Goal: Information Seeking & Learning: Check status

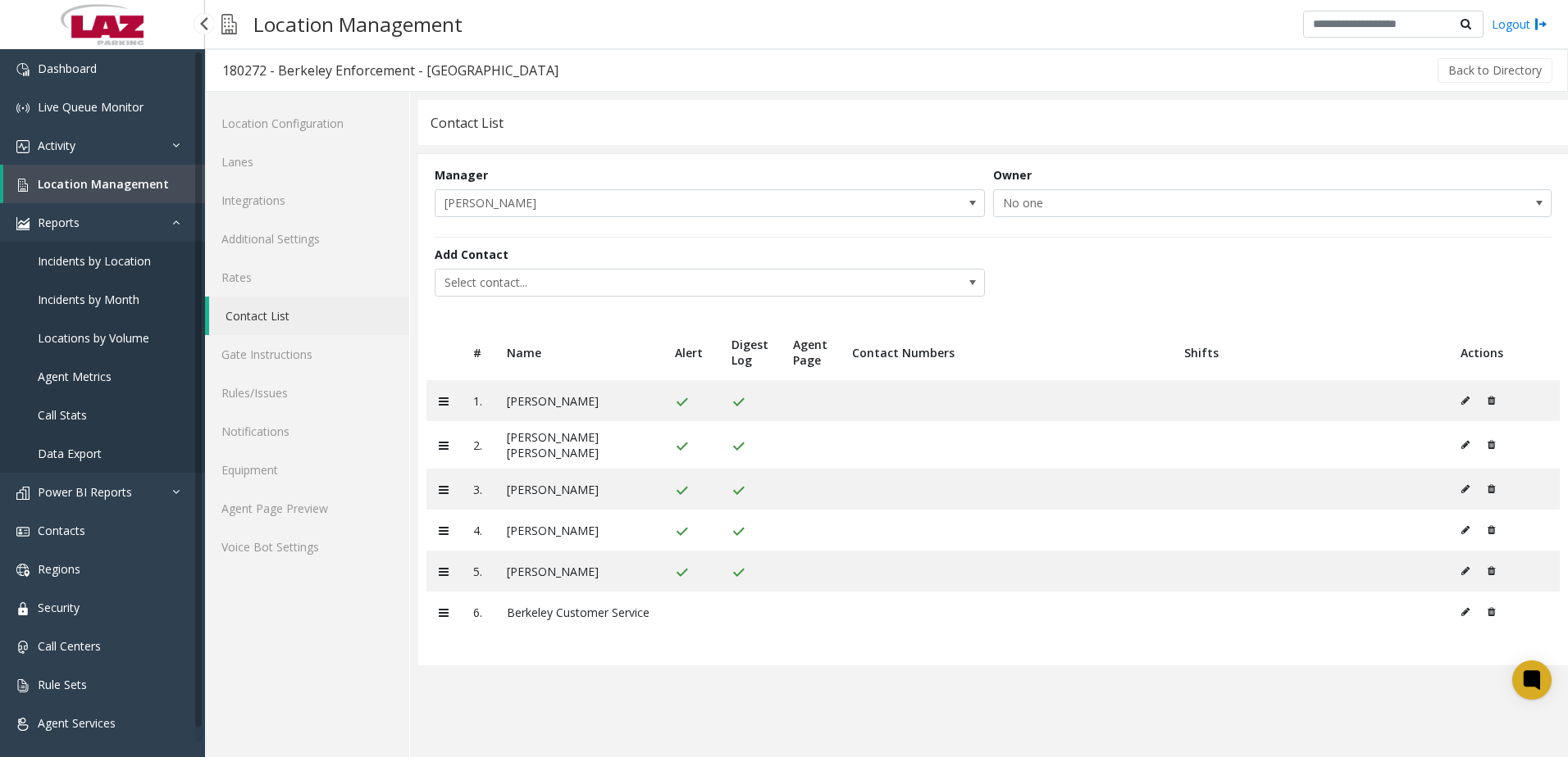
click at [90, 192] on link "Location Management" at bounding box center [103, 184] width 202 height 39
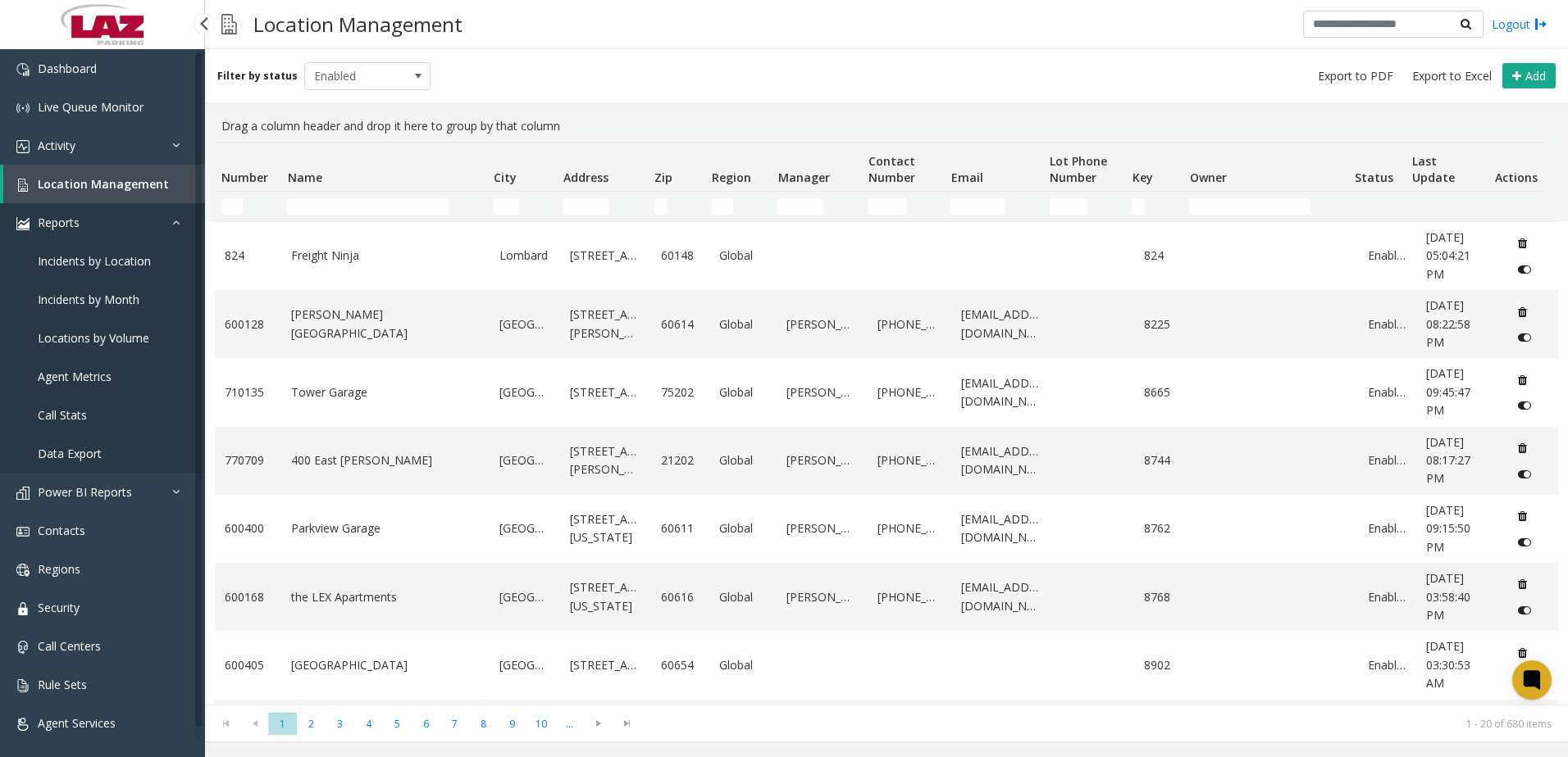
click at [178, 228] on link "Reports" at bounding box center [102, 223] width 205 height 39
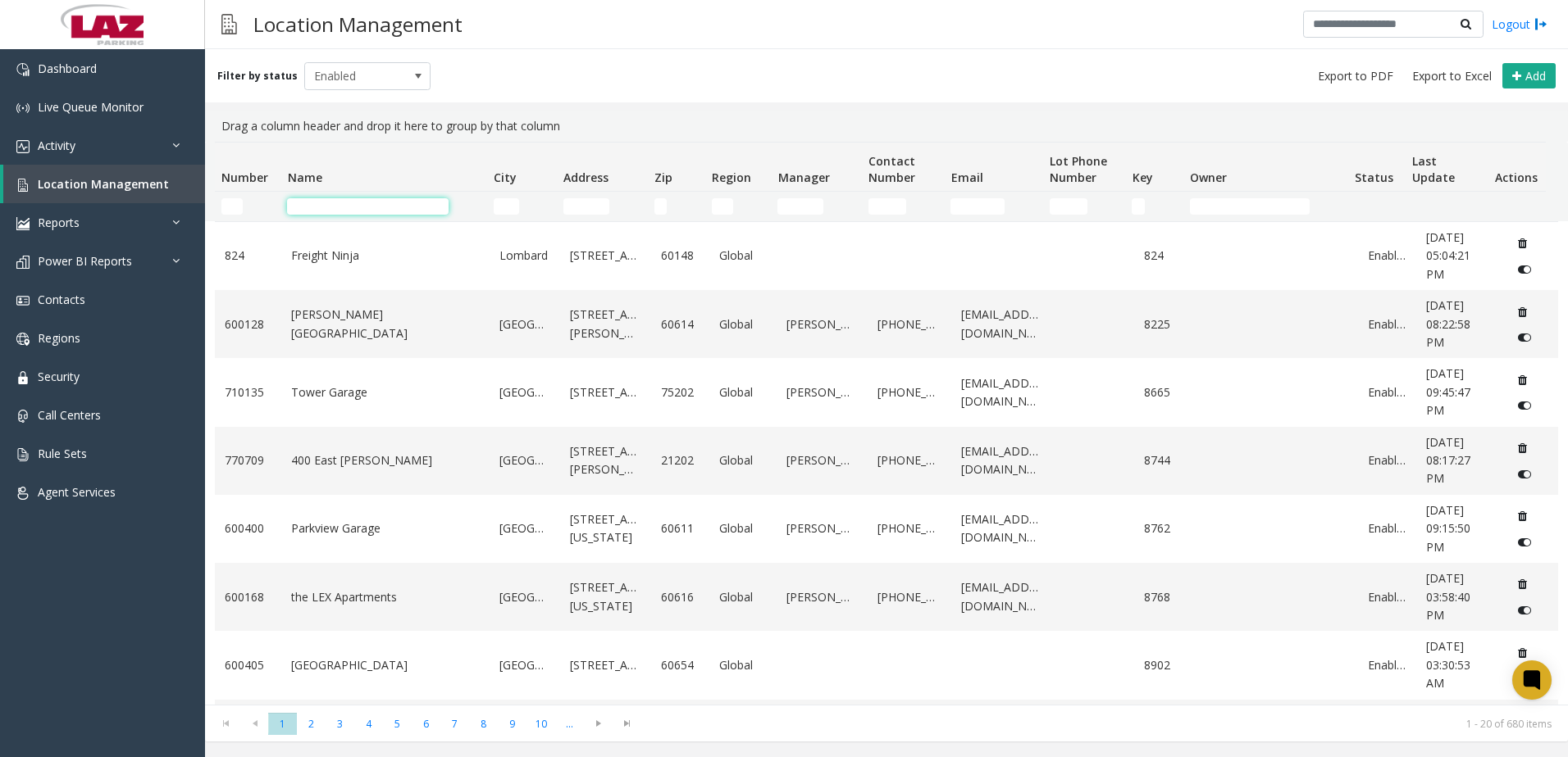
click at [323, 208] on input "Name Filter" at bounding box center [367, 206] width 161 height 16
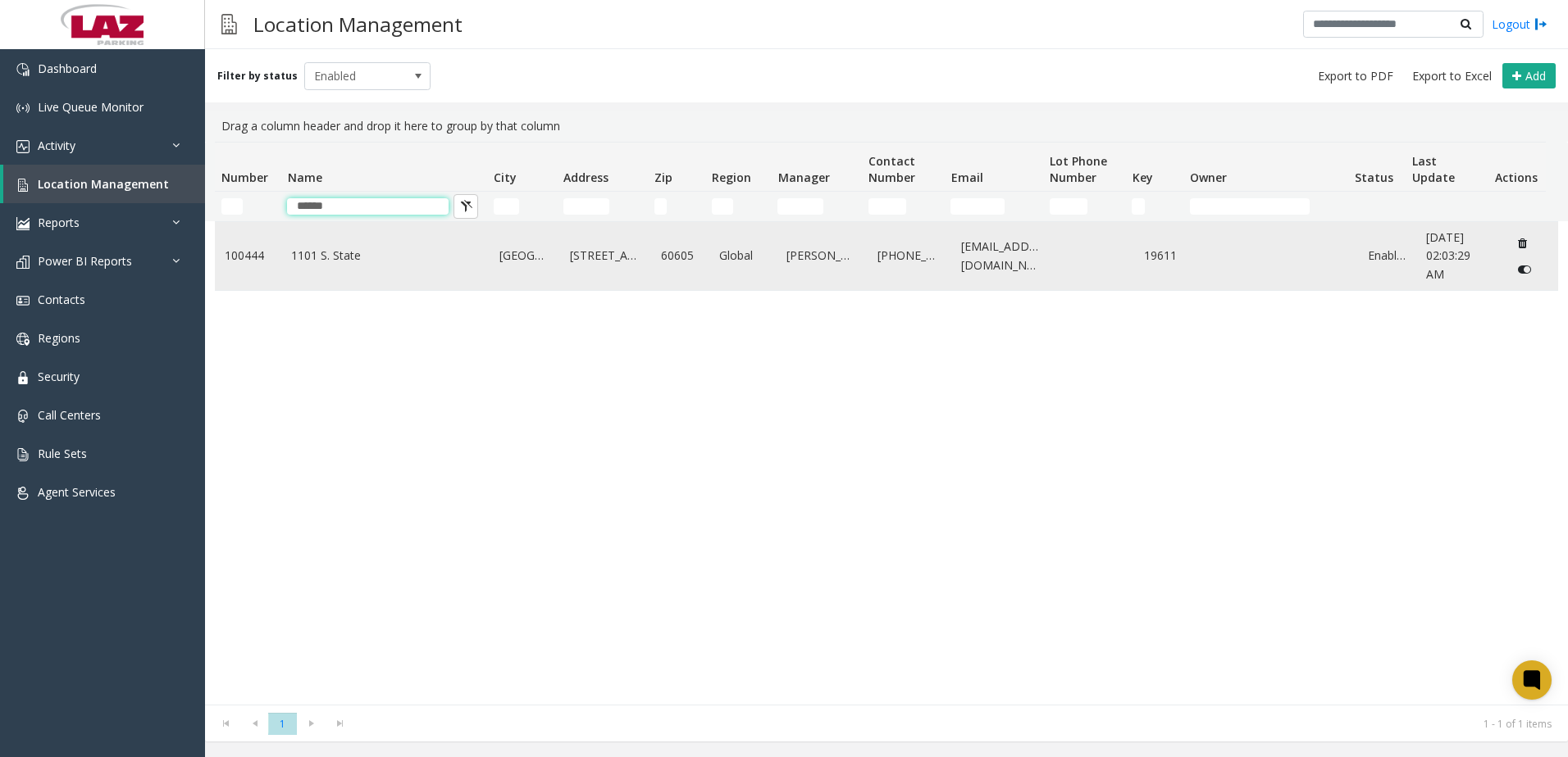
type input "******"
click at [476, 249] on link "1101 S. State" at bounding box center [385, 256] width 188 height 18
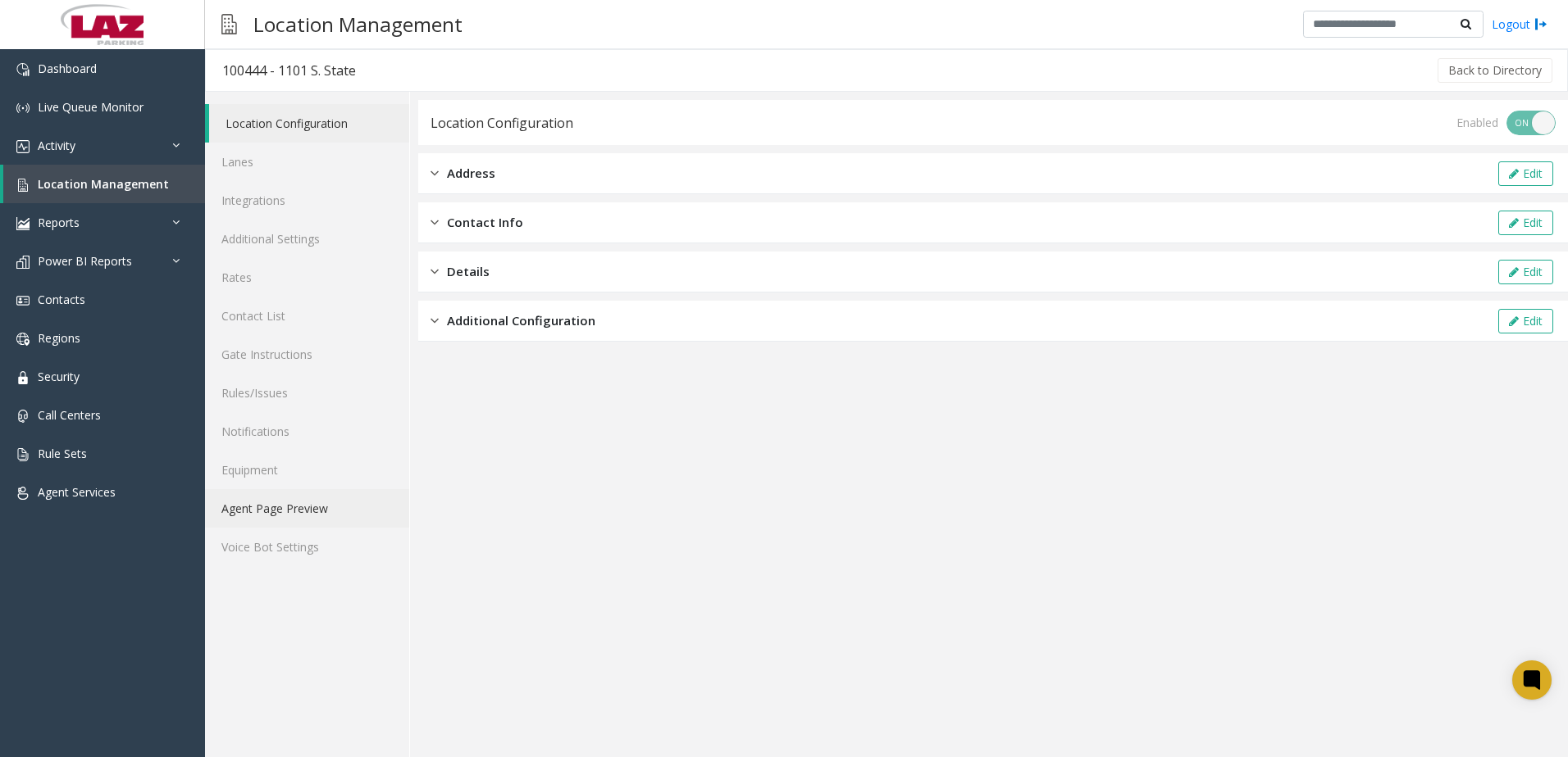
click at [328, 499] on link "Agent Page Preview" at bounding box center [307, 508] width 205 height 39
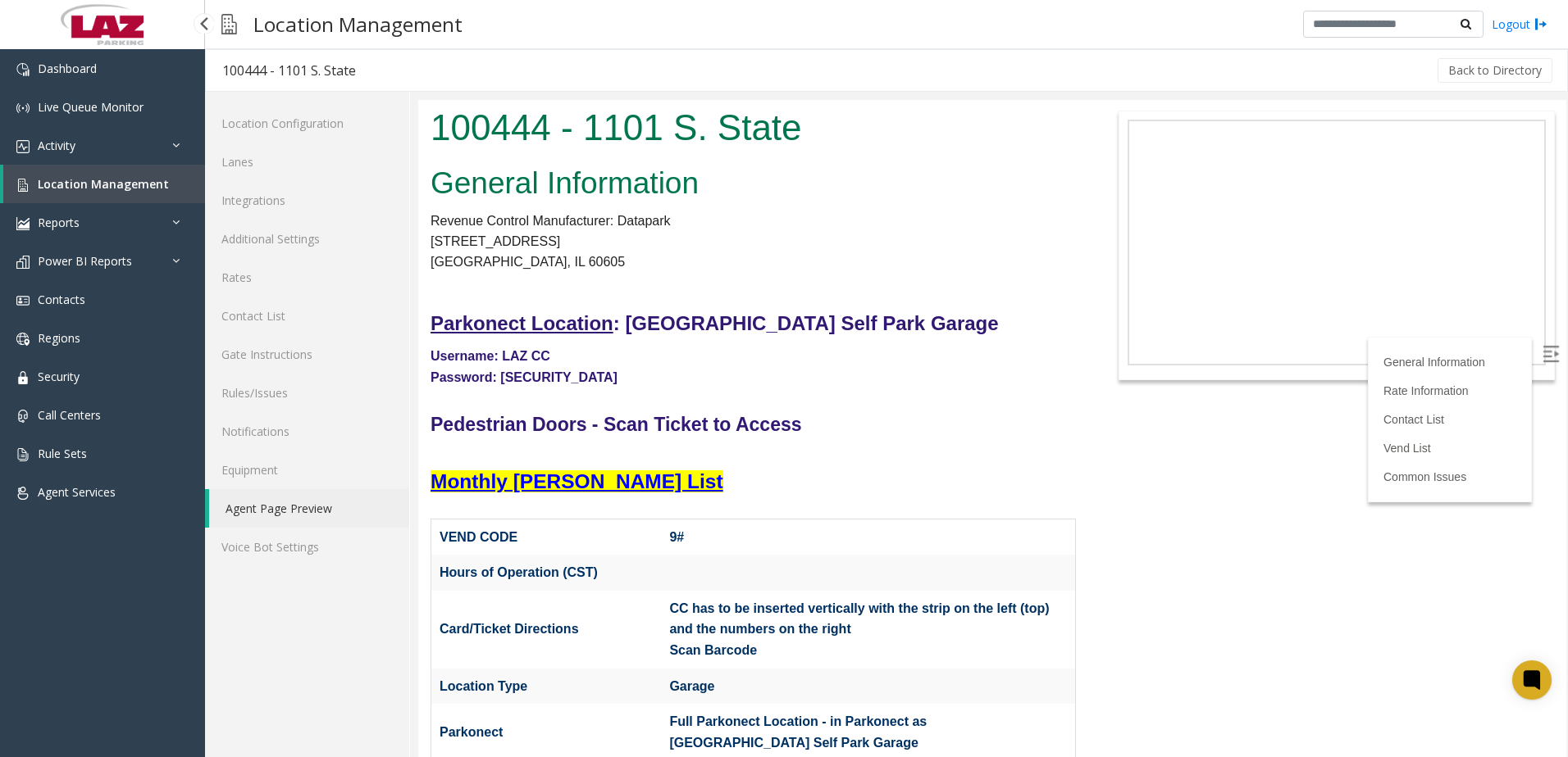
click at [161, 185] on span "Location Management" at bounding box center [103, 184] width 131 height 15
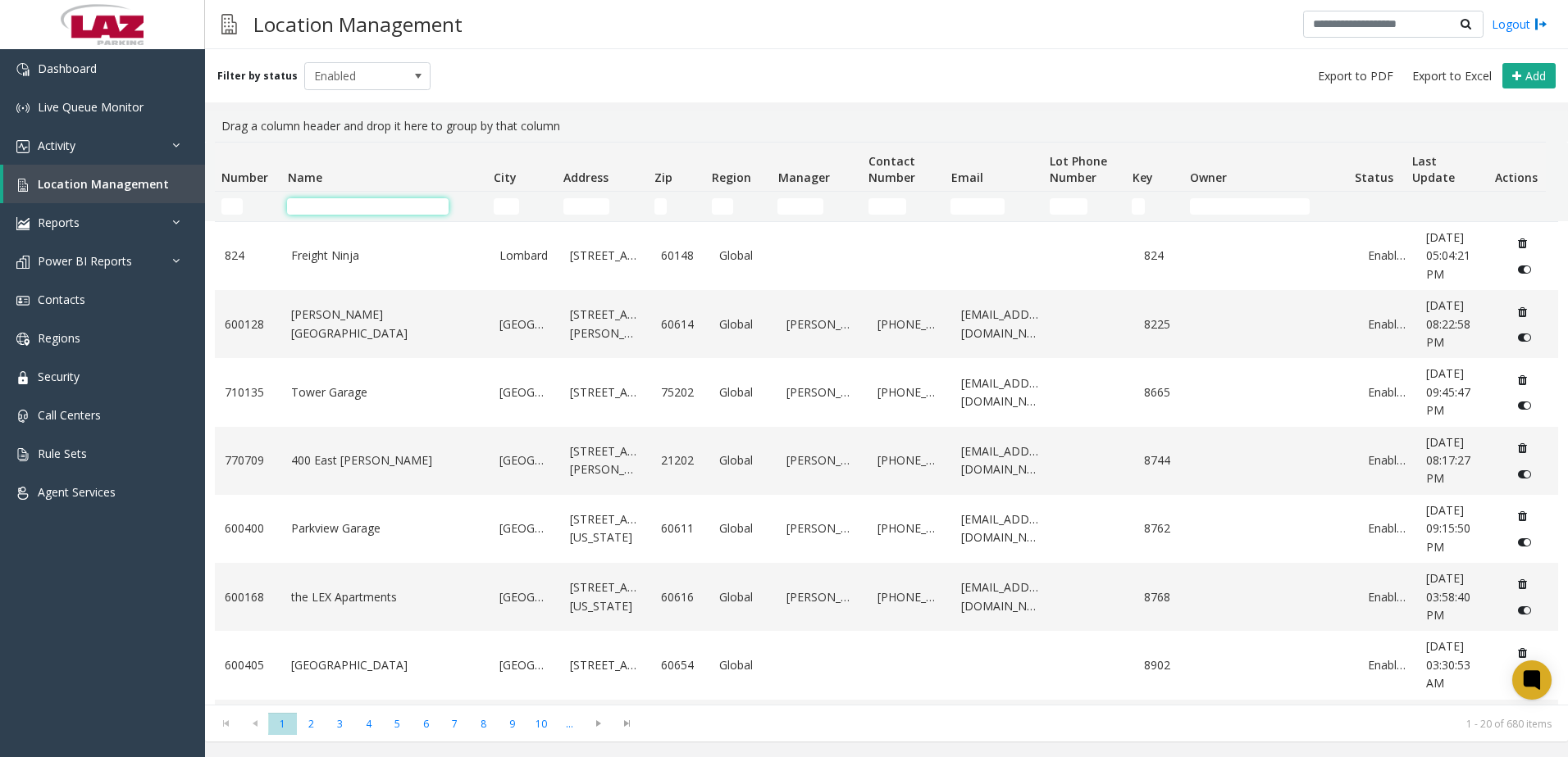
click at [310, 204] on input "Name Filter" at bounding box center [367, 206] width 161 height 16
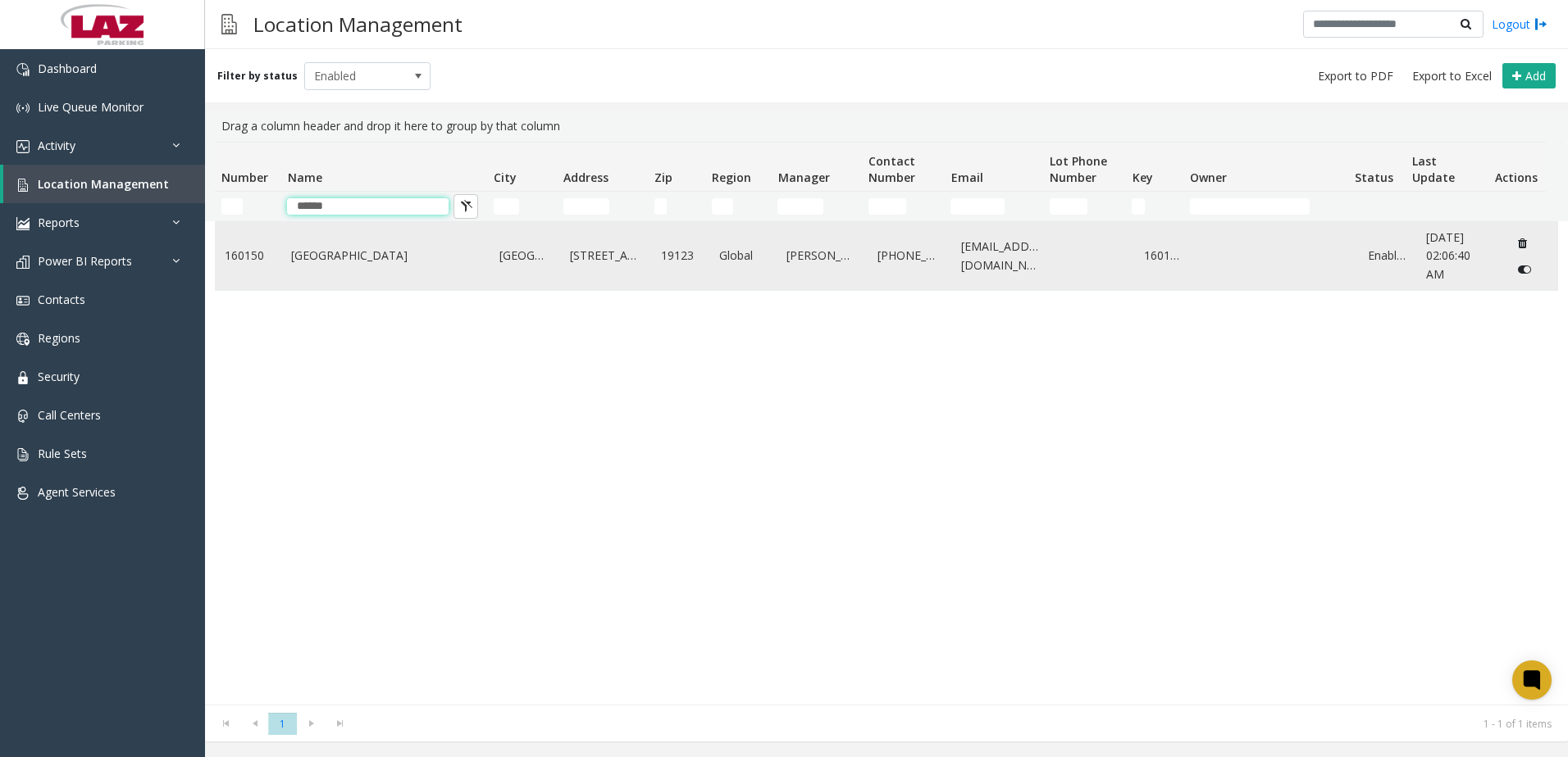
type input "******"
click at [377, 257] on link "[GEOGRAPHIC_DATA]" at bounding box center [385, 256] width 188 height 18
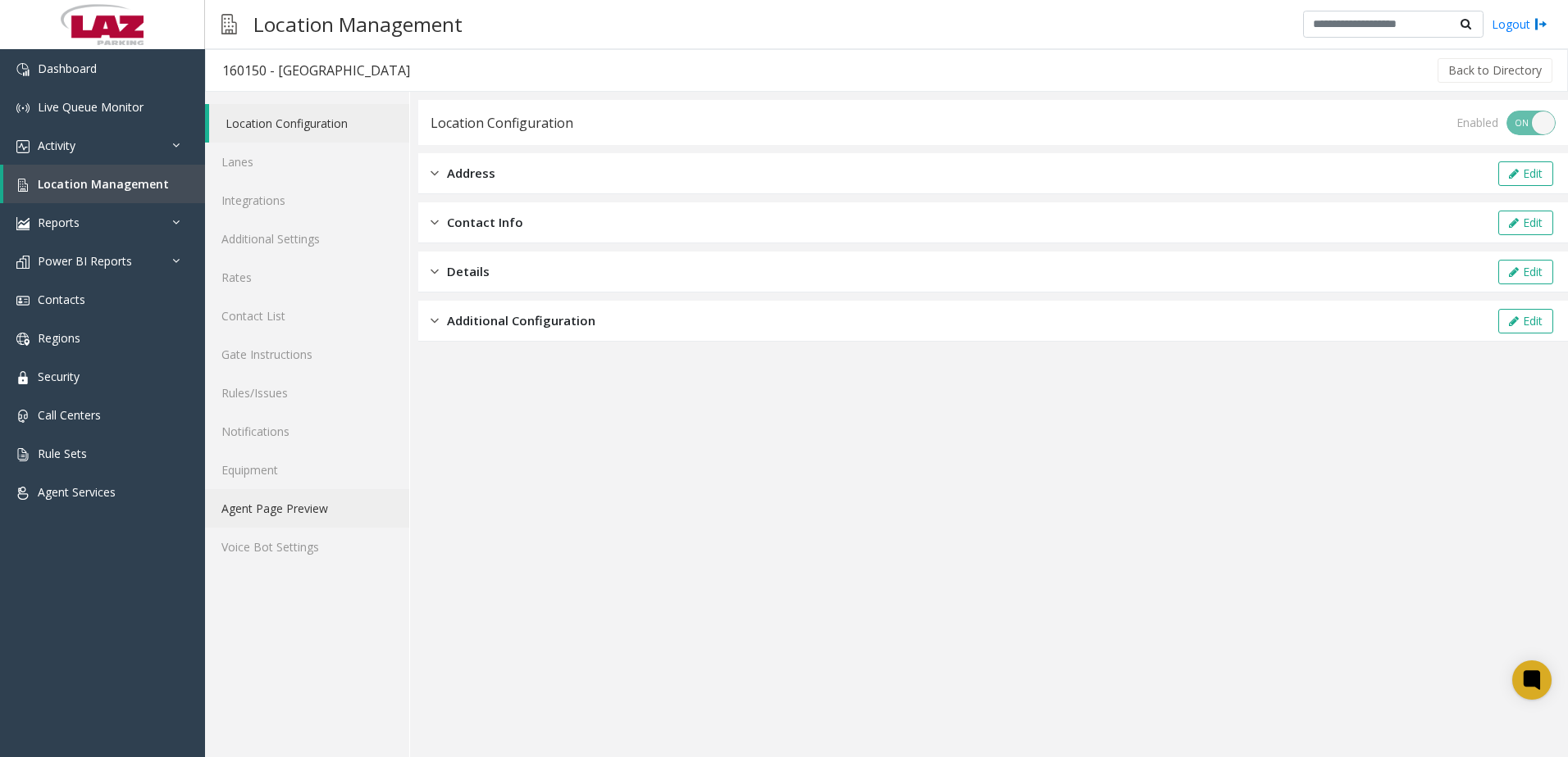
click at [291, 518] on link "Agent Page Preview" at bounding box center [307, 508] width 205 height 39
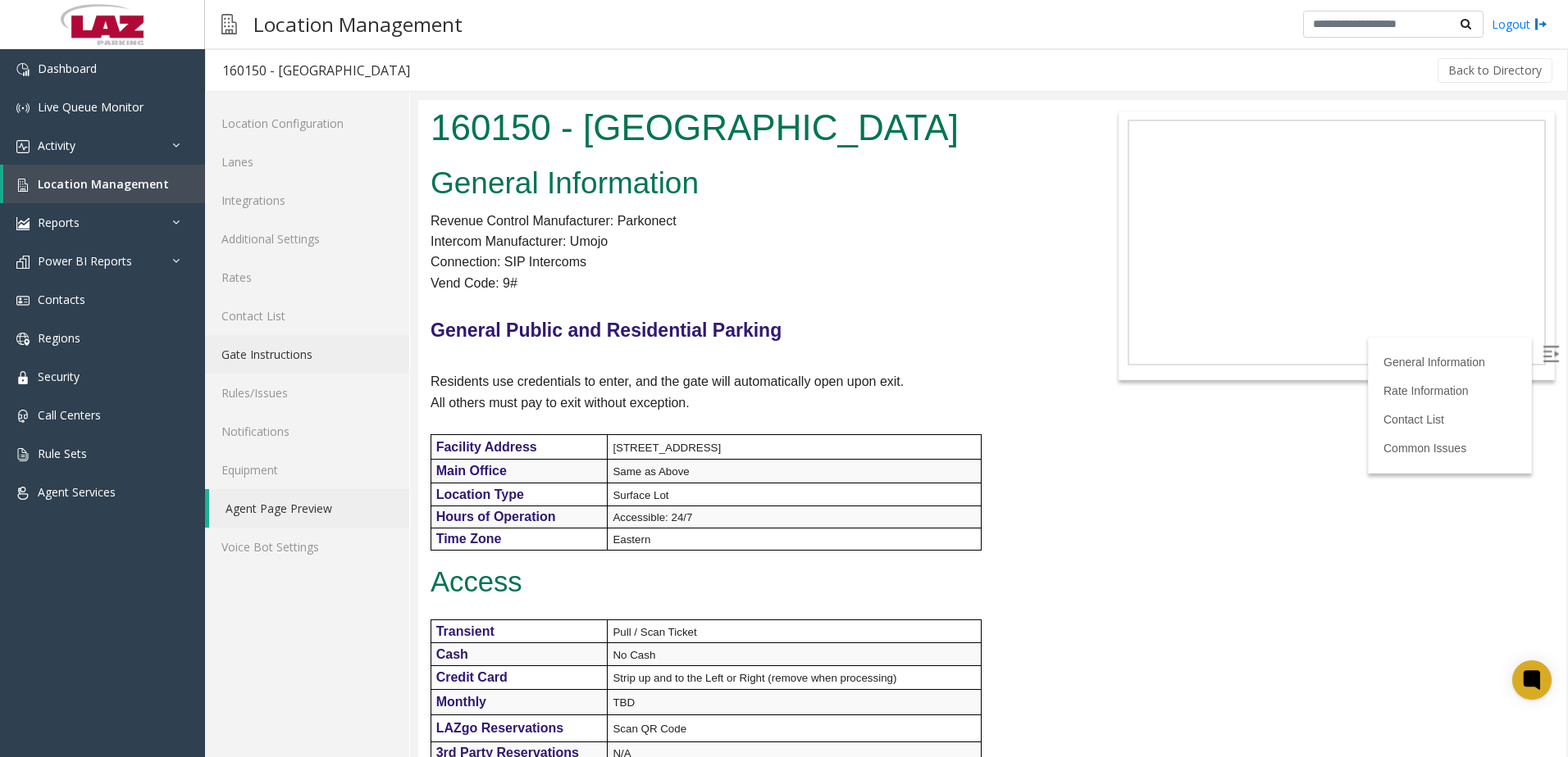
click at [275, 349] on link "Gate Instructions" at bounding box center [307, 355] width 205 height 39
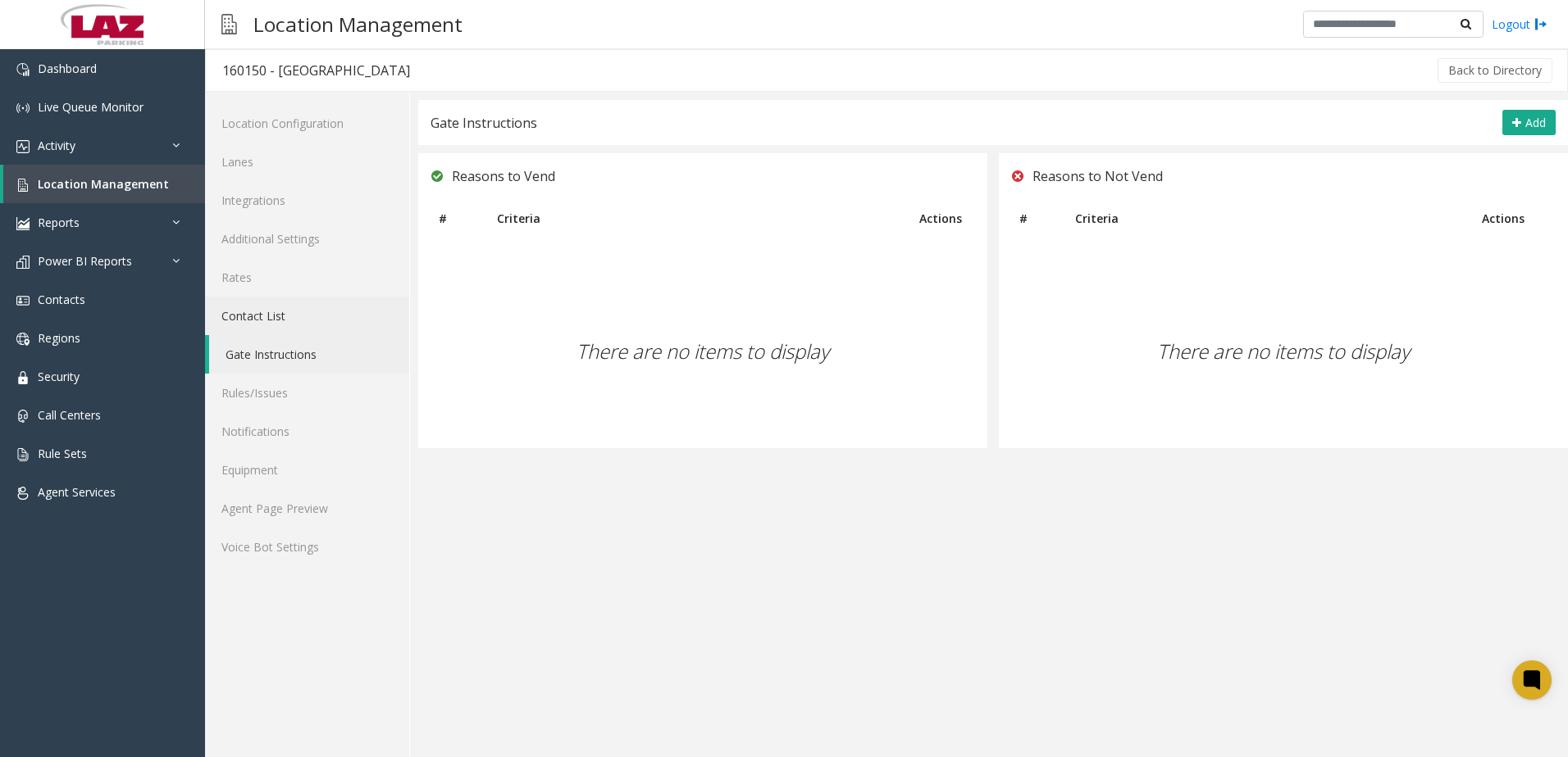
click at [263, 311] on link "Contact List" at bounding box center [307, 316] width 205 height 39
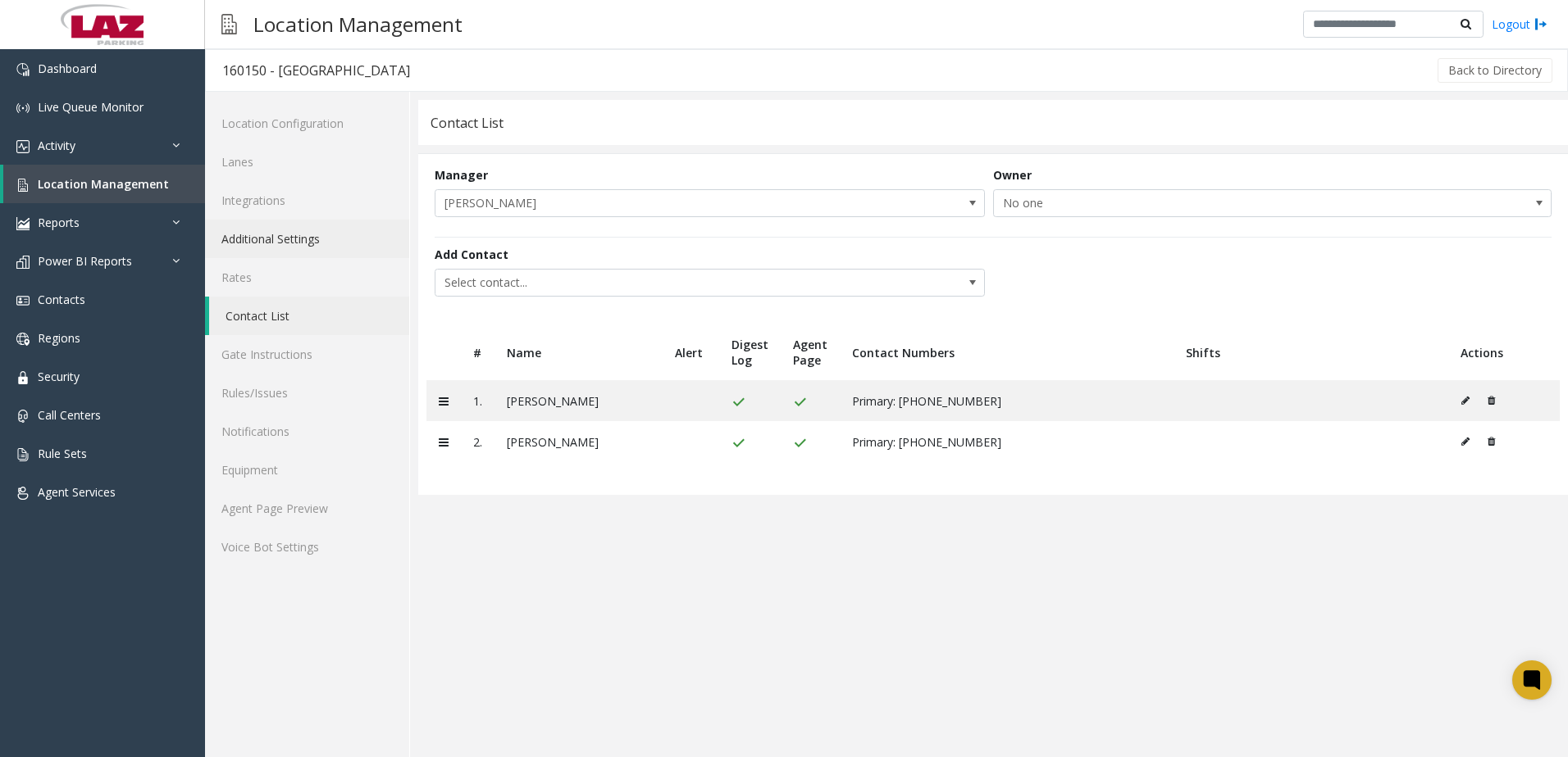
click at [270, 234] on link "Additional Settings" at bounding box center [307, 239] width 205 height 39
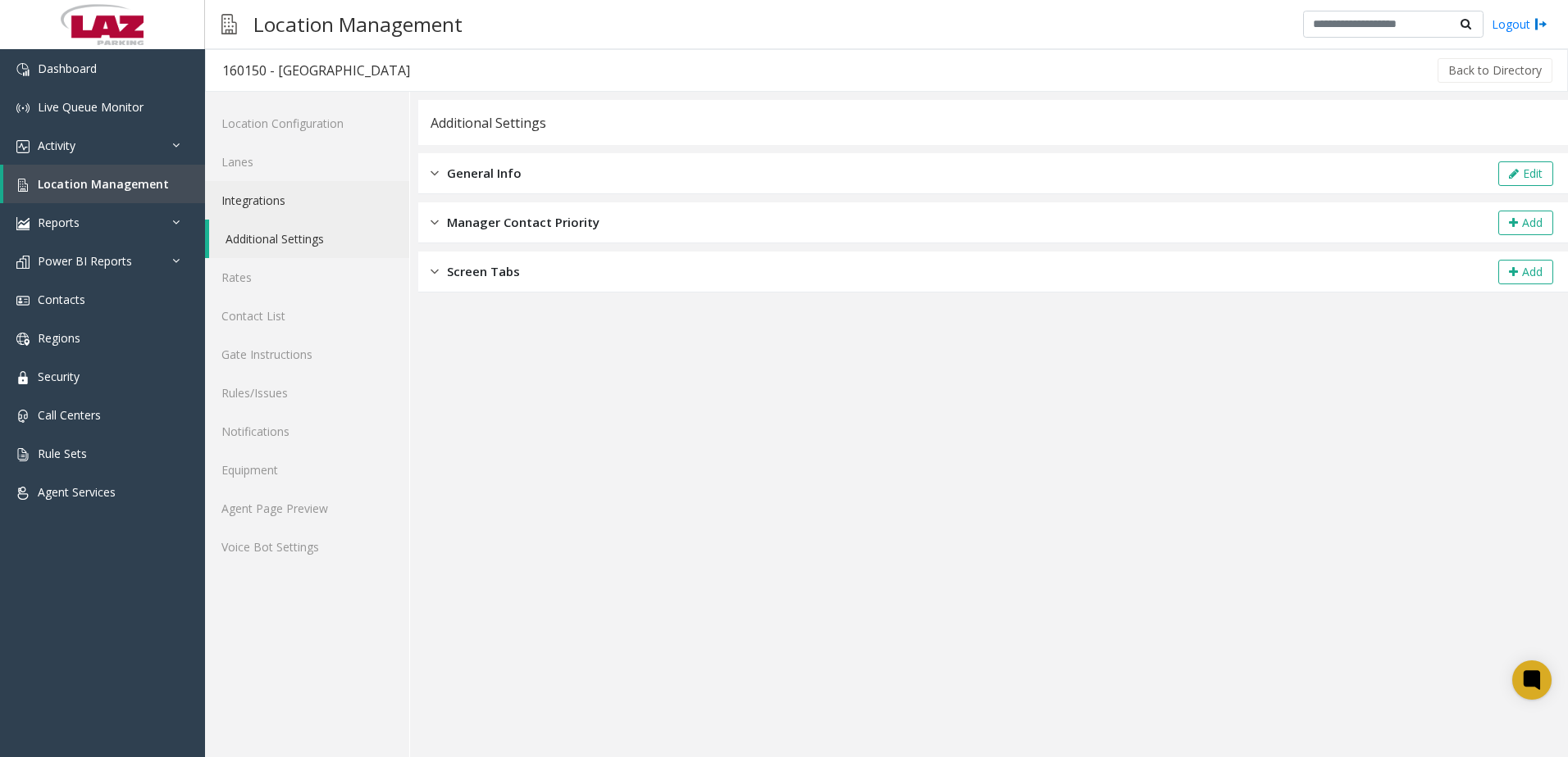
click at [260, 194] on link "Integrations" at bounding box center [307, 201] width 205 height 39
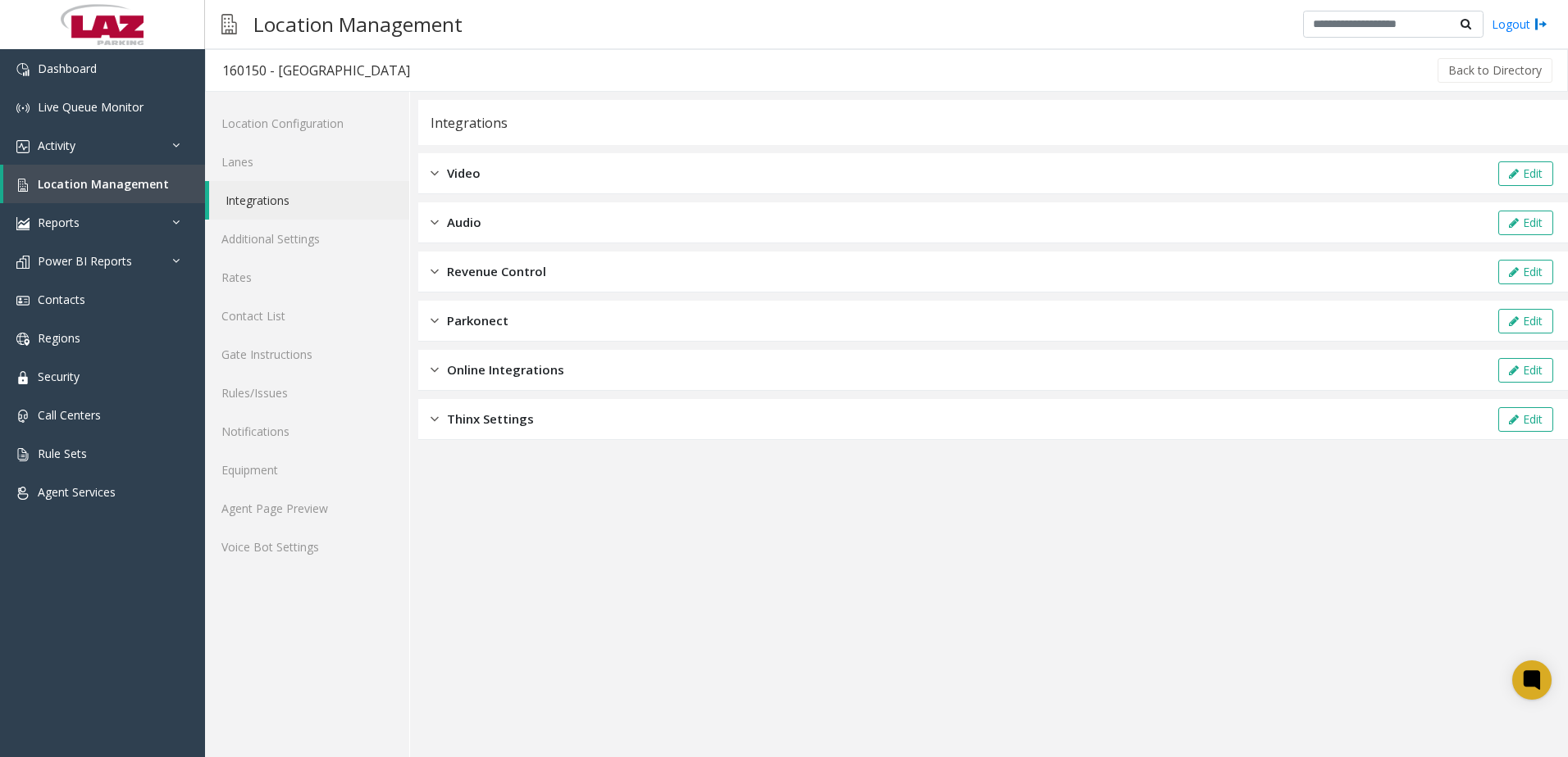
click at [505, 317] on span "Parkonect" at bounding box center [478, 321] width 62 height 19
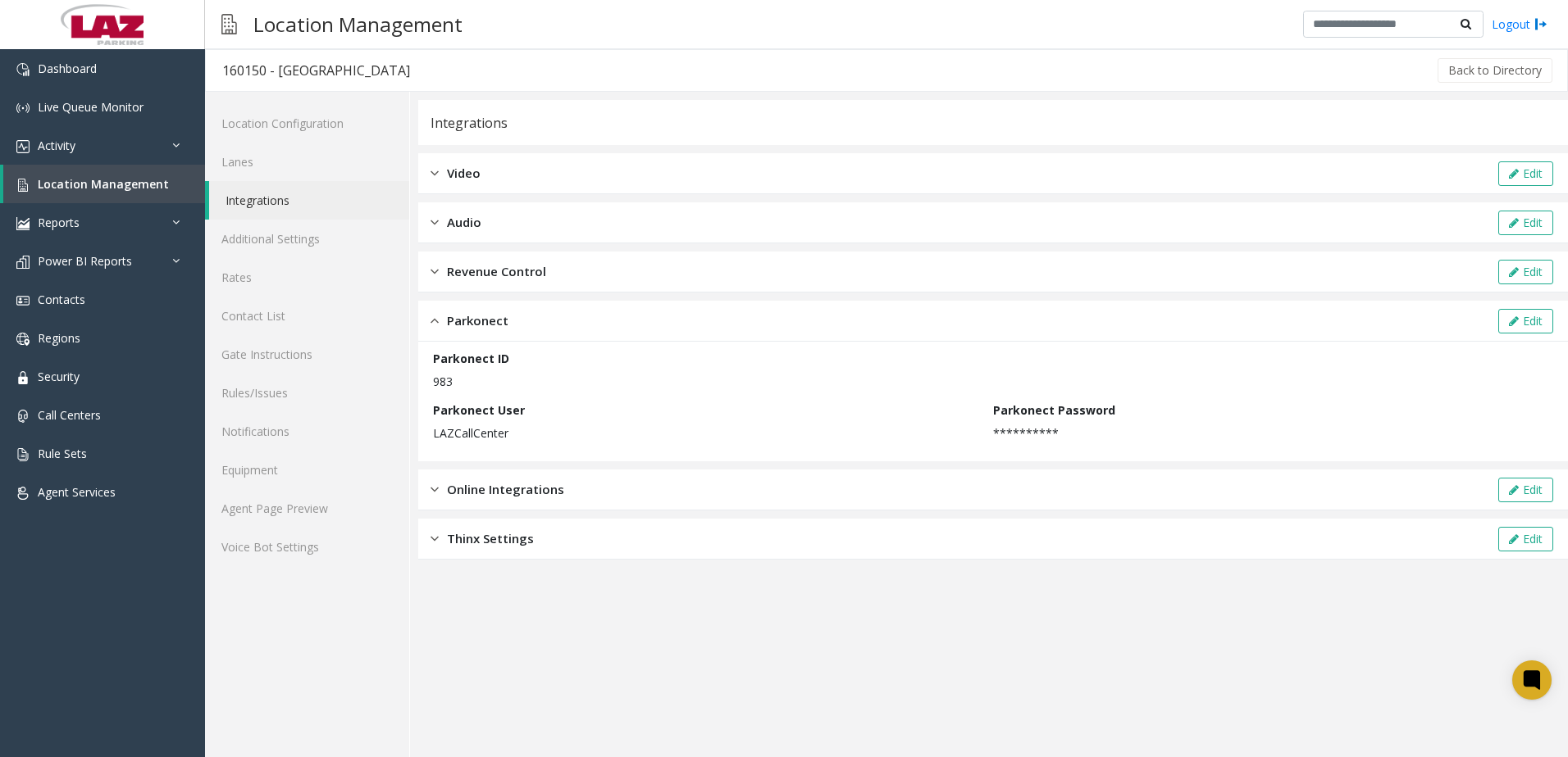
drag, startPoint x: 453, startPoint y: 382, endPoint x: 429, endPoint y: 381, distance: 24.0
click at [429, 381] on div "**********" at bounding box center [992, 401] width 1149 height 120
click at [164, 188] on link "Location Management" at bounding box center [103, 184] width 202 height 39
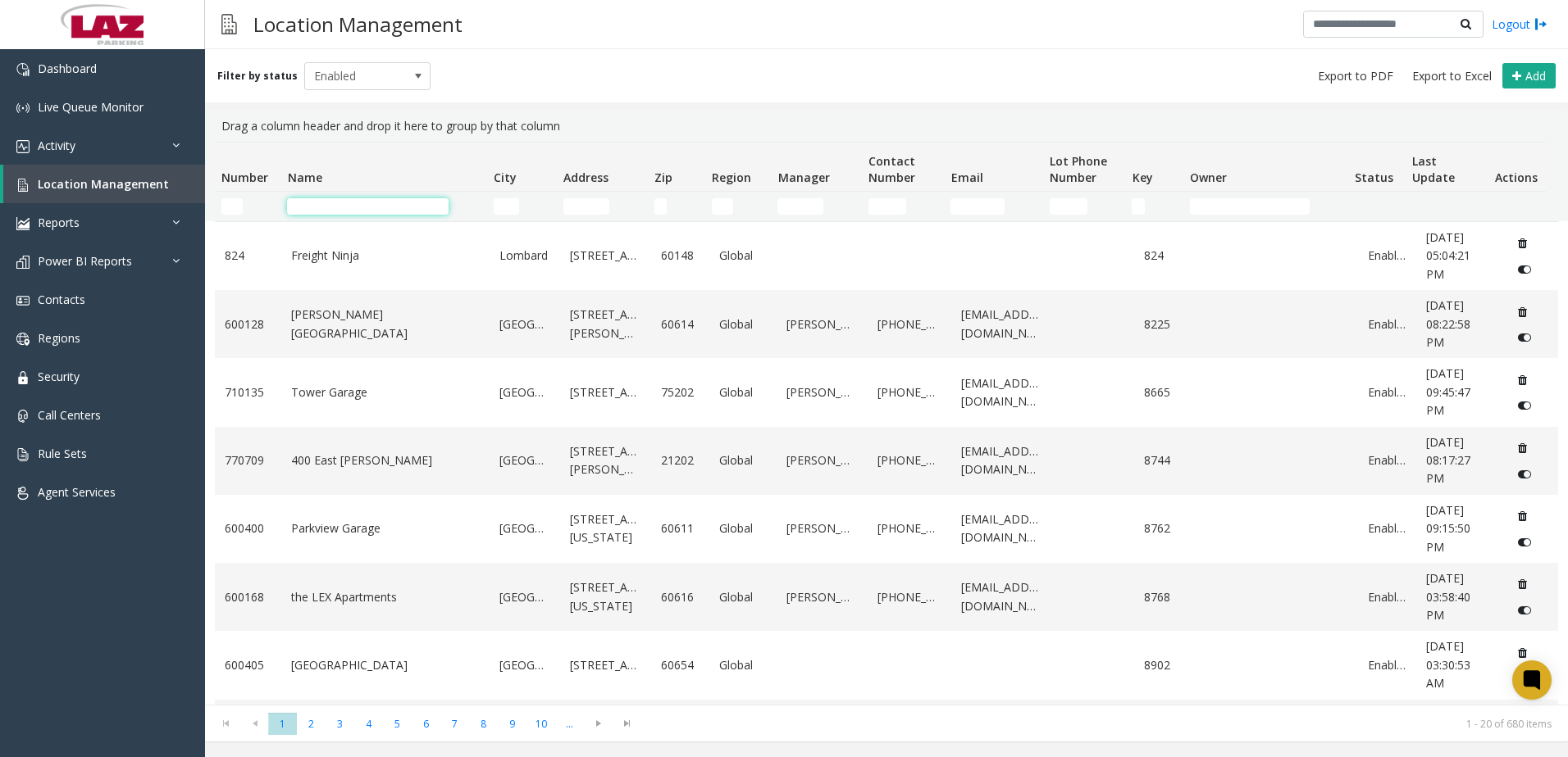
click at [305, 206] on input "Name Filter" at bounding box center [367, 206] width 161 height 16
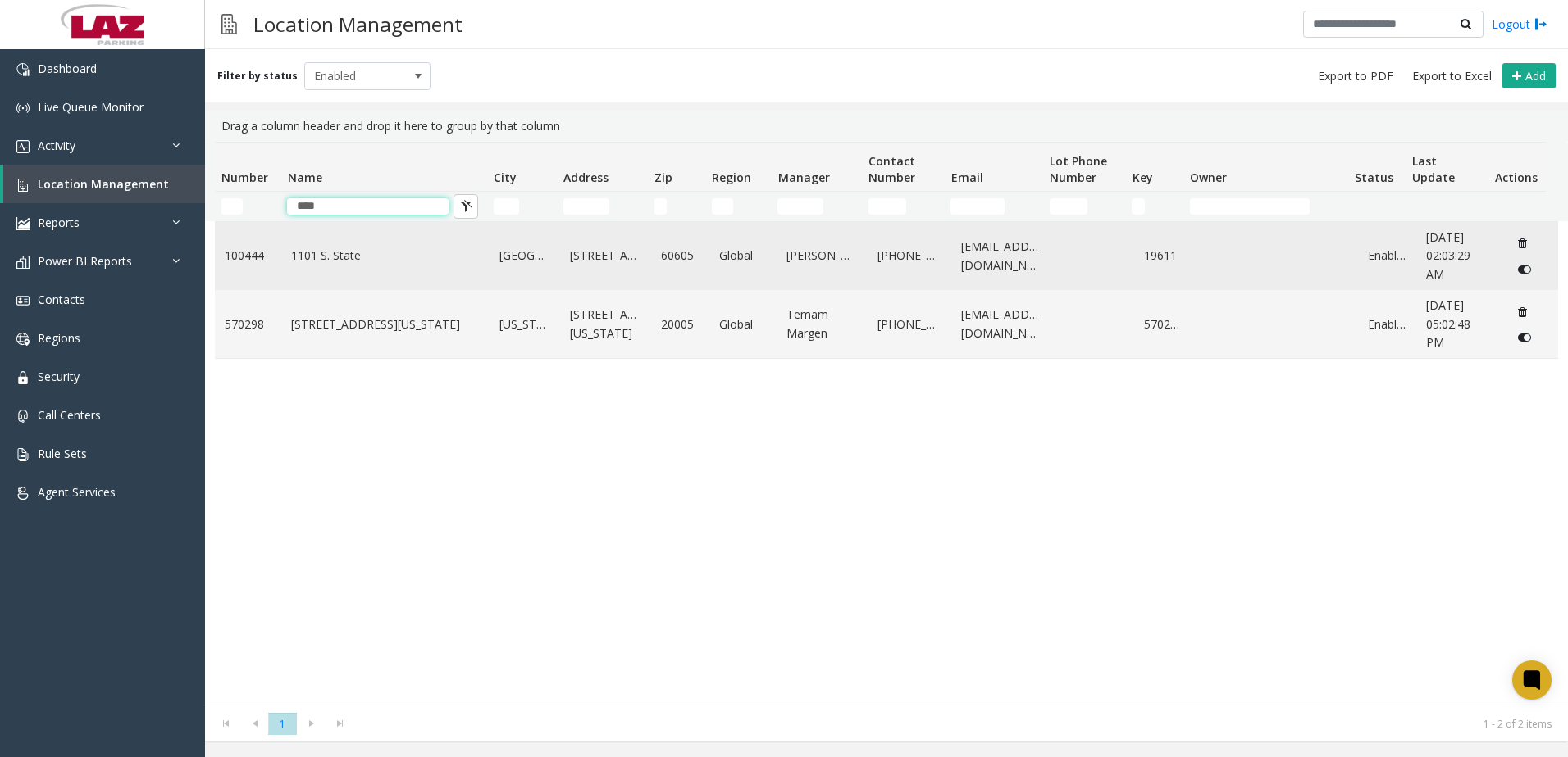
type input "****"
click at [390, 264] on td "1101 S. State" at bounding box center [385, 256] width 208 height 68
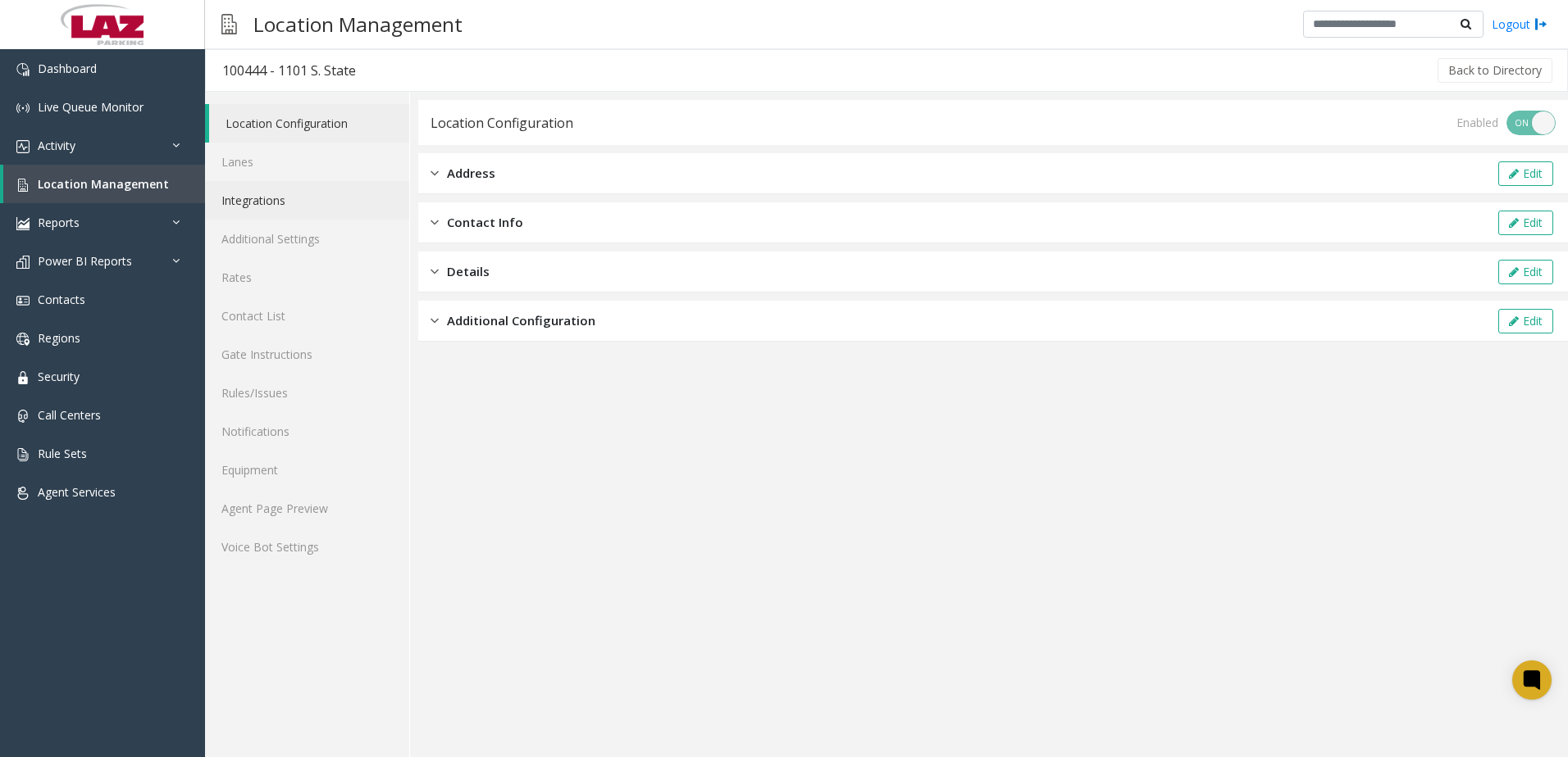
click at [254, 202] on link "Integrations" at bounding box center [307, 201] width 205 height 39
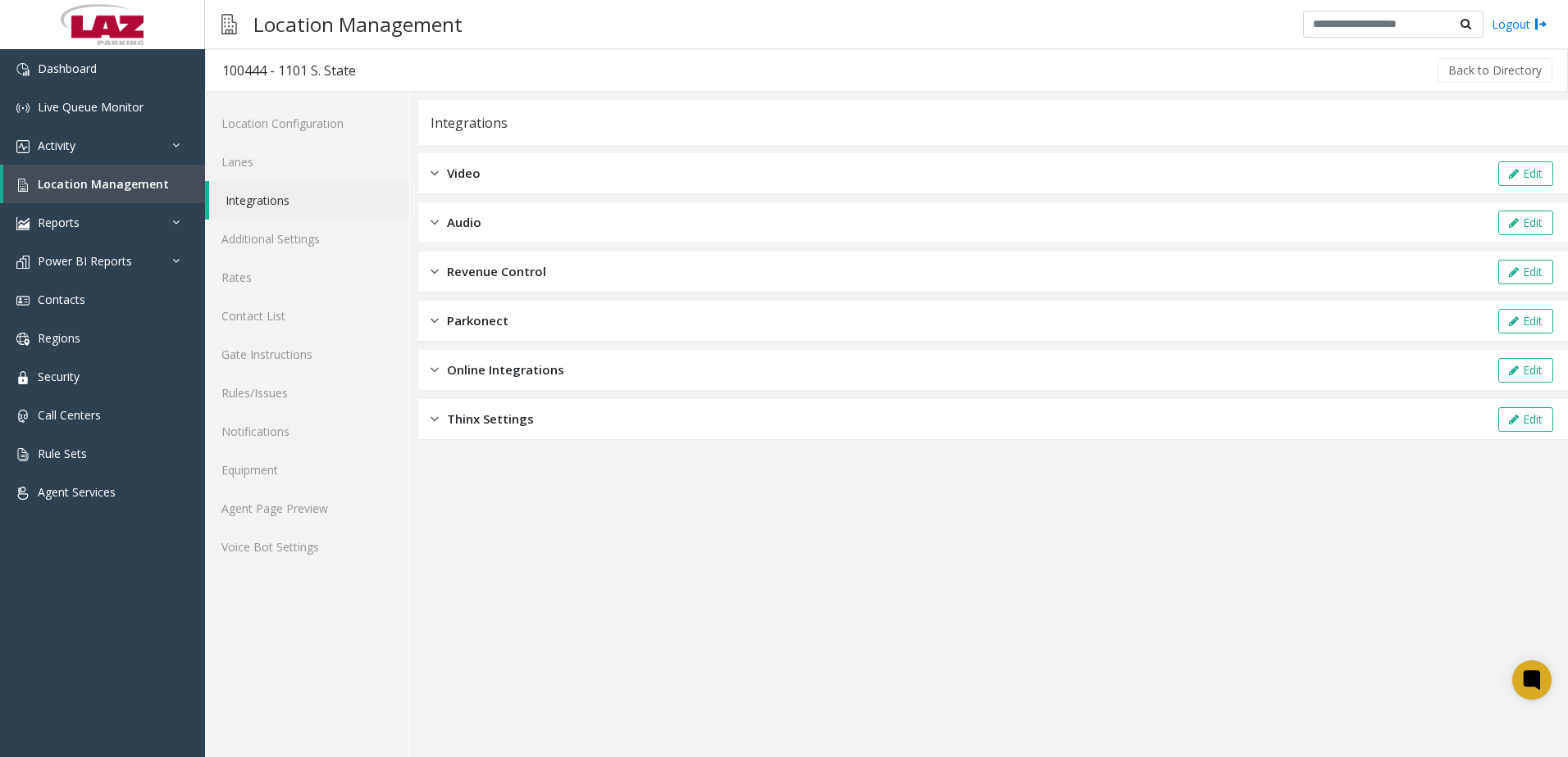
click at [487, 315] on span "Parkonect" at bounding box center [478, 321] width 62 height 19
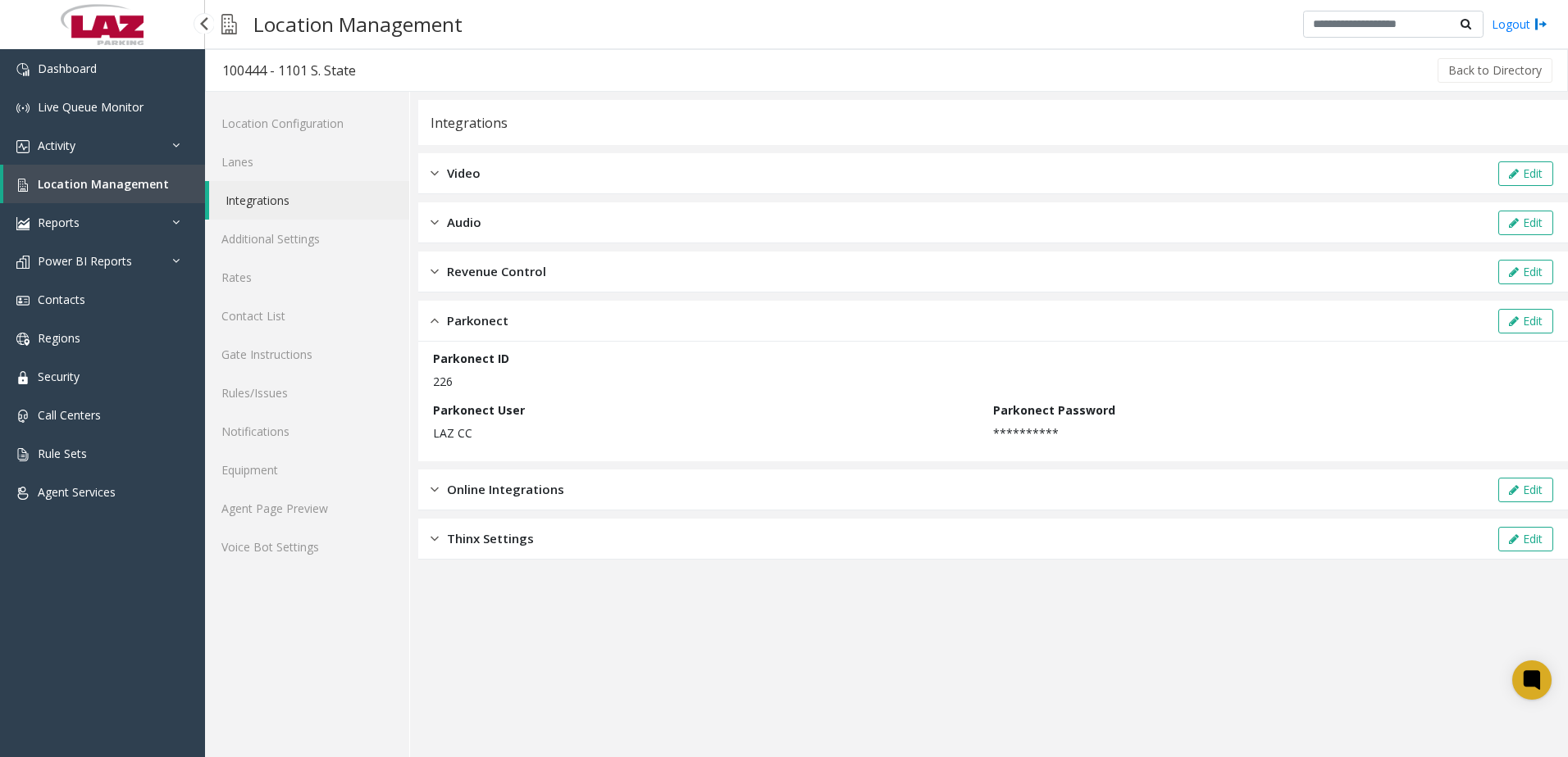
click at [107, 179] on span "Location Management" at bounding box center [103, 184] width 131 height 15
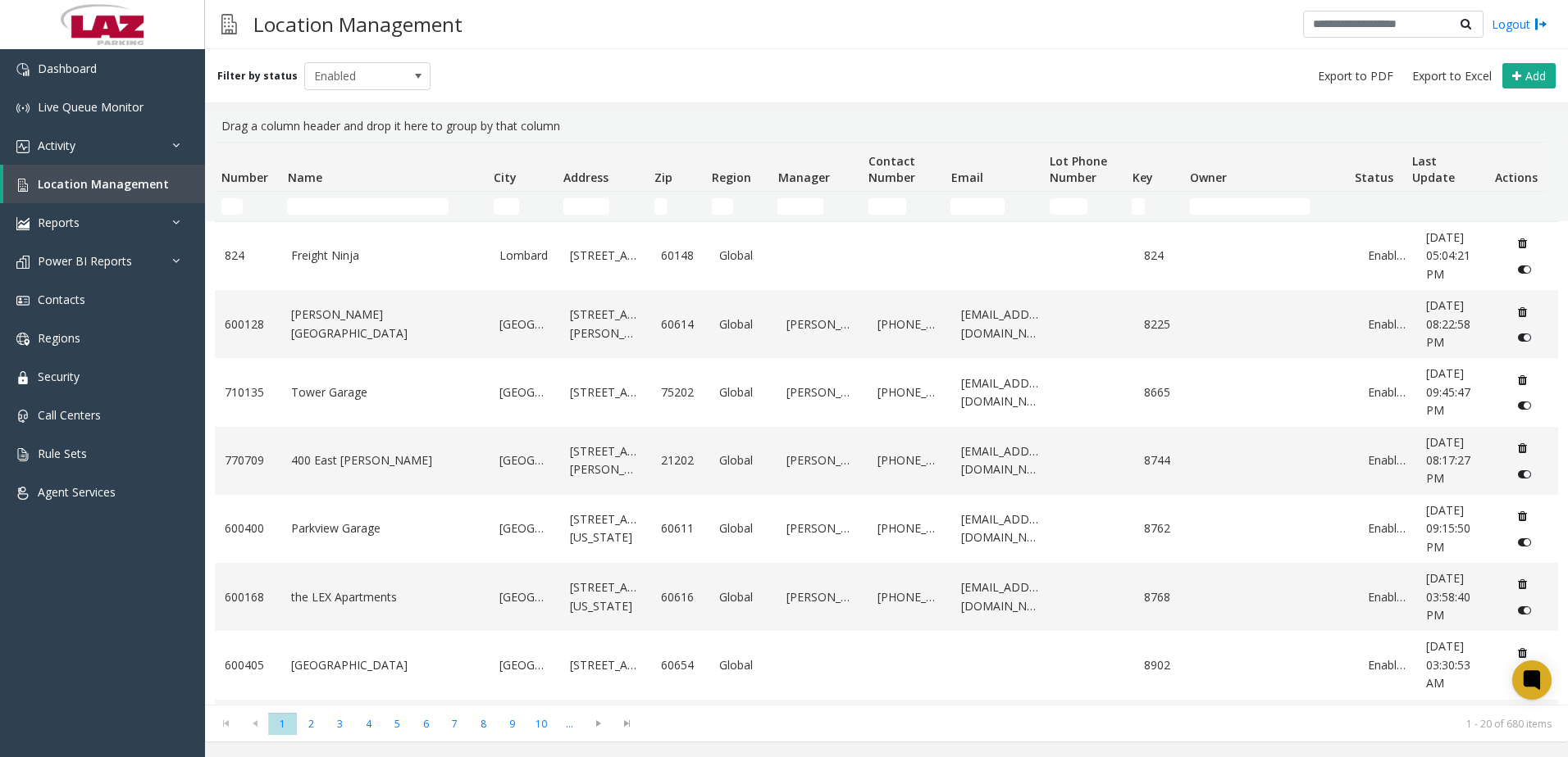
click at [347, 195] on td "Name Filter" at bounding box center [383, 206] width 206 height 30
click at [352, 207] on input "Name Filter" at bounding box center [367, 206] width 161 height 16
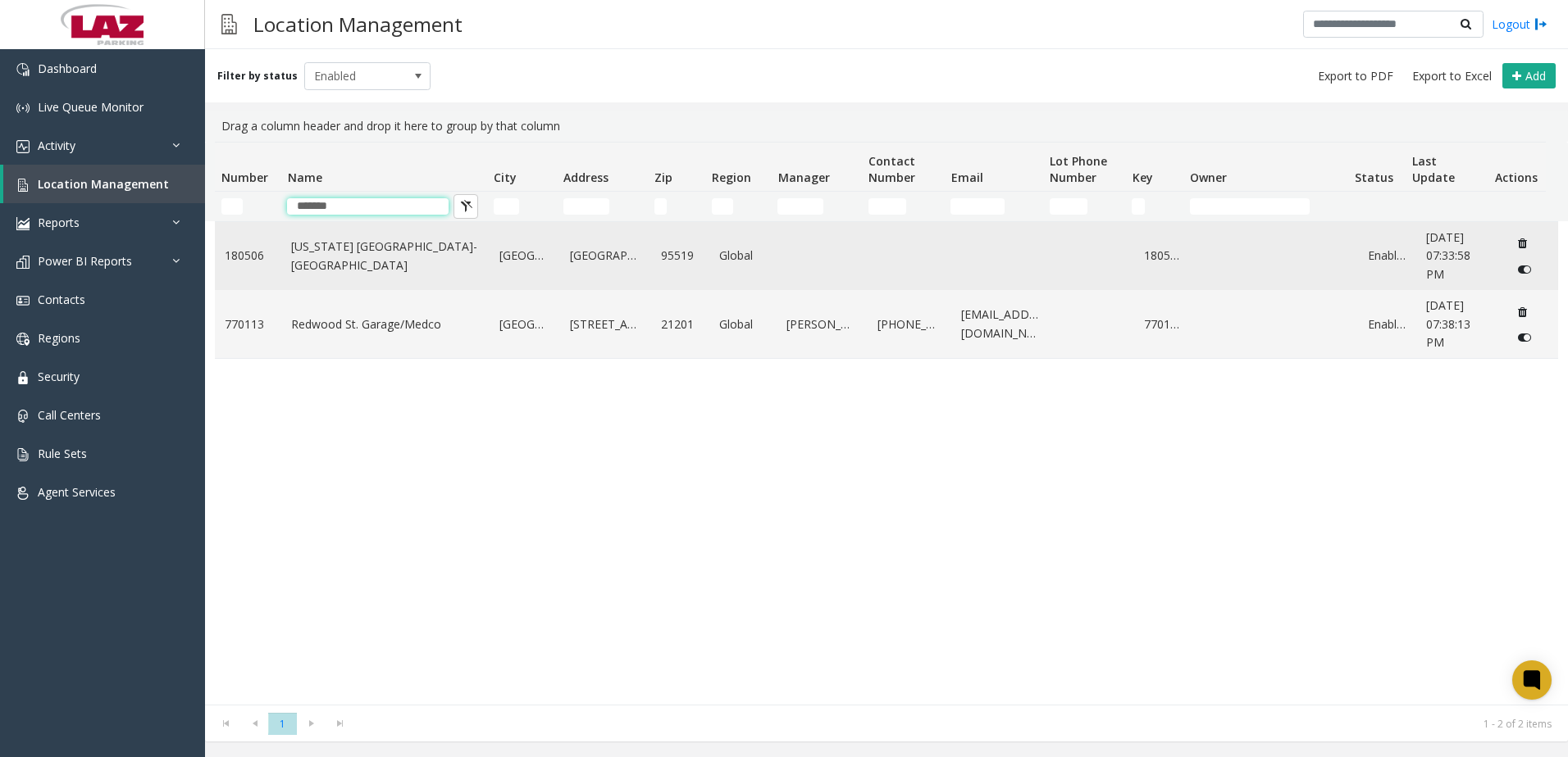
type input "*******"
click at [413, 232] on td "[US_STATE] [GEOGRAPHIC_DATA]-[GEOGRAPHIC_DATA]" at bounding box center [385, 256] width 208 height 68
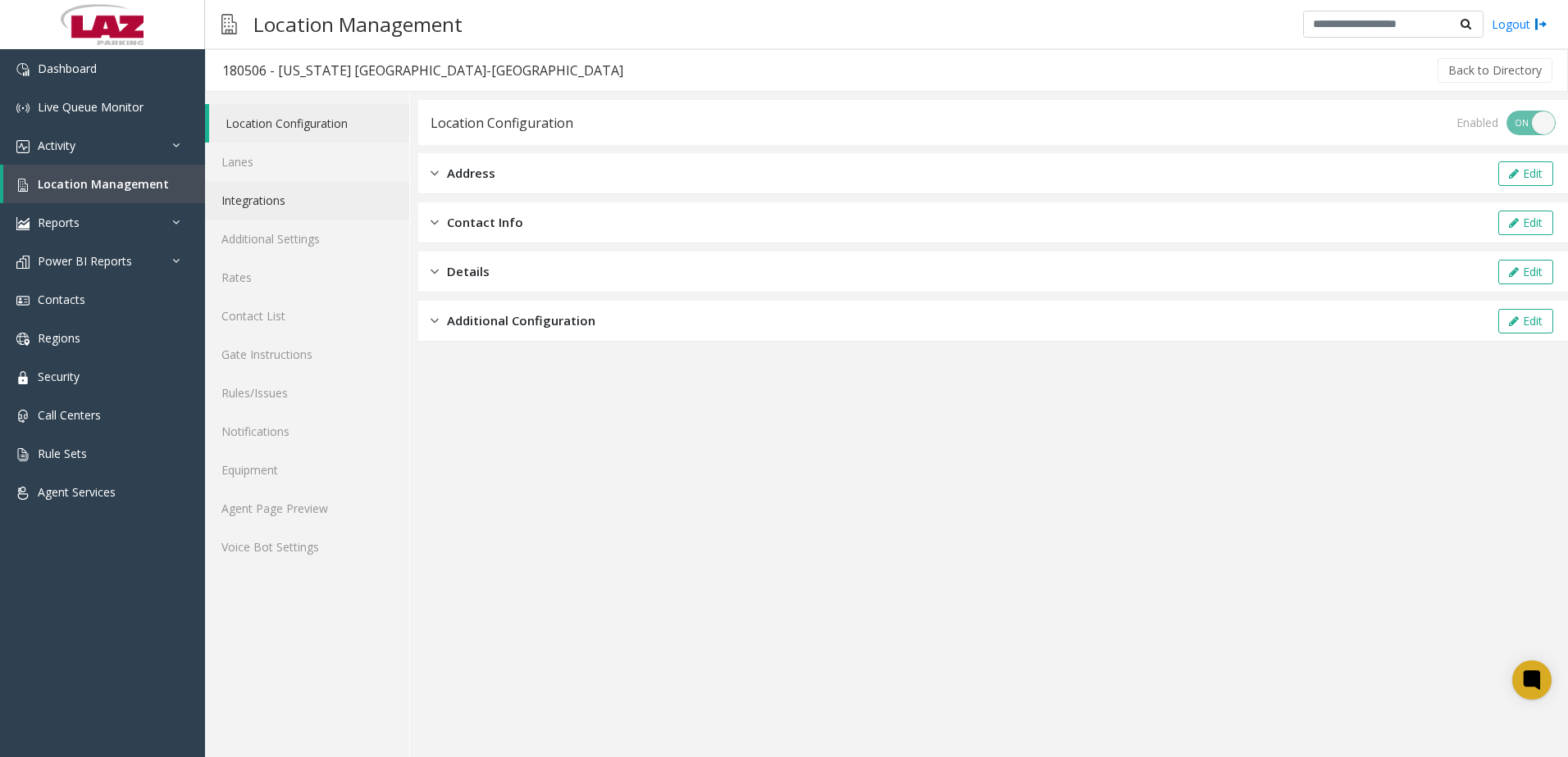
click at [275, 210] on link "Integrations" at bounding box center [307, 201] width 205 height 39
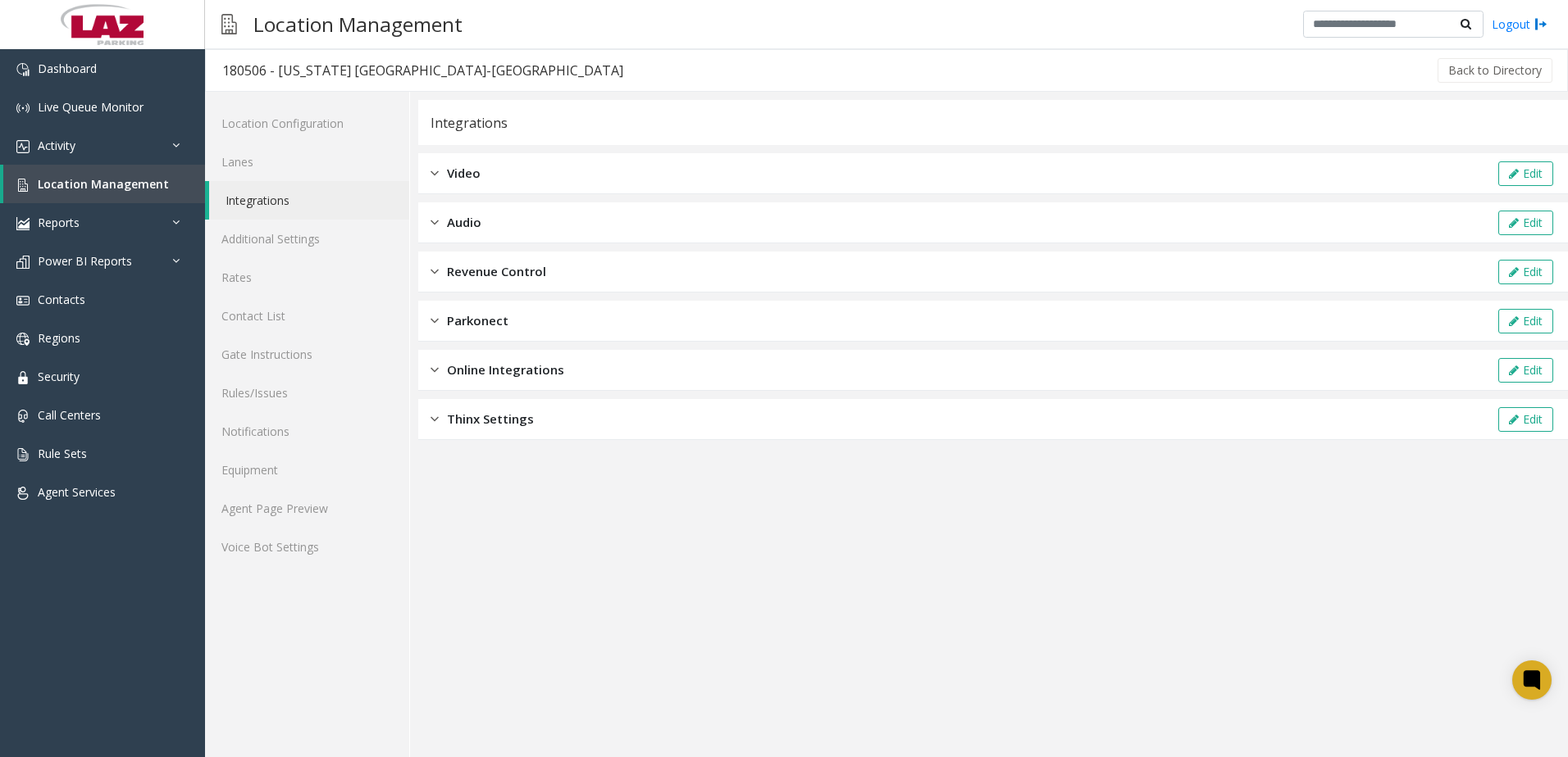
click at [498, 313] on span "Parkonect" at bounding box center [478, 321] width 62 height 19
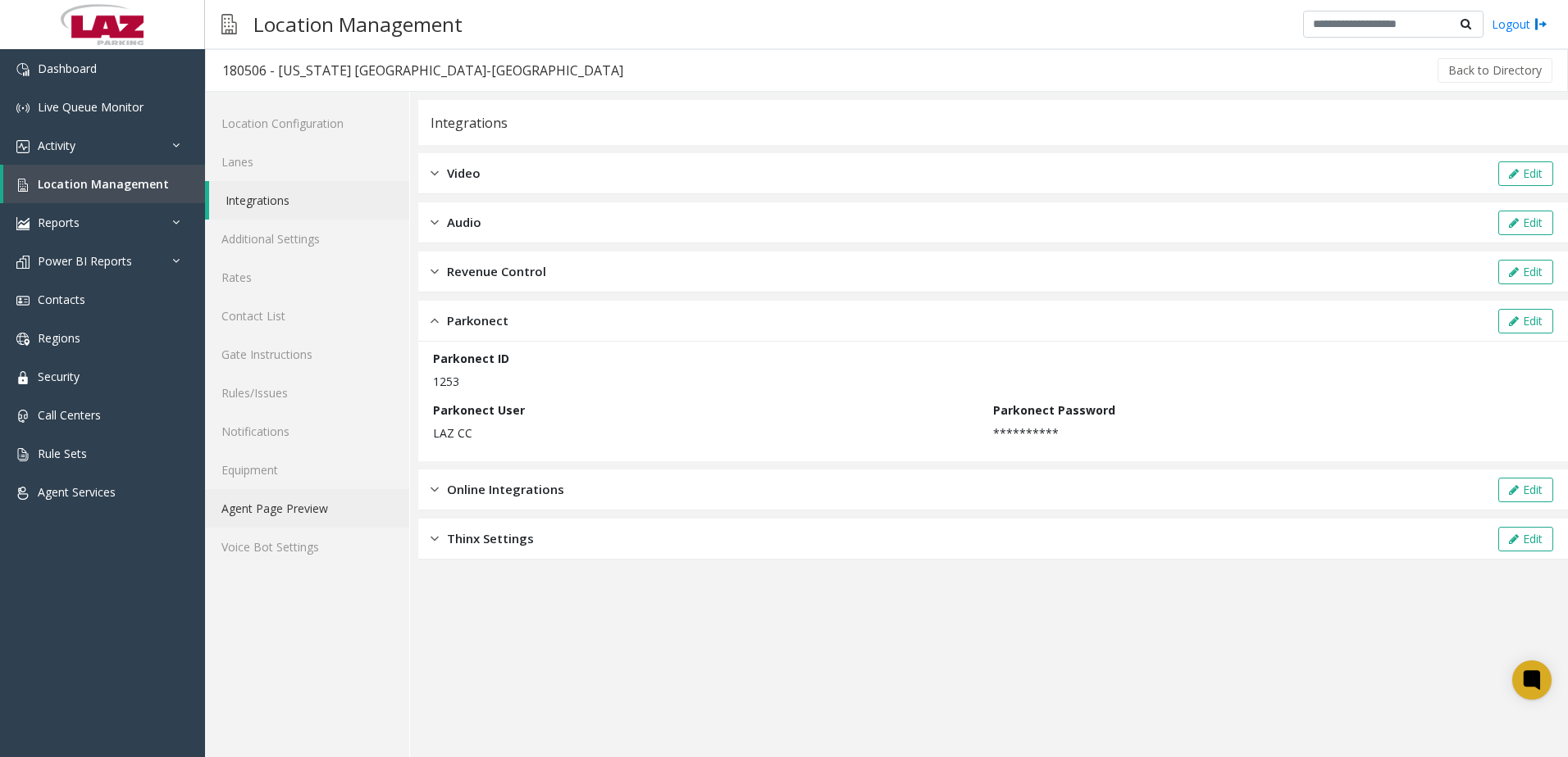
click at [336, 512] on link "Agent Page Preview" at bounding box center [307, 508] width 205 height 39
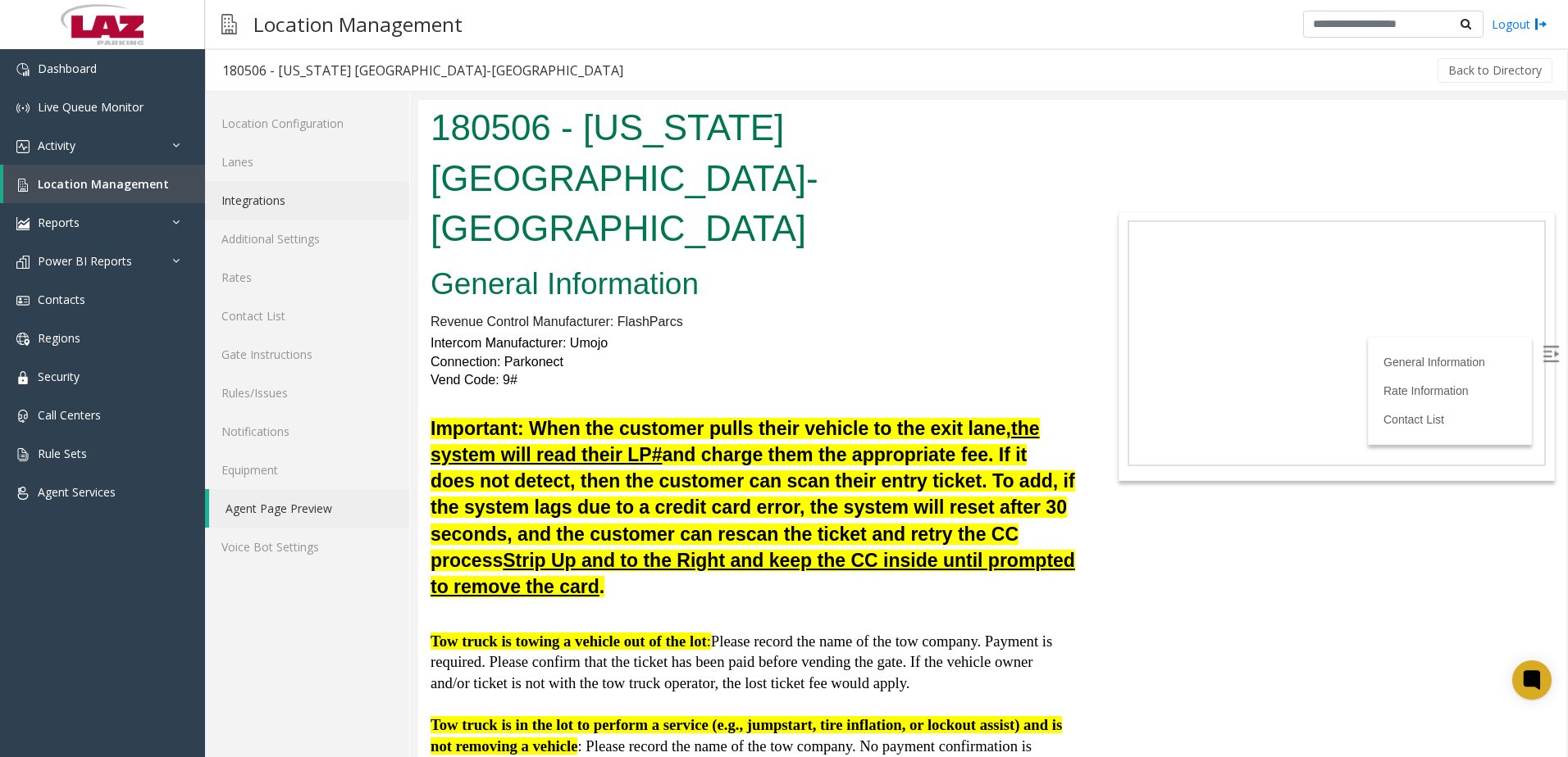
click at [289, 202] on link "Integrations" at bounding box center [307, 201] width 205 height 39
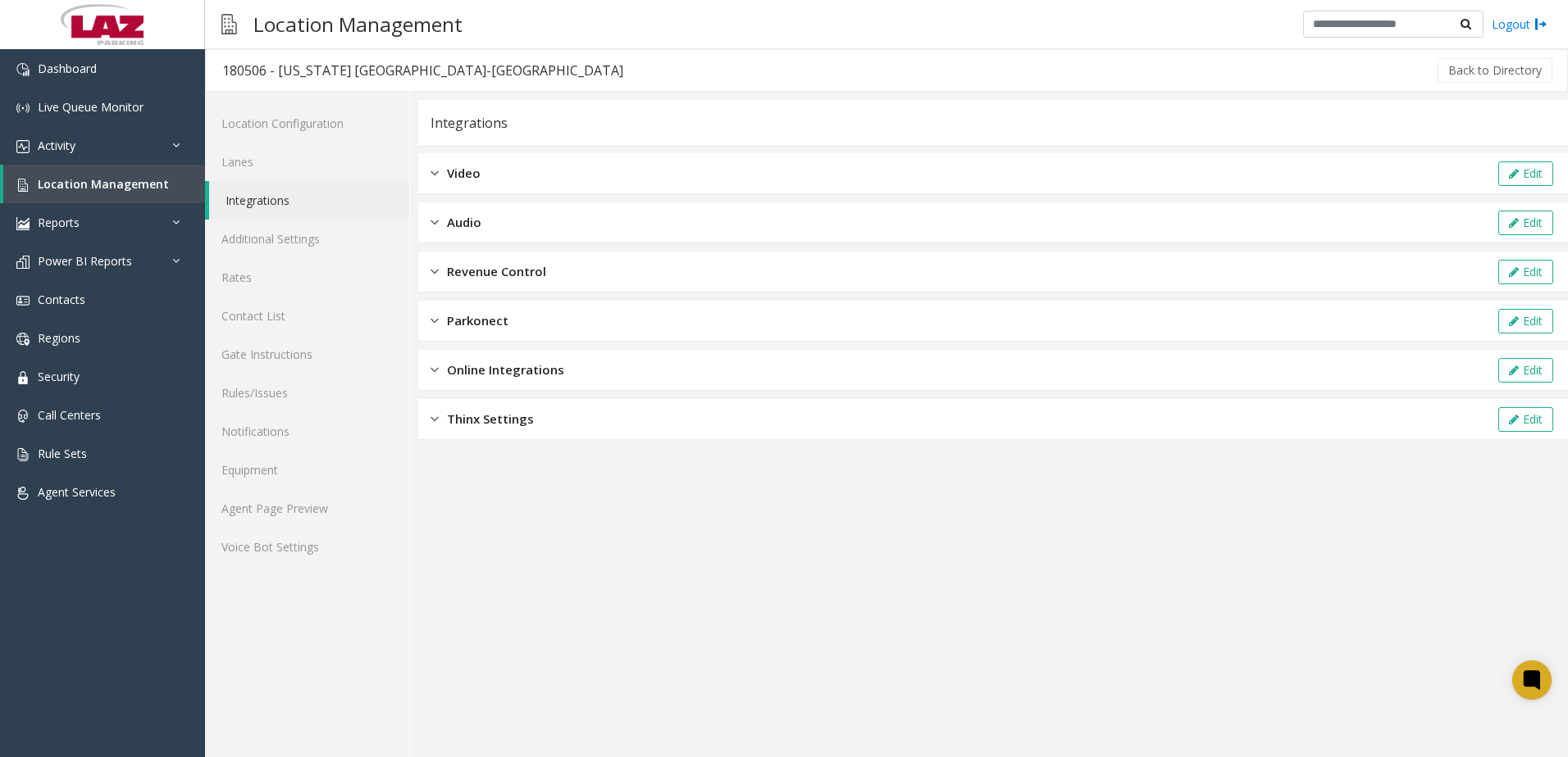
click at [517, 264] on span "Revenue Control" at bounding box center [496, 272] width 99 height 19
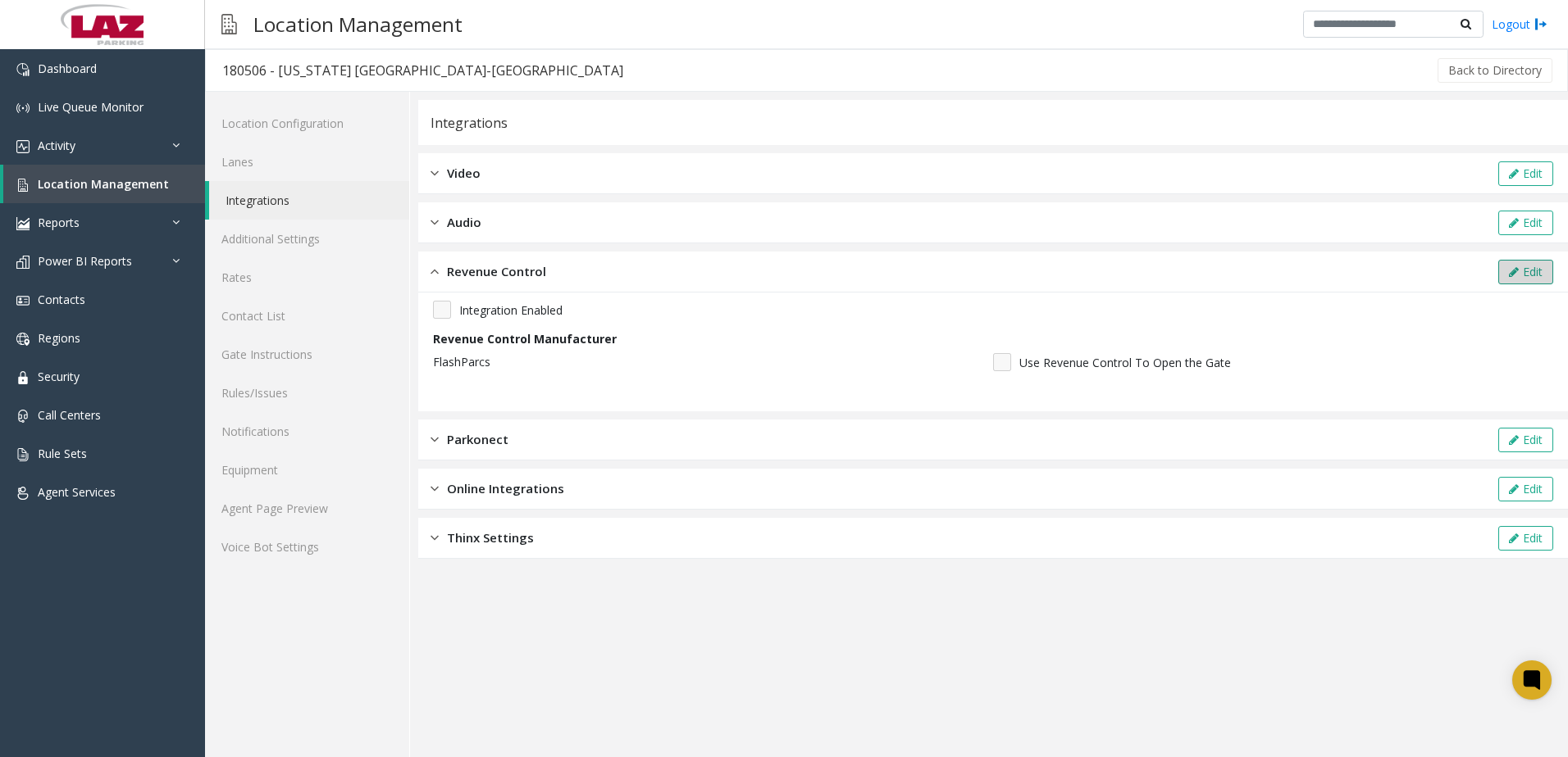
click at [1522, 273] on button "Edit" at bounding box center [1525, 271] width 55 height 24
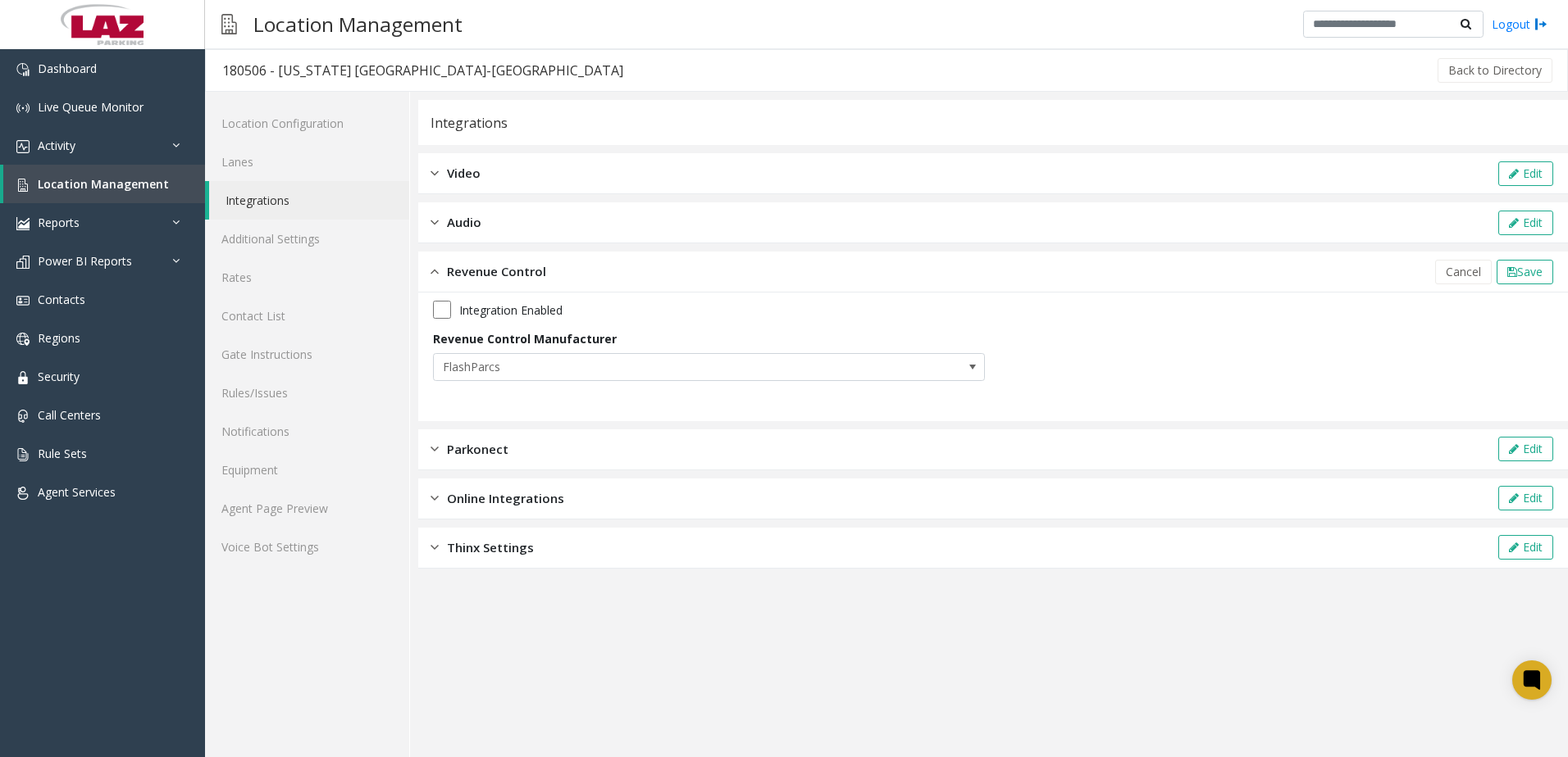
click at [589, 381] on div "Integration Enabled Revenue Control Manufacturer FlashParcs" at bounding box center [993, 346] width 1120 height 92
click at [579, 369] on span "FlashParcs" at bounding box center [653, 366] width 440 height 26
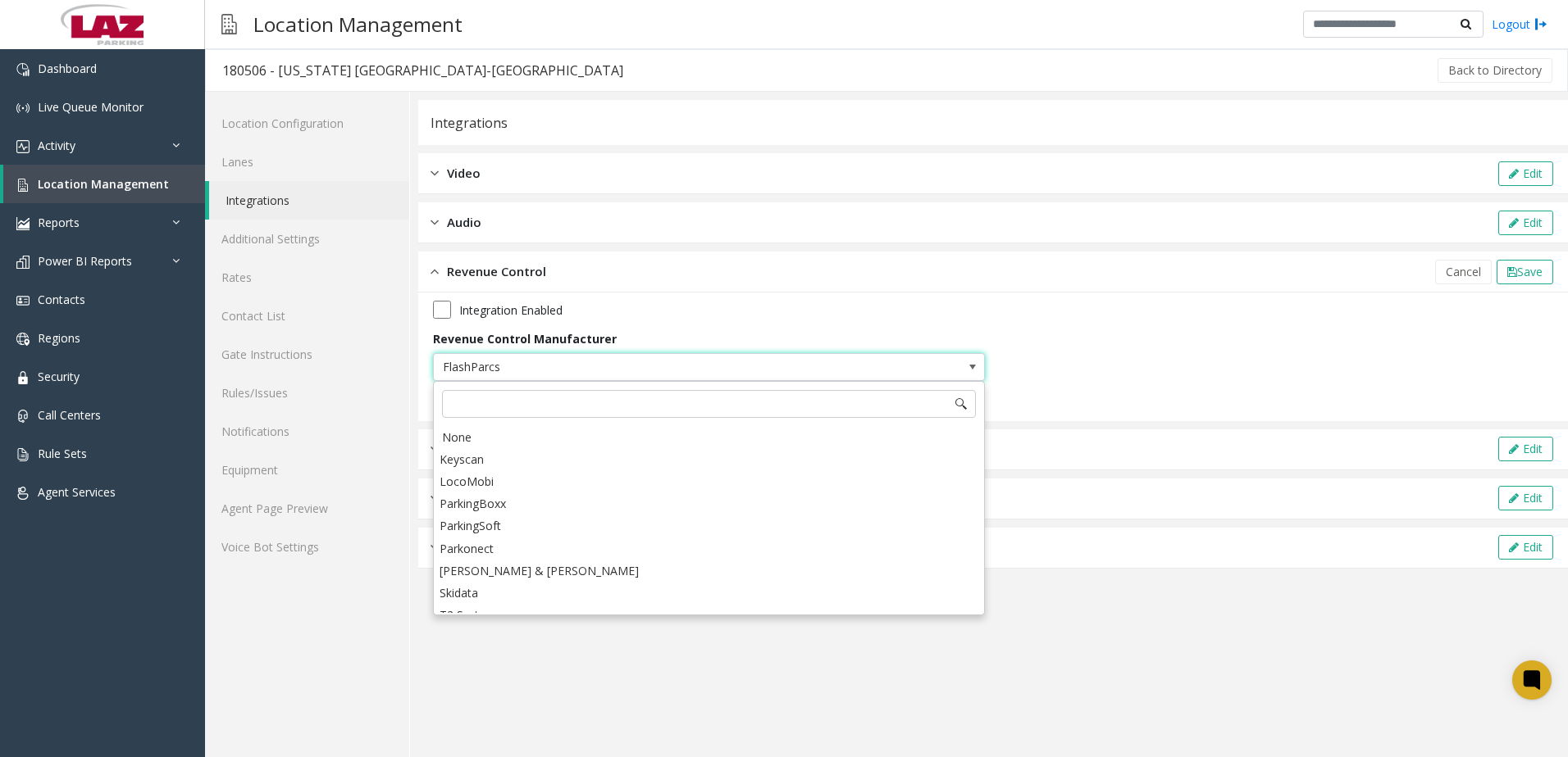
scroll to position [326, 0]
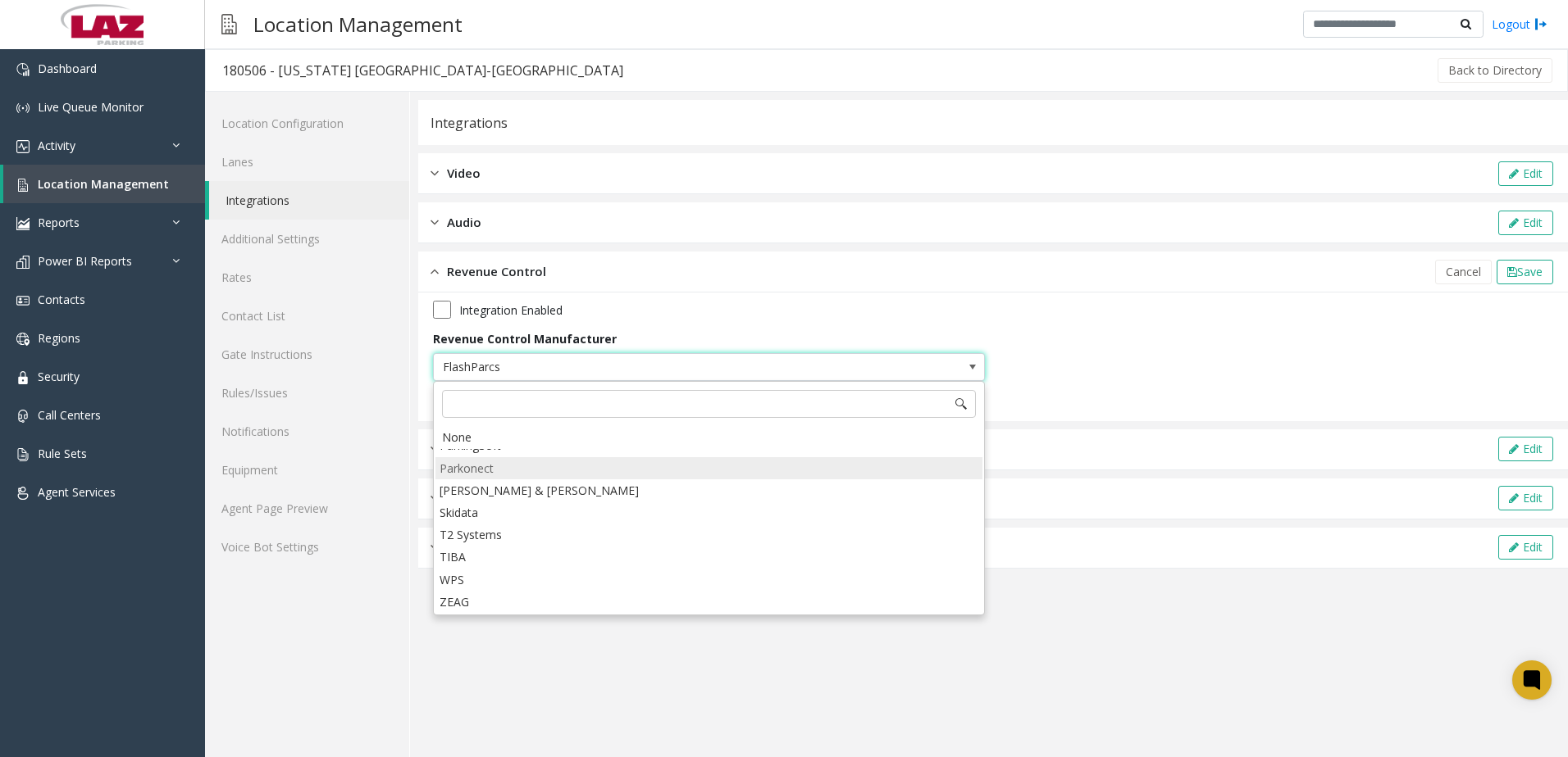
click at [514, 465] on li "Parkonect" at bounding box center [708, 468] width 547 height 22
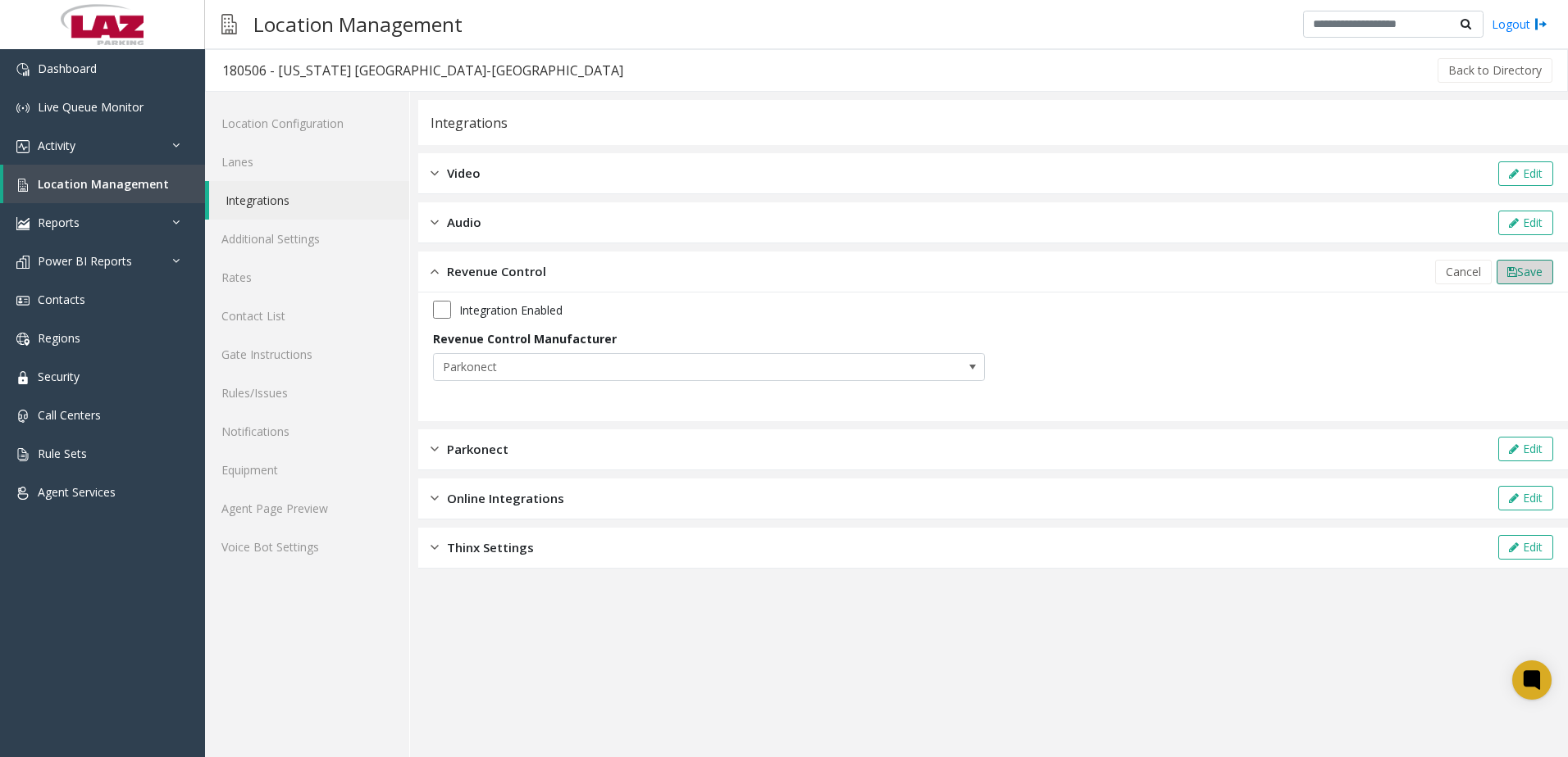
click at [1526, 280] on button "Save" at bounding box center [1525, 271] width 57 height 24
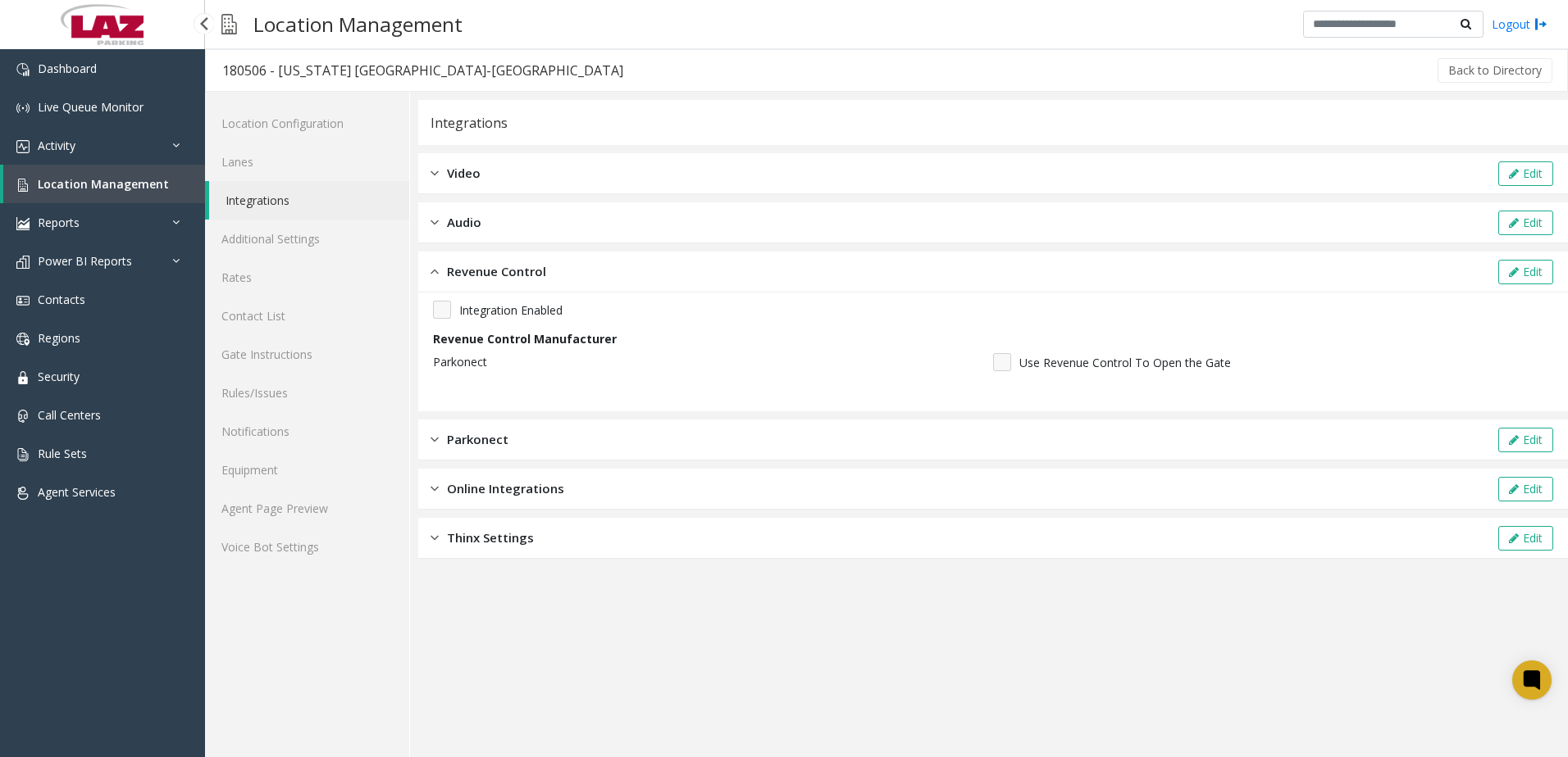
click at [145, 183] on span "Location Management" at bounding box center [103, 184] width 131 height 15
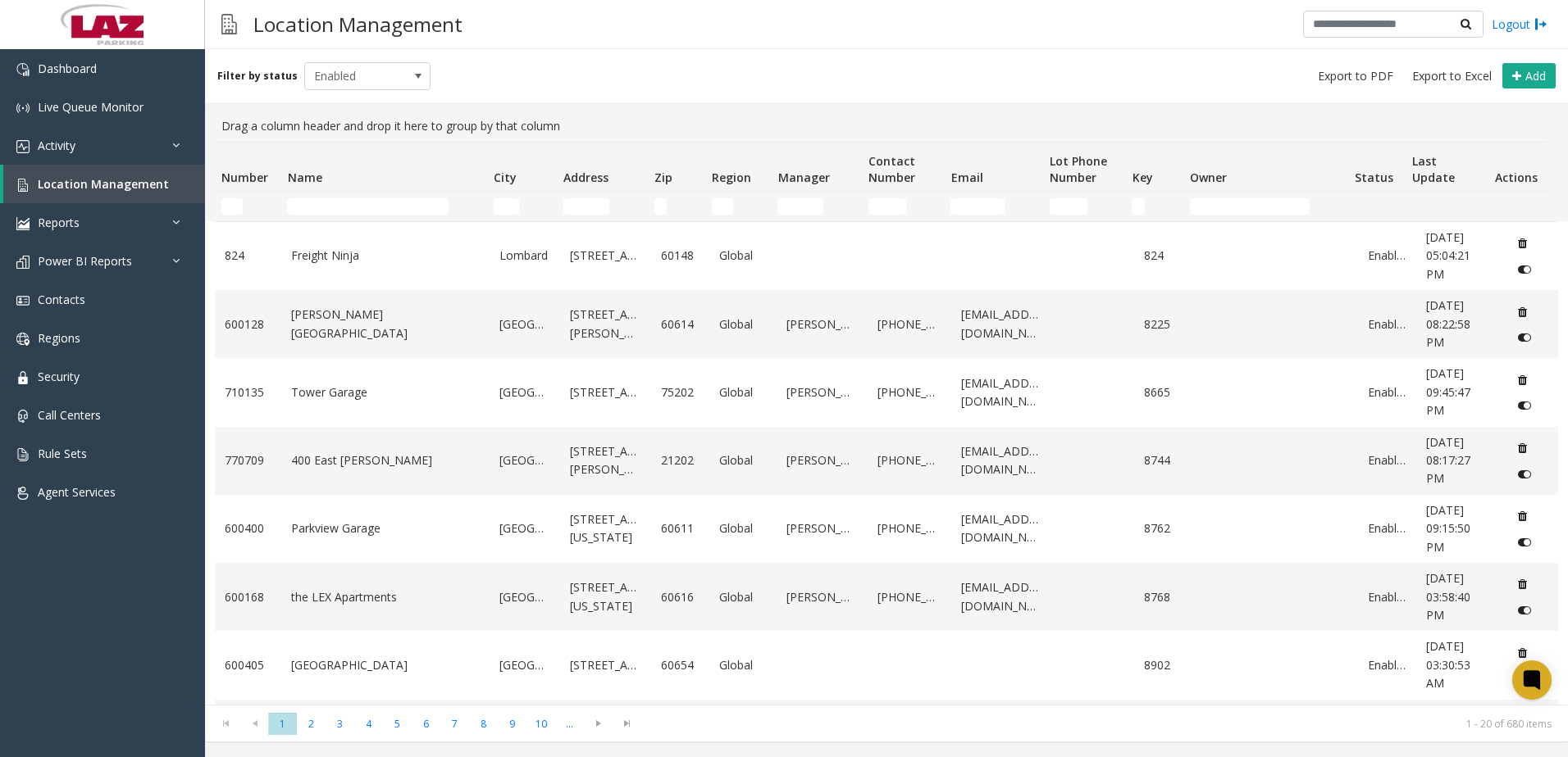
click at [352, 190] on th "Name" at bounding box center [383, 167] width 206 height 49
click at [352, 203] on input "Name Filter" at bounding box center [367, 206] width 161 height 16
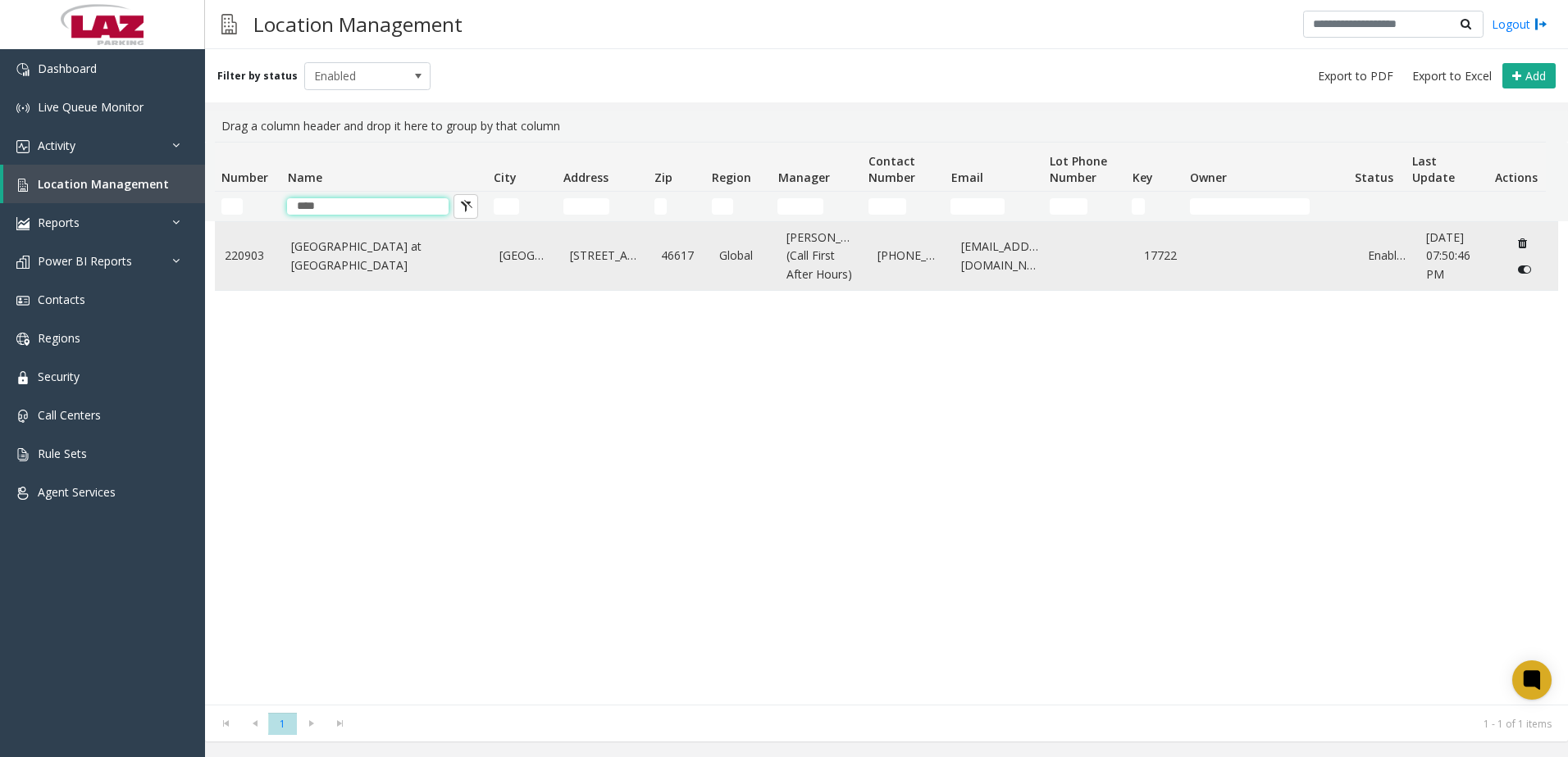
type input "****"
click at [370, 270] on link "[GEOGRAPHIC_DATA] at [GEOGRAPHIC_DATA]" at bounding box center [385, 256] width 188 height 37
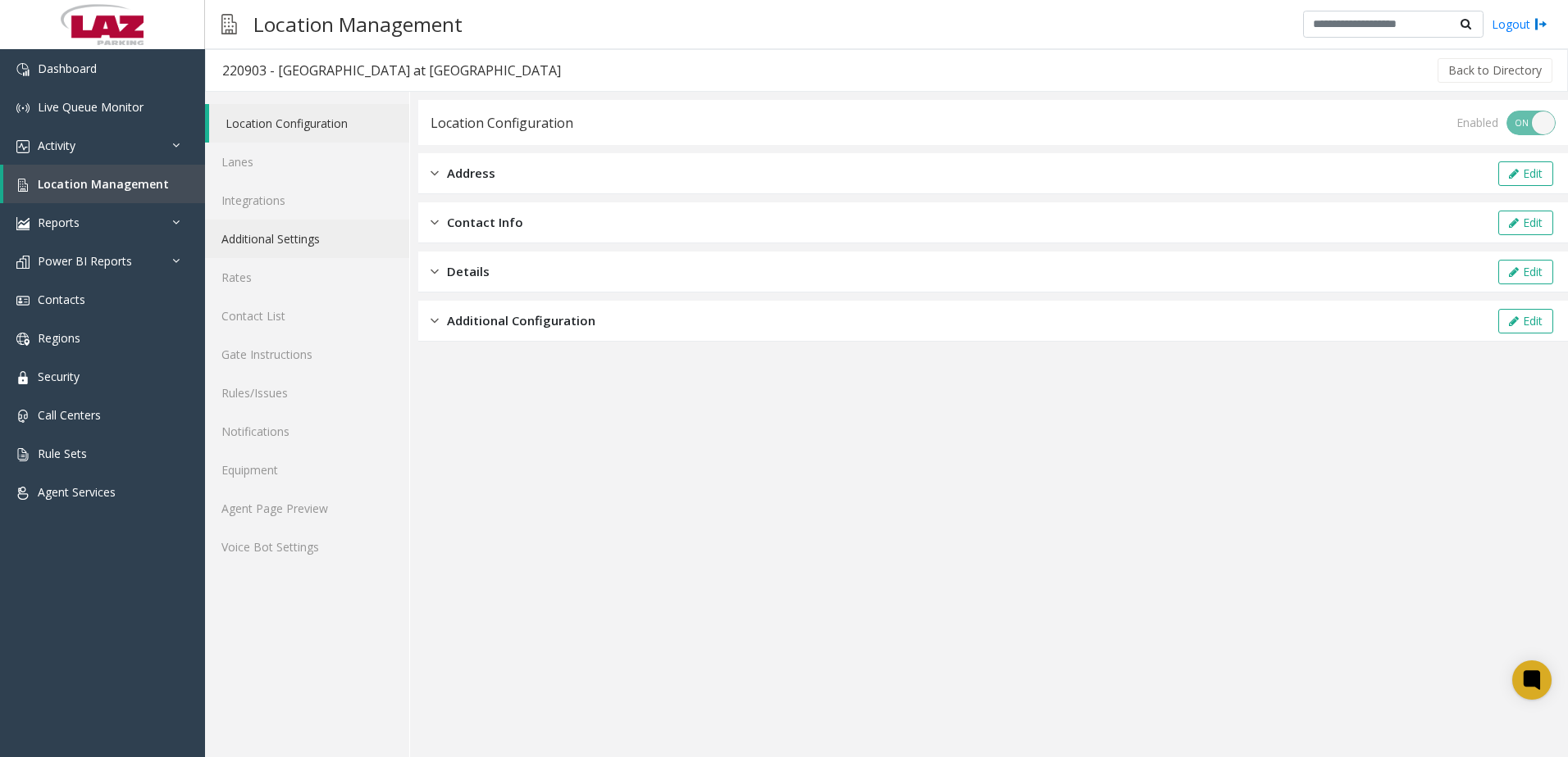
click at [287, 239] on link "Additional Settings" at bounding box center [307, 239] width 205 height 39
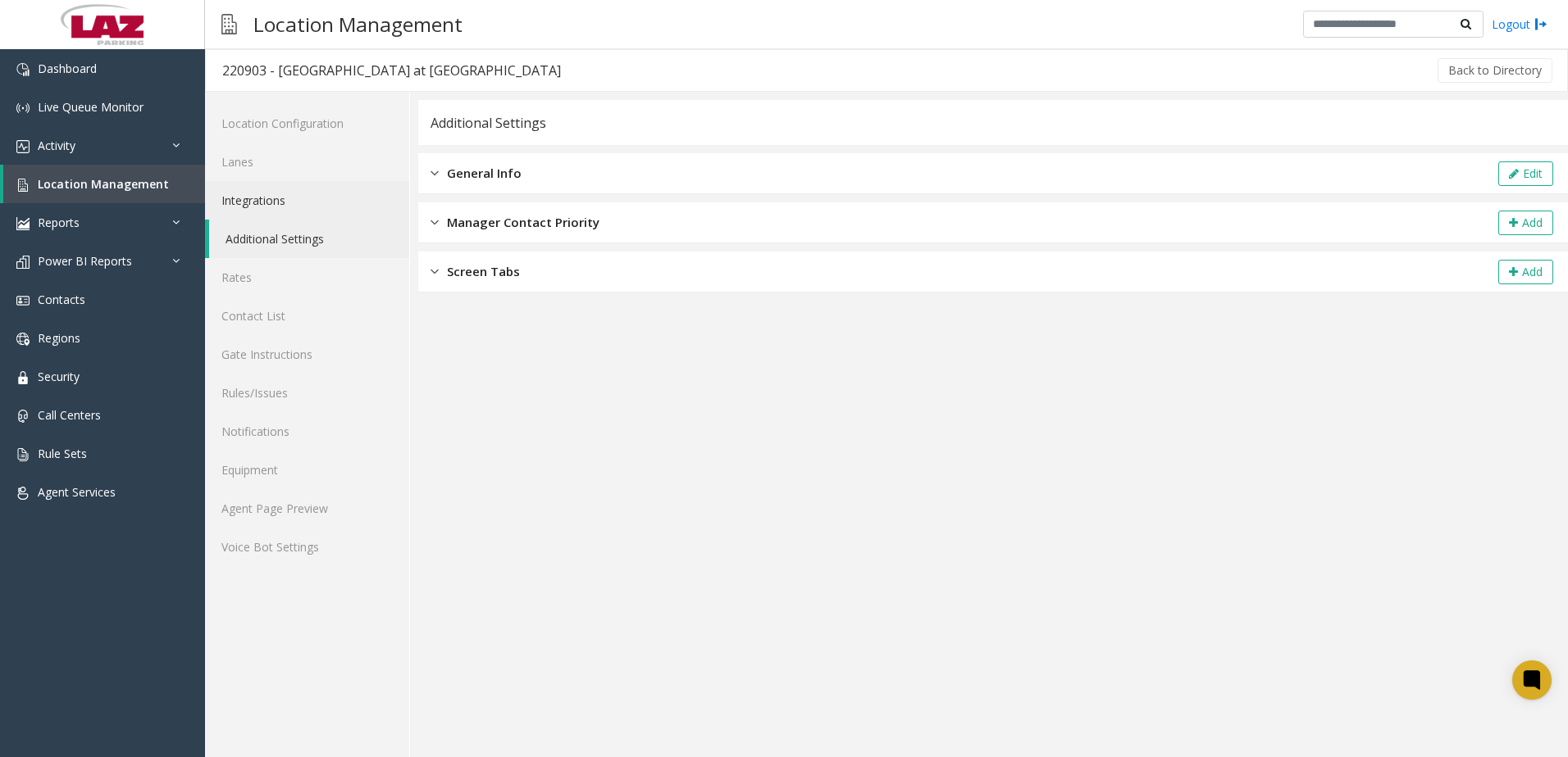
click at [292, 204] on link "Integrations" at bounding box center [307, 201] width 205 height 39
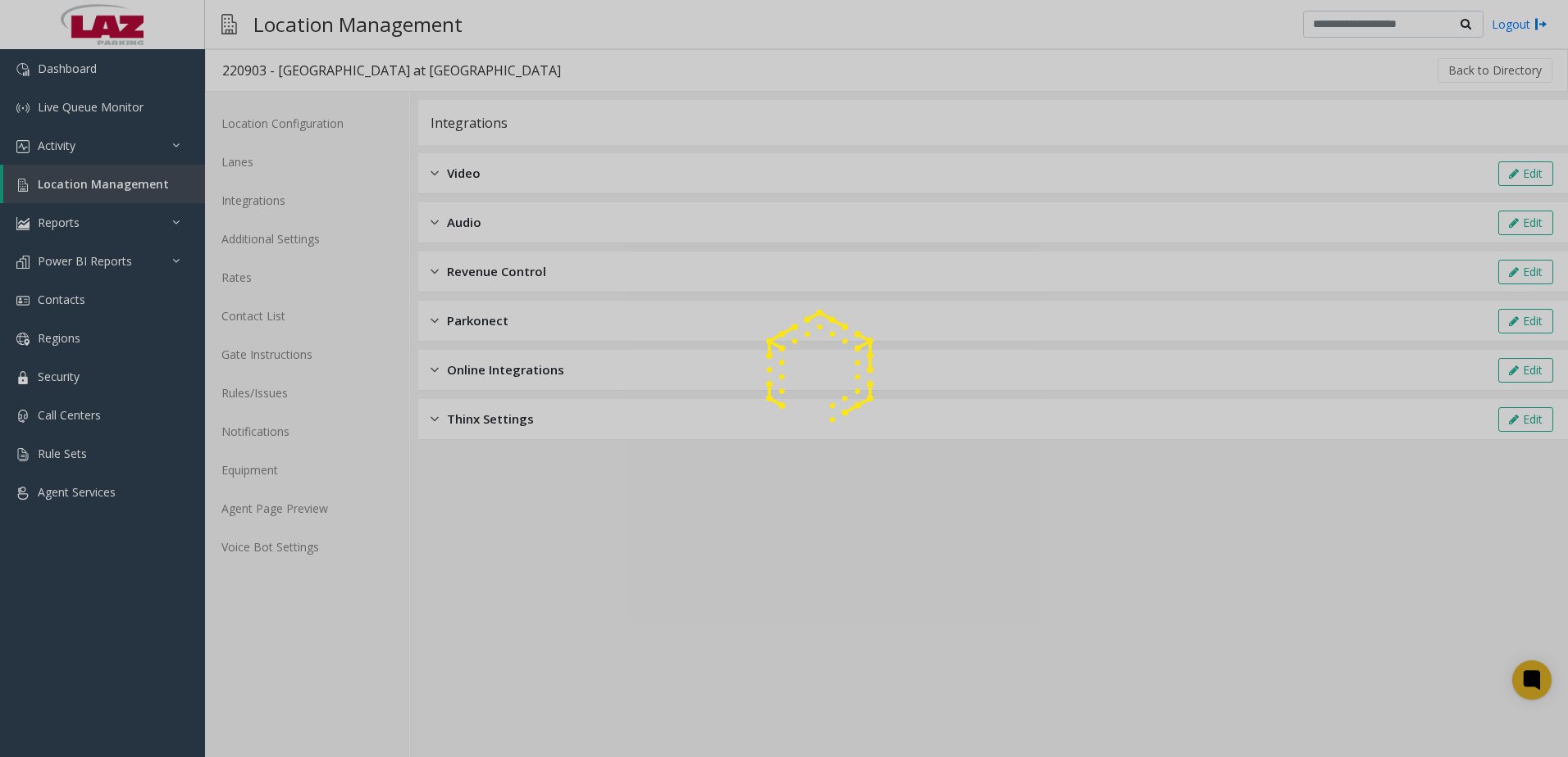
click at [474, 319] on div at bounding box center [784, 378] width 1568 height 757
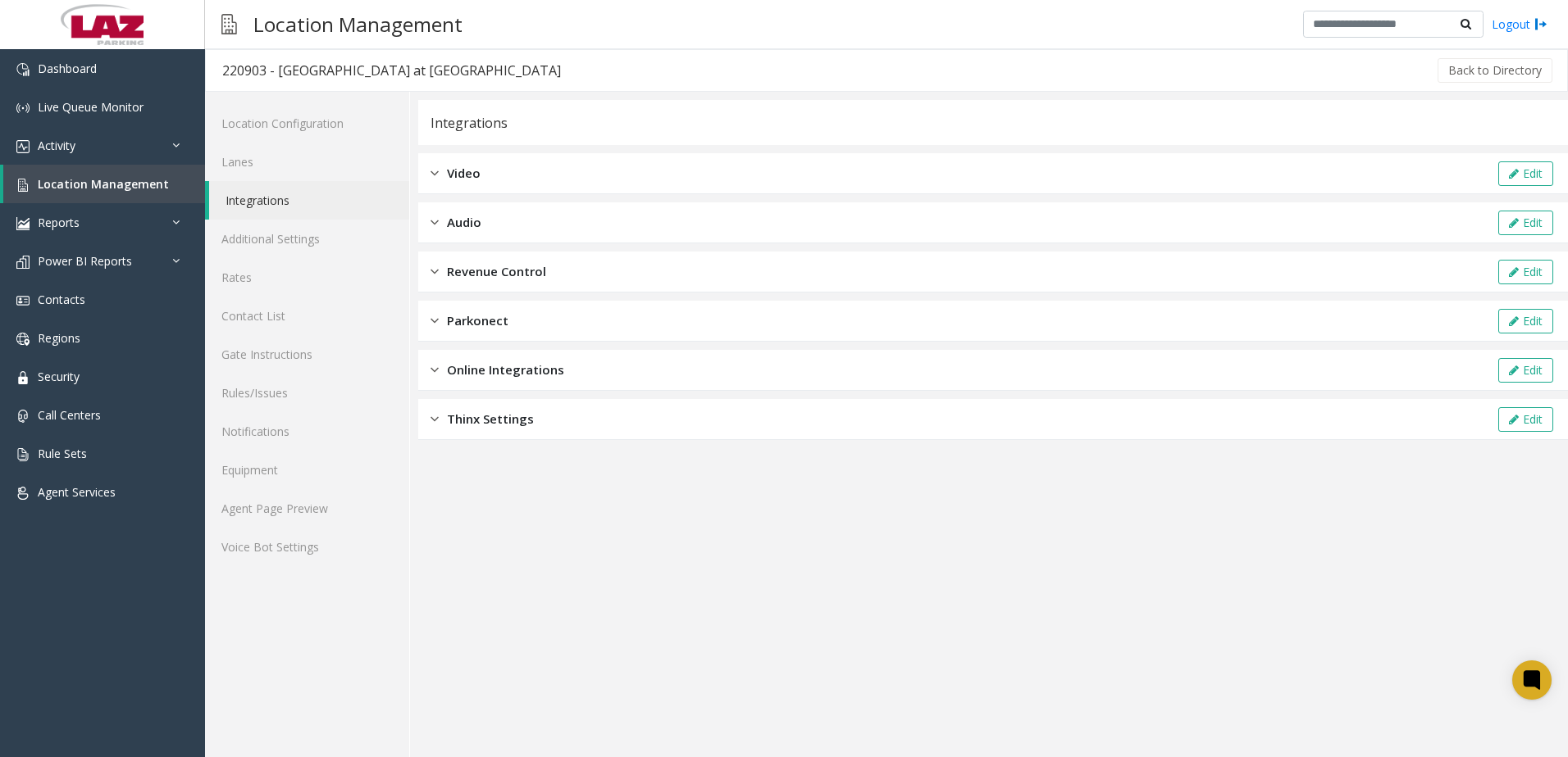
click at [485, 324] on span "Parkonect" at bounding box center [478, 321] width 62 height 19
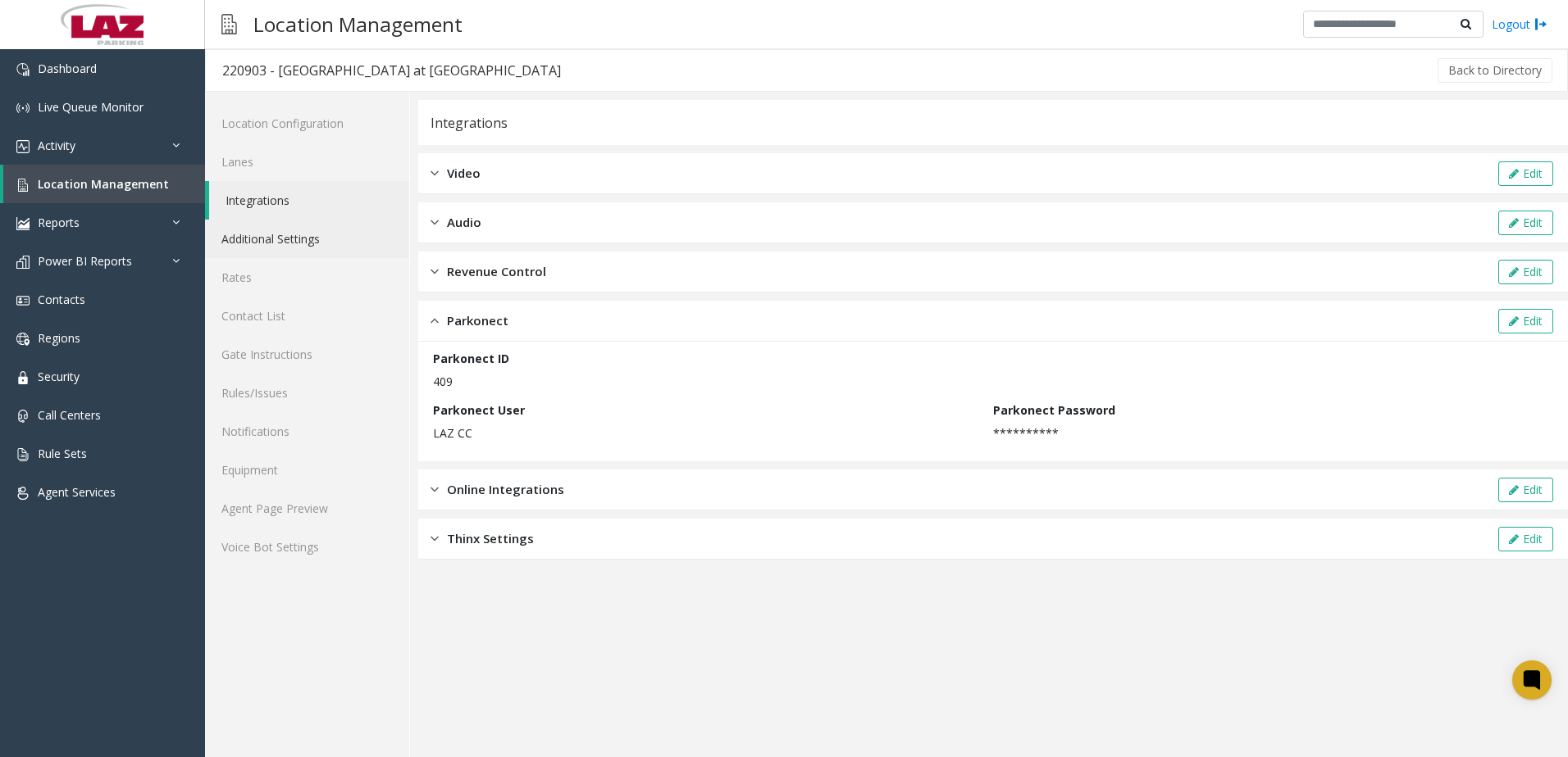
click at [264, 241] on link "Additional Settings" at bounding box center [307, 239] width 205 height 39
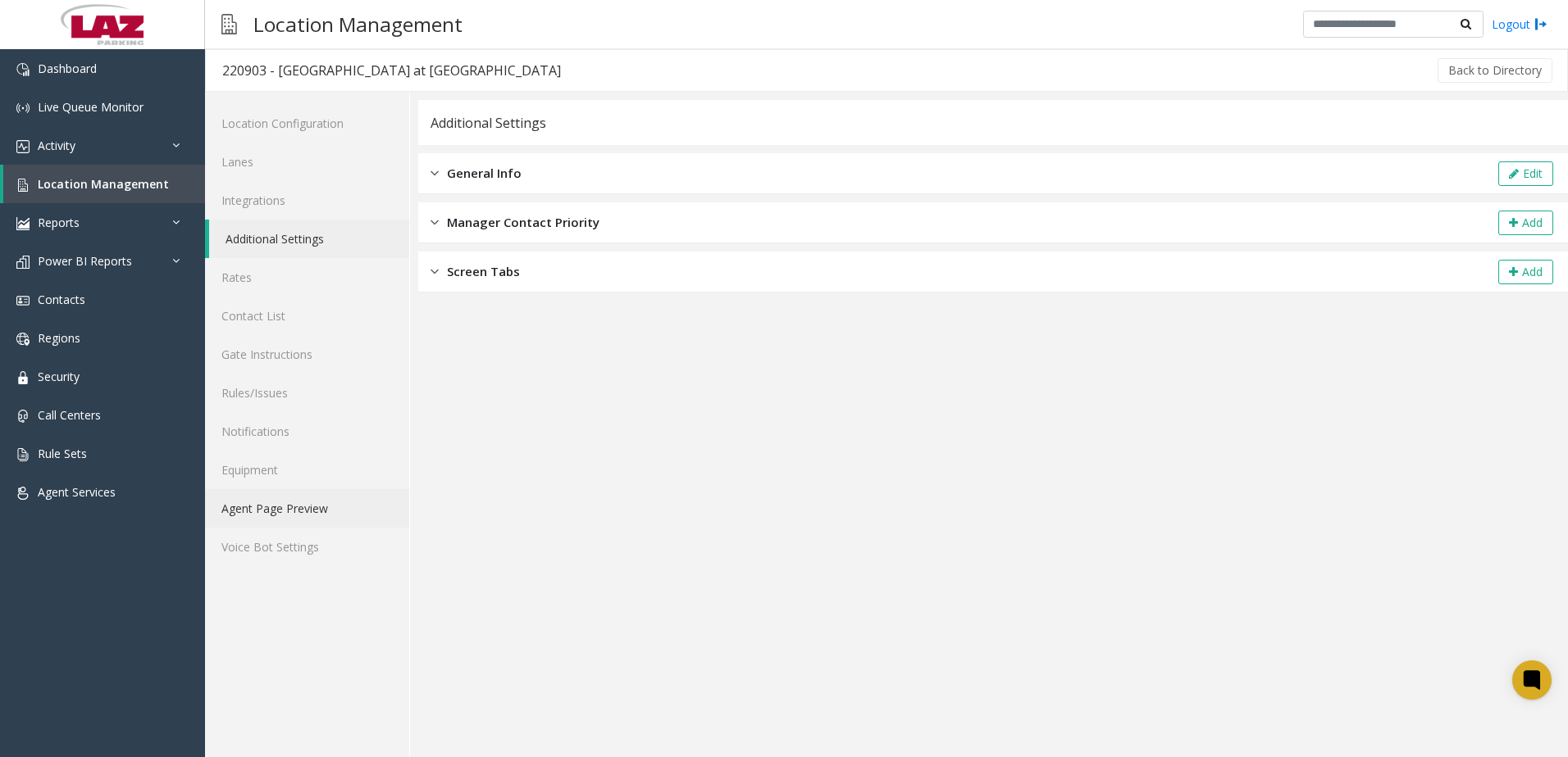
click at [245, 502] on link "Agent Page Preview" at bounding box center [307, 508] width 205 height 39
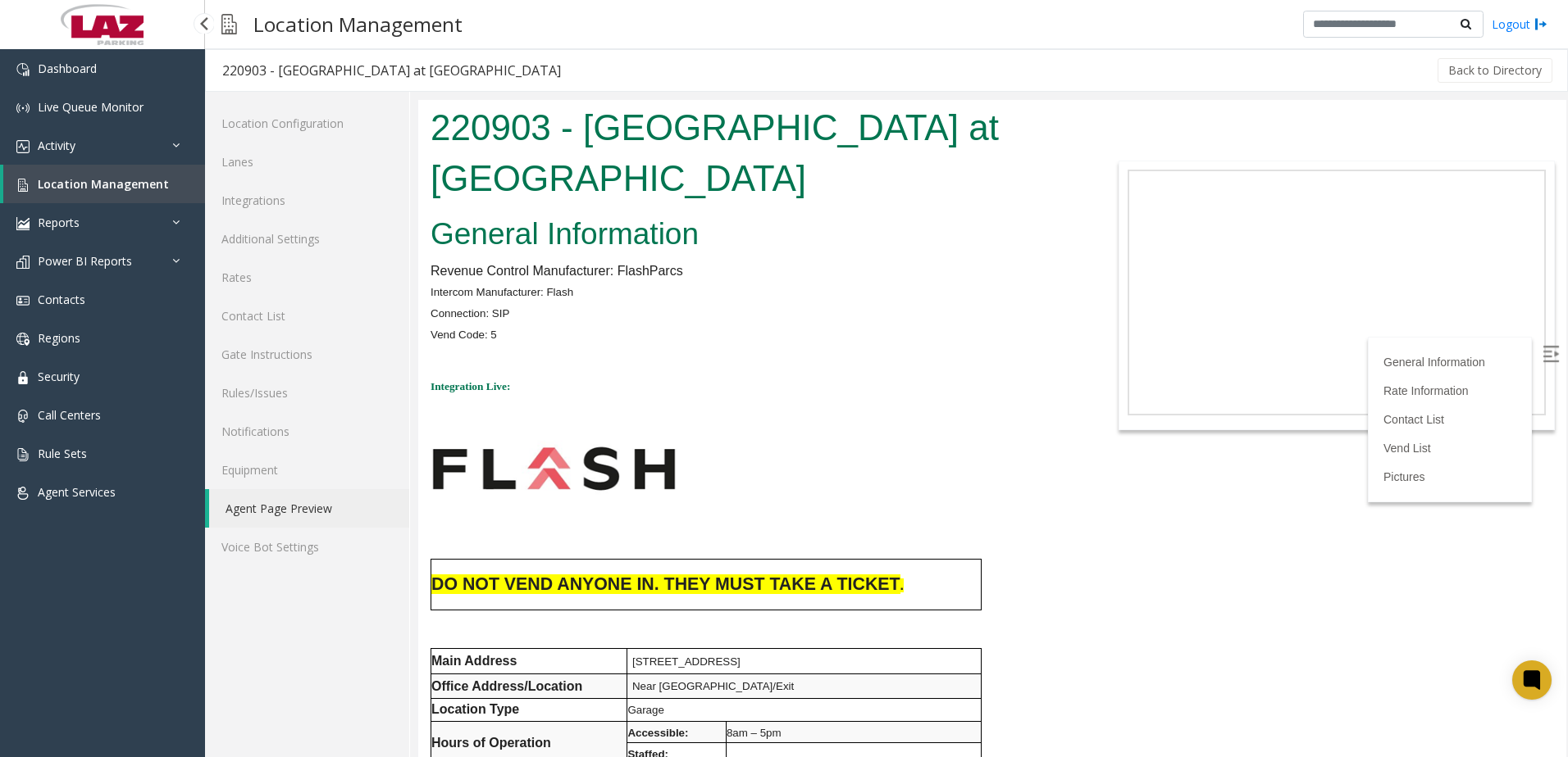
click at [88, 171] on link "Location Management" at bounding box center [103, 184] width 202 height 39
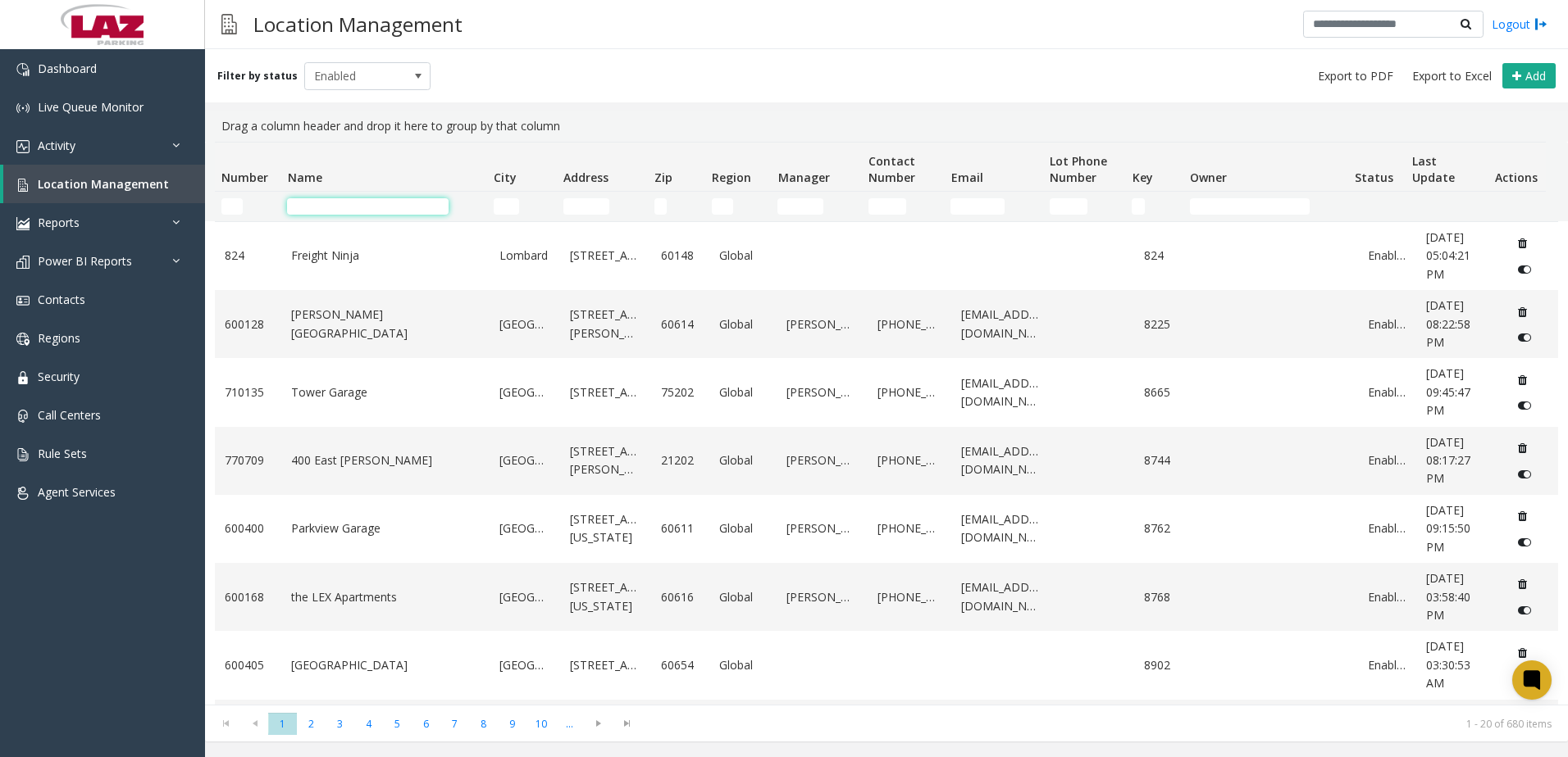
click at [300, 209] on input "Name Filter" at bounding box center [367, 206] width 161 height 16
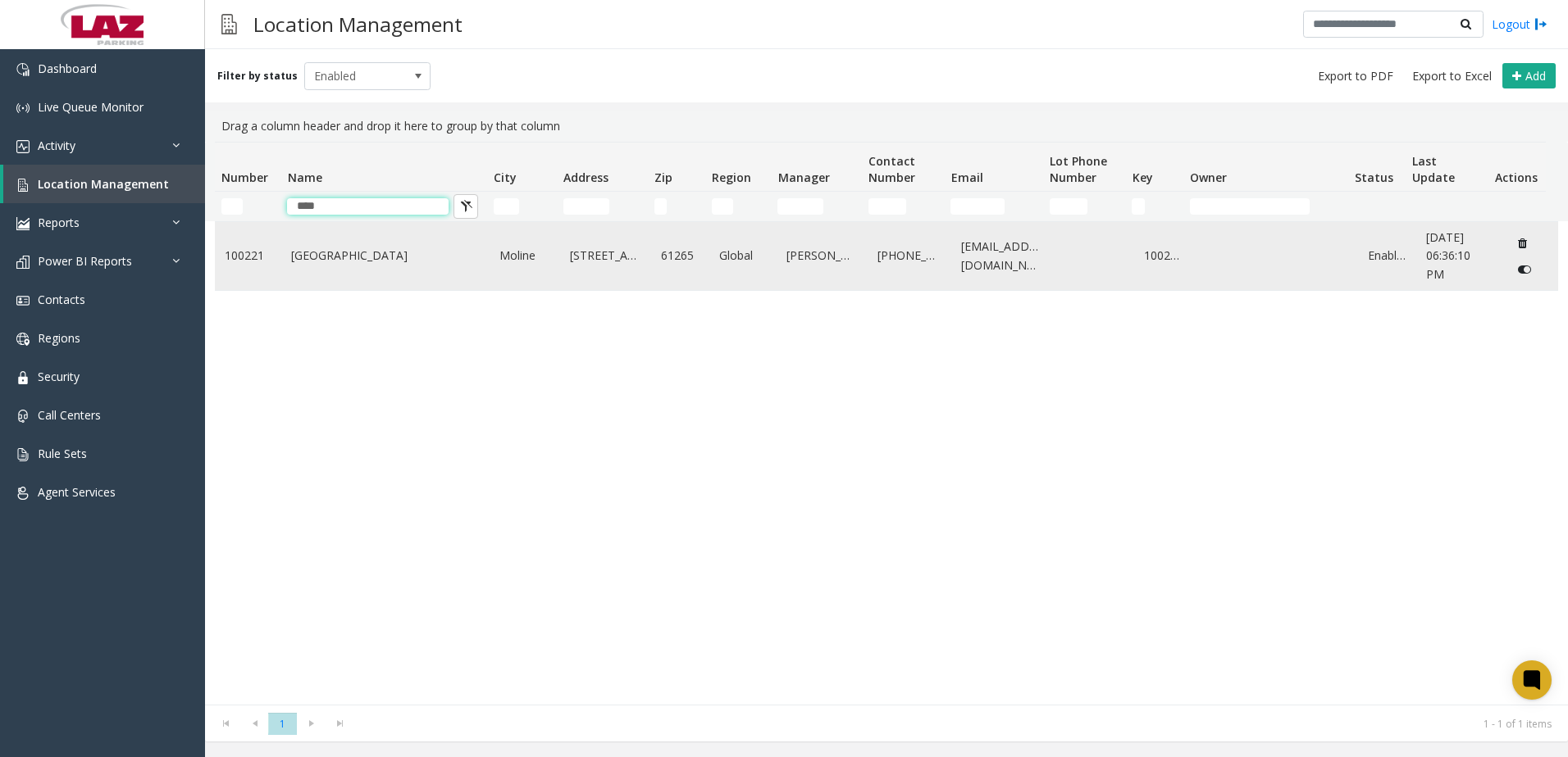
type input "****"
click at [363, 277] on td "[GEOGRAPHIC_DATA]" at bounding box center [385, 256] width 208 height 68
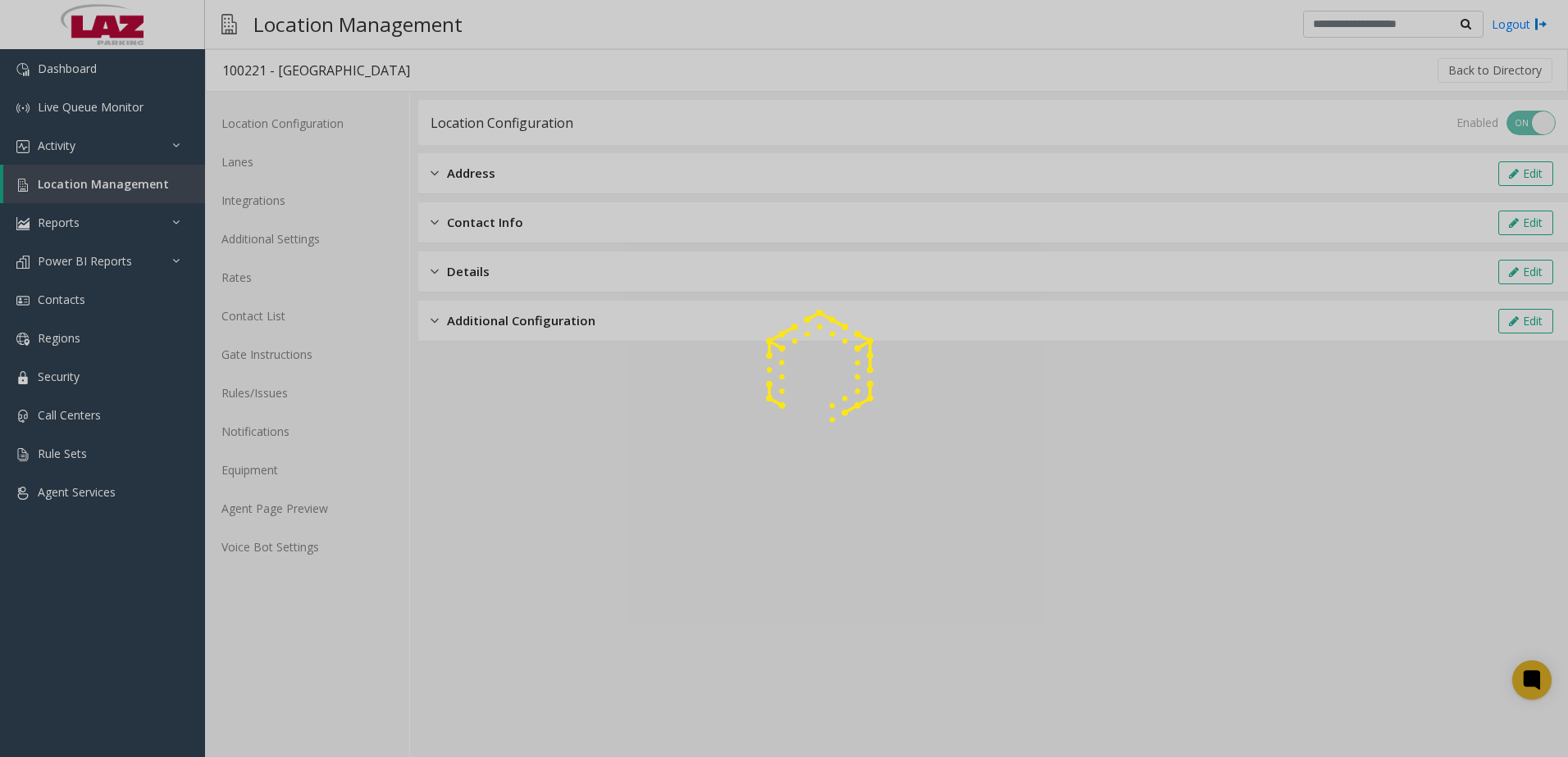
click at [297, 495] on div at bounding box center [784, 378] width 1568 height 757
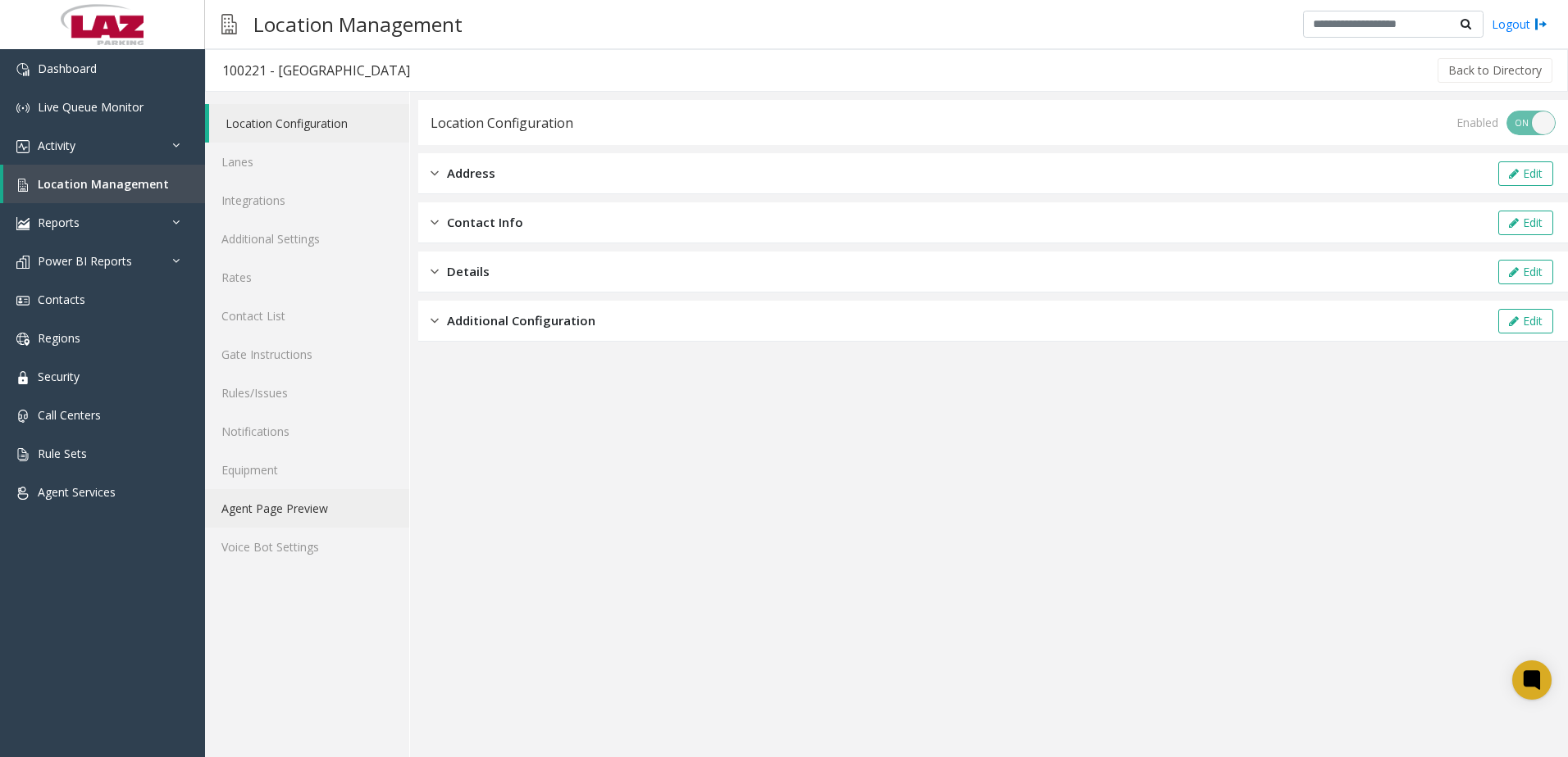
click at [307, 510] on link "Agent Page Preview" at bounding box center [307, 508] width 205 height 39
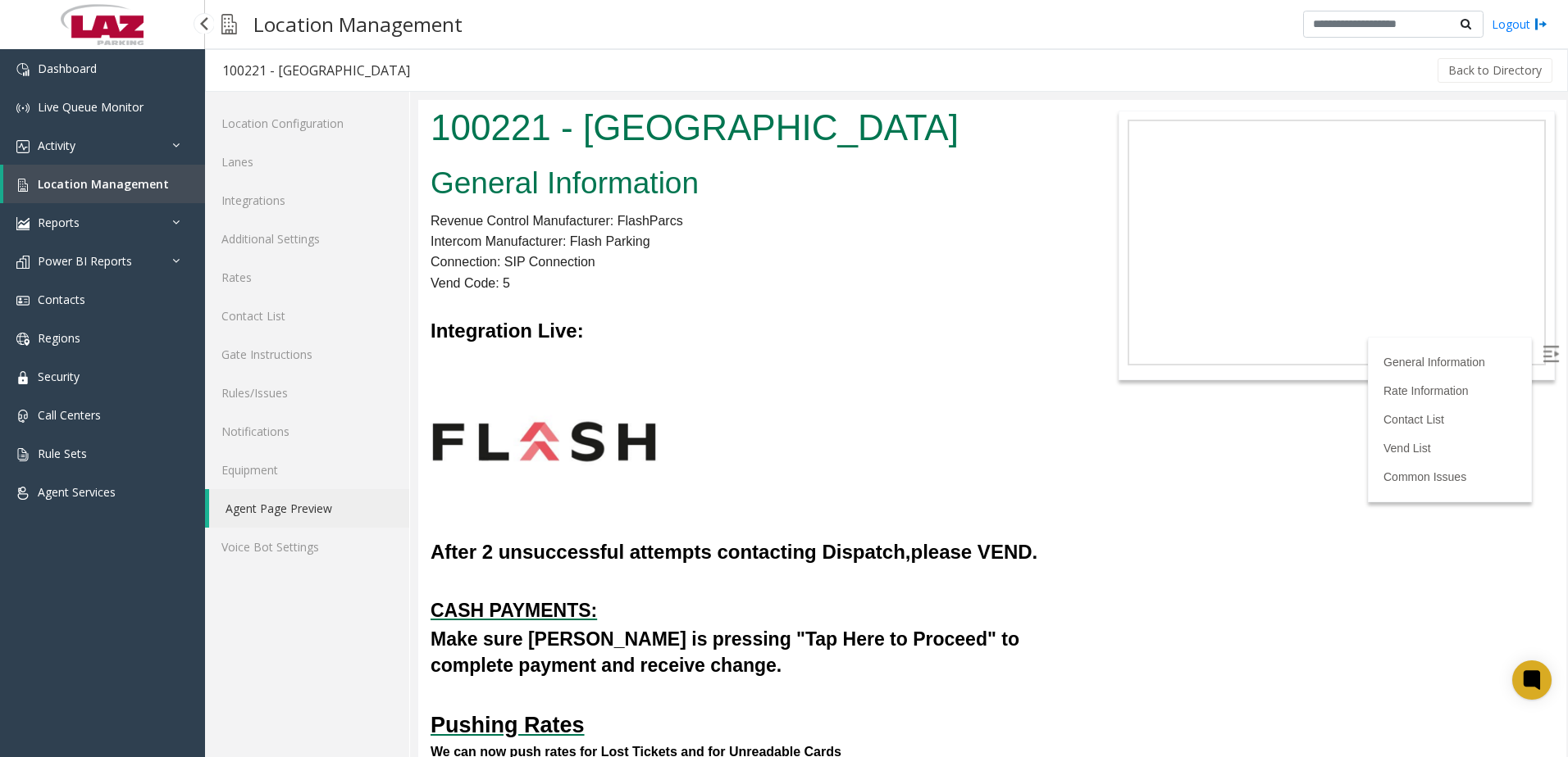
click at [118, 184] on span "Location Management" at bounding box center [103, 184] width 131 height 15
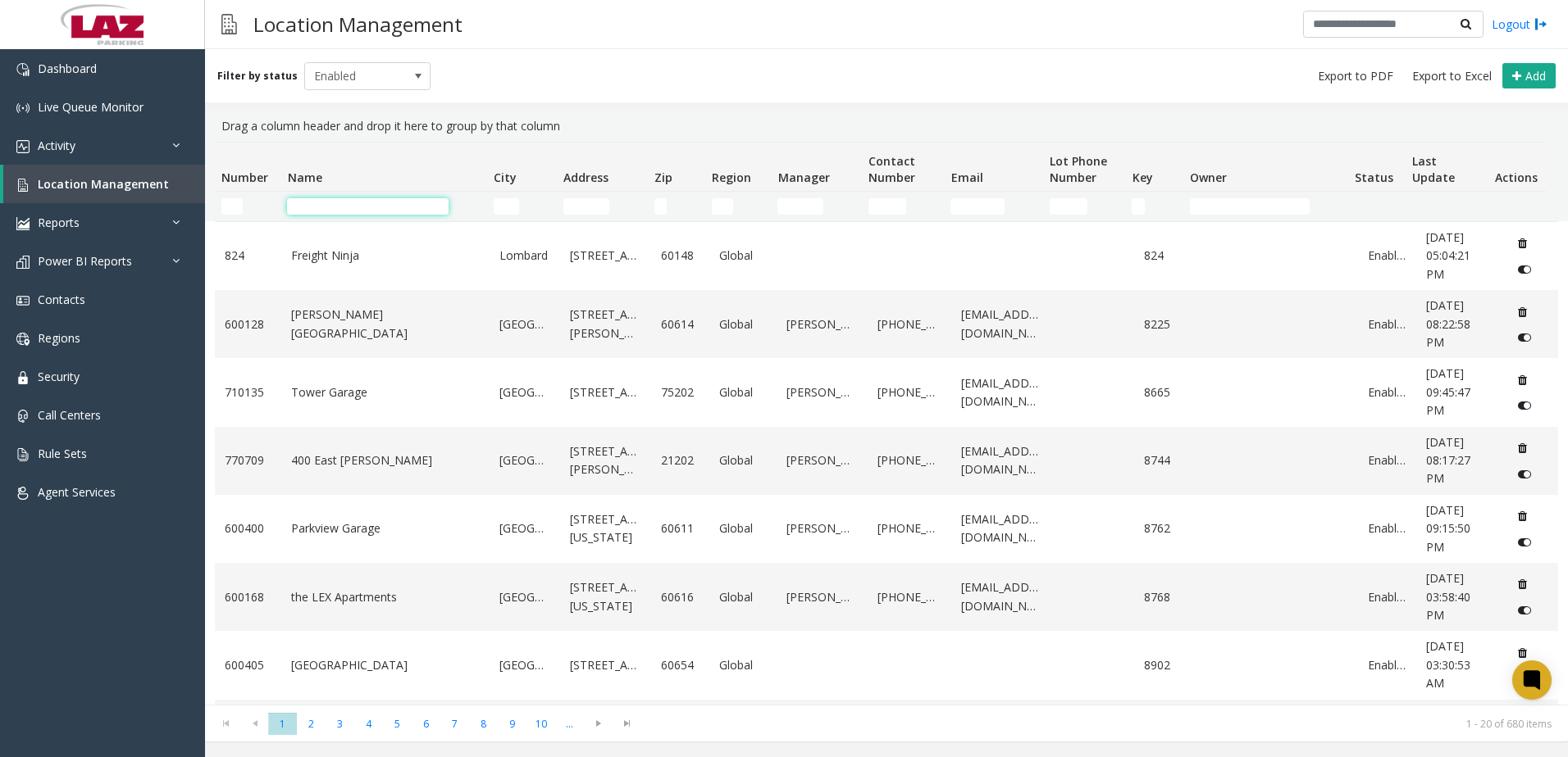
click at [305, 203] on input "Name Filter" at bounding box center [367, 206] width 161 height 16
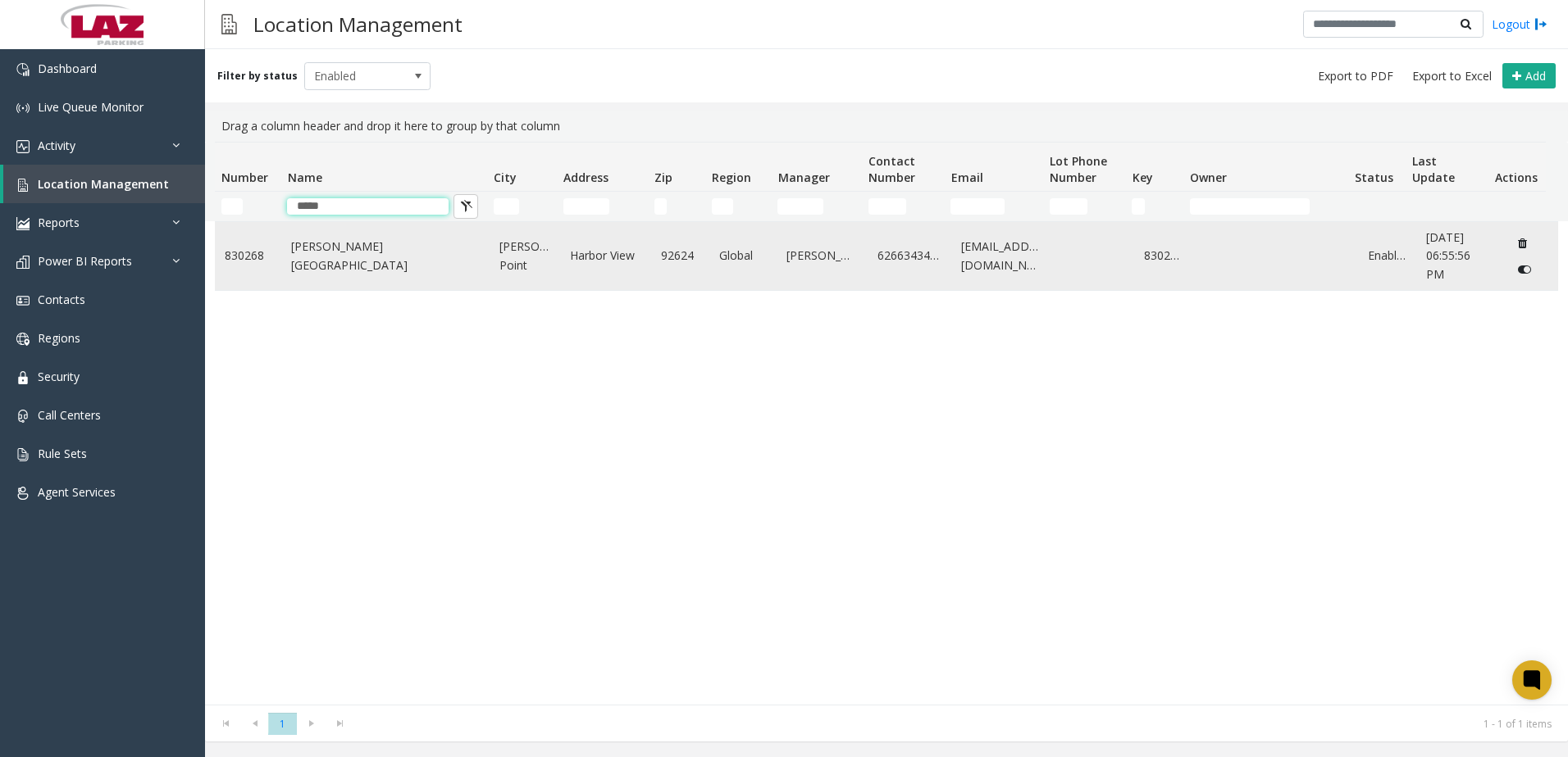
type input "****"
click at [395, 270] on app-root "Dashboard Live Queue Monitor Activity Daily Activity Lane Activity Agent Activi…" at bounding box center [784, 378] width 1568 height 757
click at [354, 253] on link "[PERSON_NAME][GEOGRAPHIC_DATA]" at bounding box center [385, 256] width 188 height 37
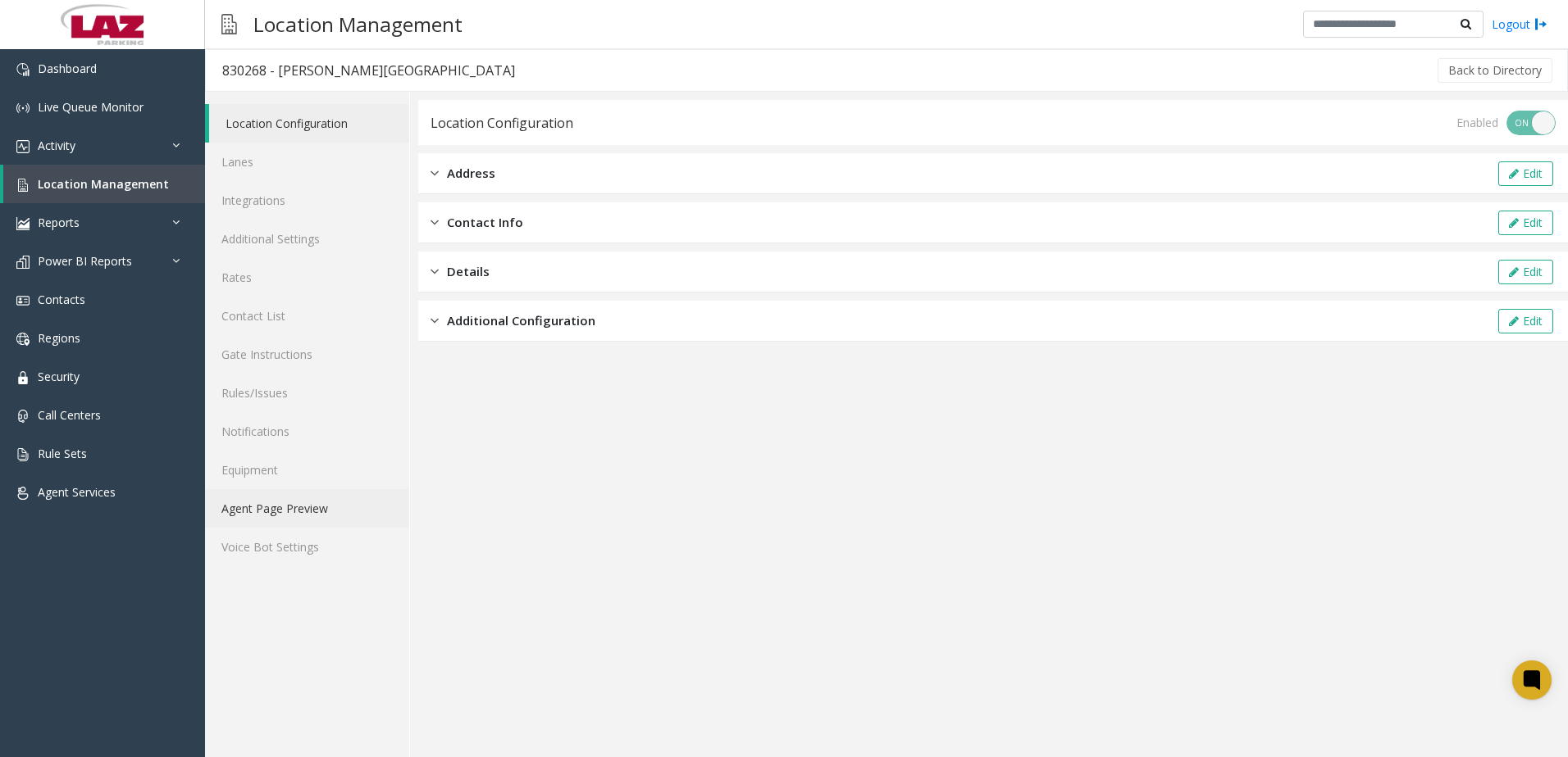
click at [275, 508] on link "Agent Page Preview" at bounding box center [307, 508] width 205 height 39
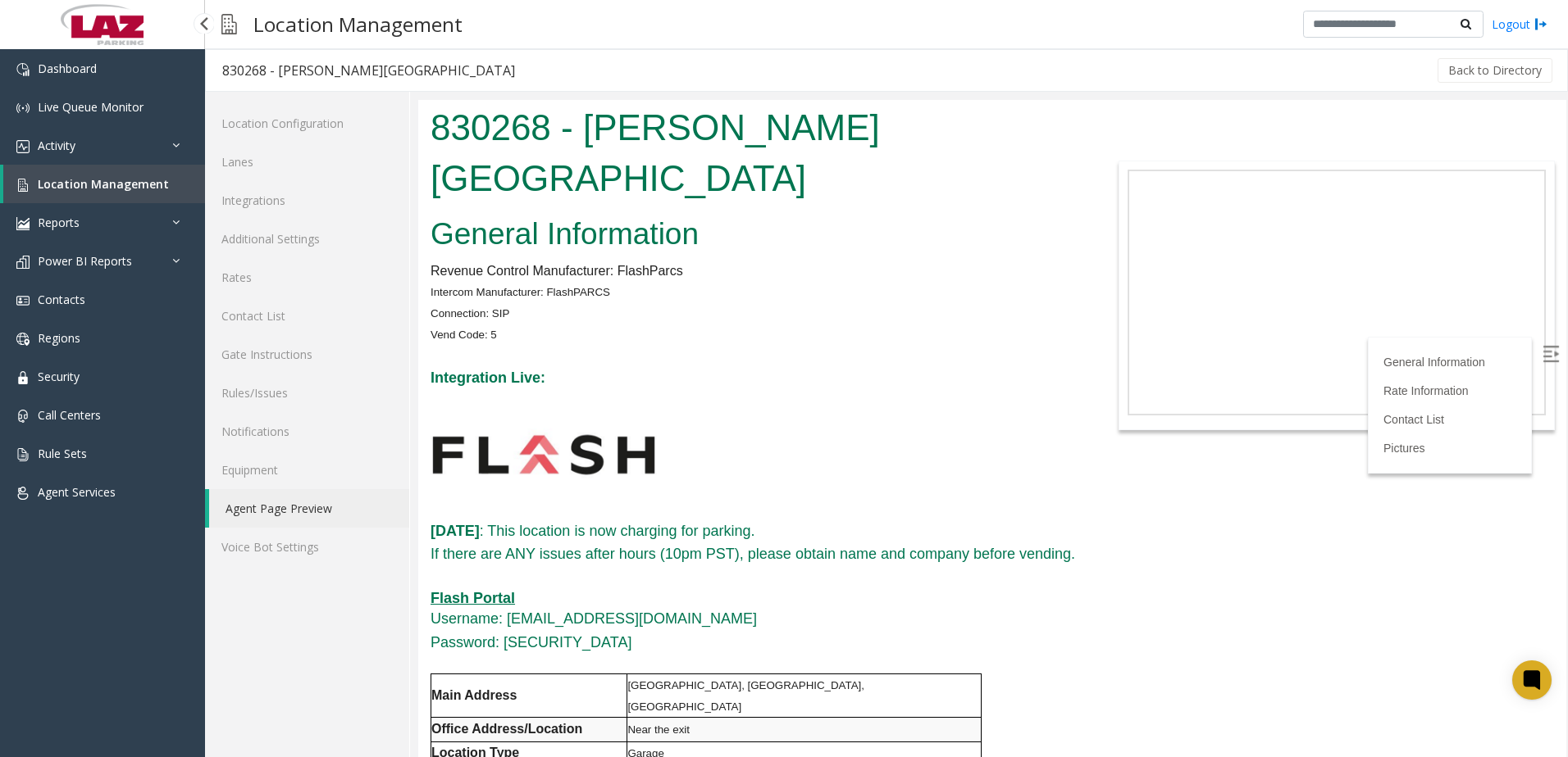
click at [151, 193] on link "Location Management" at bounding box center [103, 184] width 202 height 39
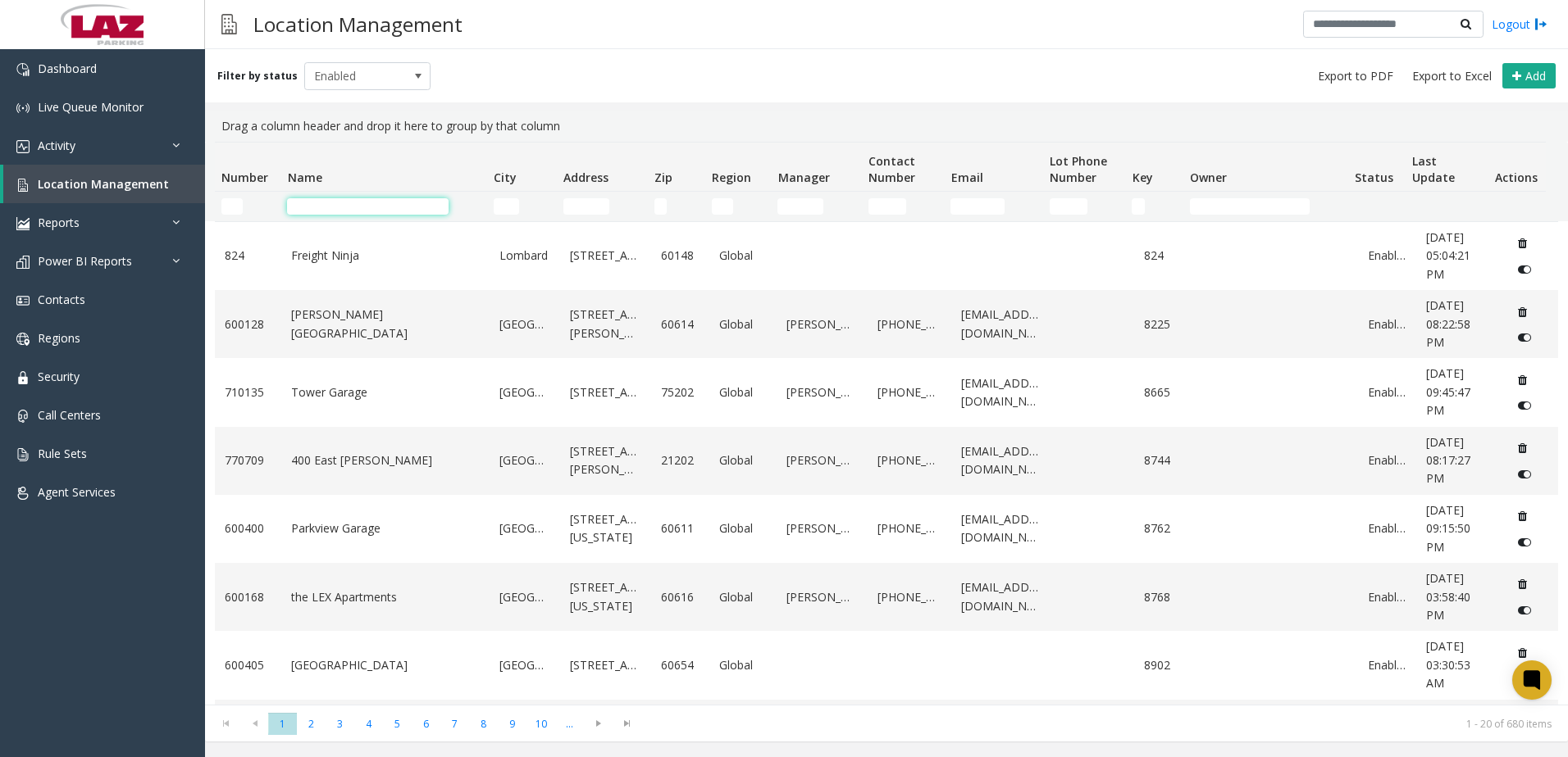
click at [314, 197] on td "Name Filter" at bounding box center [383, 206] width 206 height 30
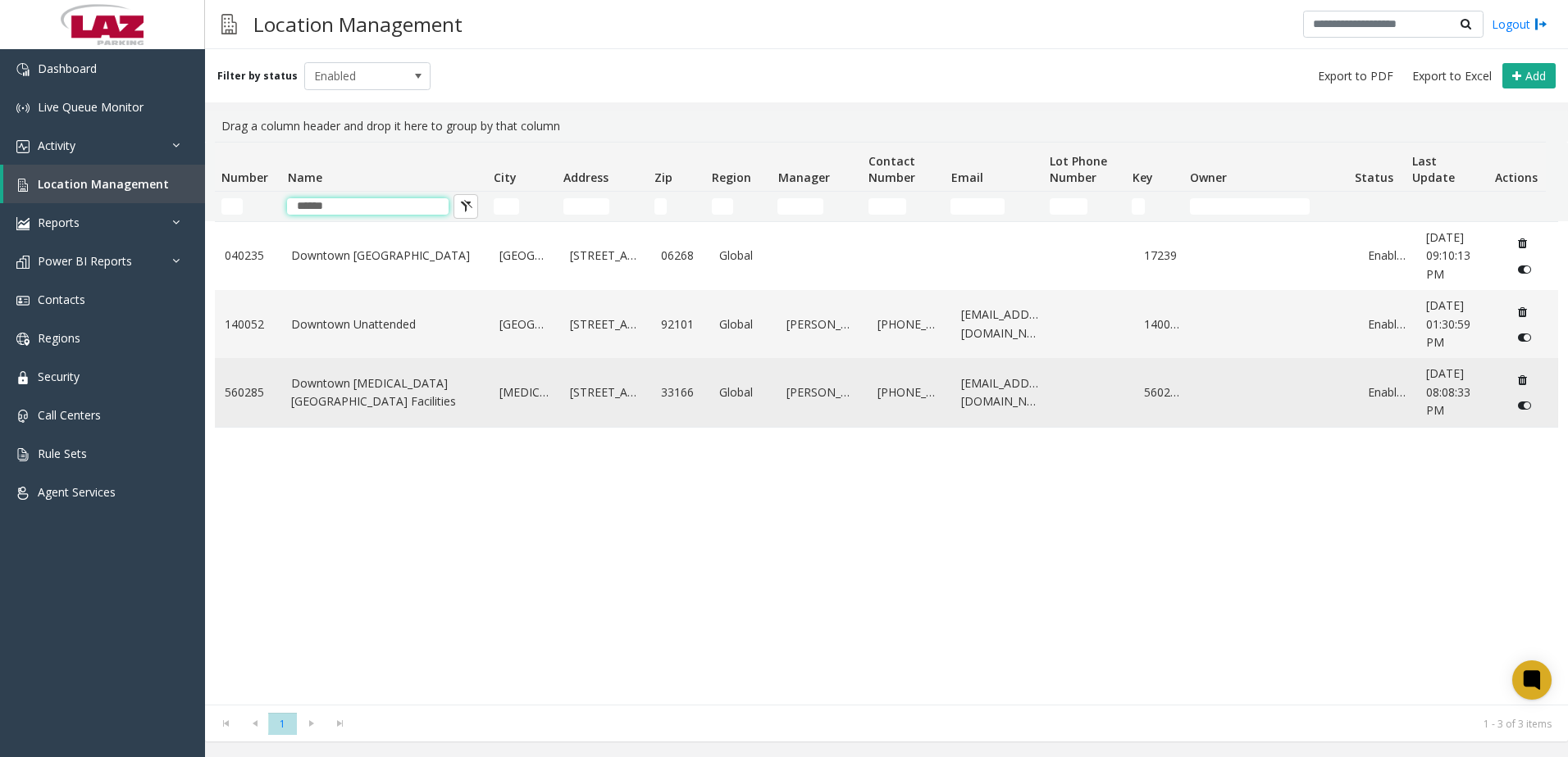
type input "******"
click at [350, 392] on link "Downtown [MEDICAL_DATA][GEOGRAPHIC_DATA] Facilities" at bounding box center [385, 392] width 188 height 37
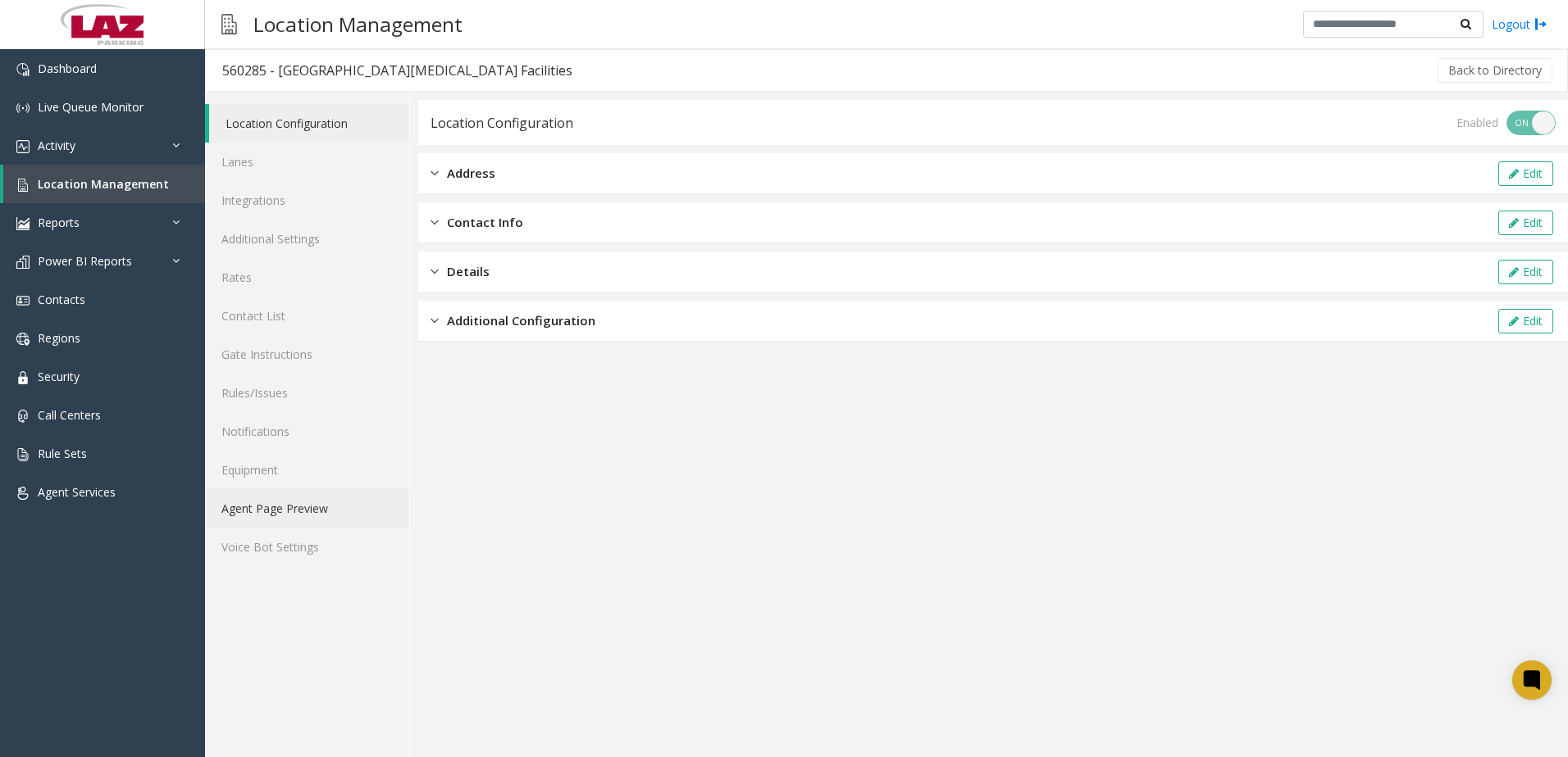
click at [292, 512] on link "Agent Page Preview" at bounding box center [307, 508] width 205 height 39
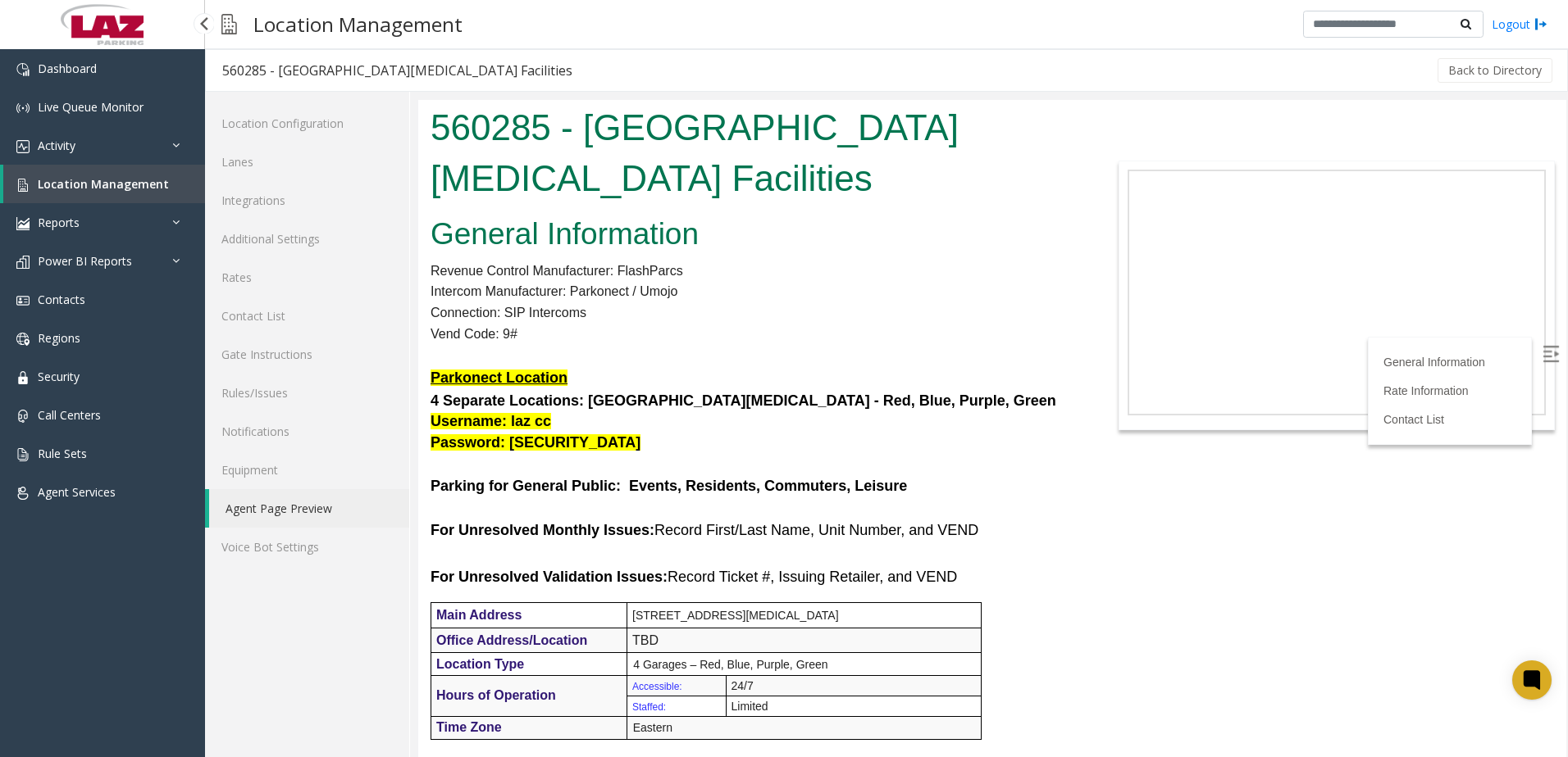
click at [596, 397] on b "4 Separate Locations: [GEOGRAPHIC_DATA][MEDICAL_DATA] - Red, Blue, Purple, Green" at bounding box center [743, 400] width 625 height 16
drag, startPoint x: 587, startPoint y: 401, endPoint x: 892, endPoint y: 401, distance: 305.0
click at [892, 401] on h5 "4 Separate Locations: [GEOGRAPHIC_DATA][MEDICAL_DATA] - Red, Blue, Purple, Gree…" at bounding box center [753, 421] width 646 height 63
copy b "Downtown [MEDICAL_DATA] - Red, Blue, Purple, Green"
click at [265, 246] on link "Additional Settings" at bounding box center [307, 239] width 205 height 39
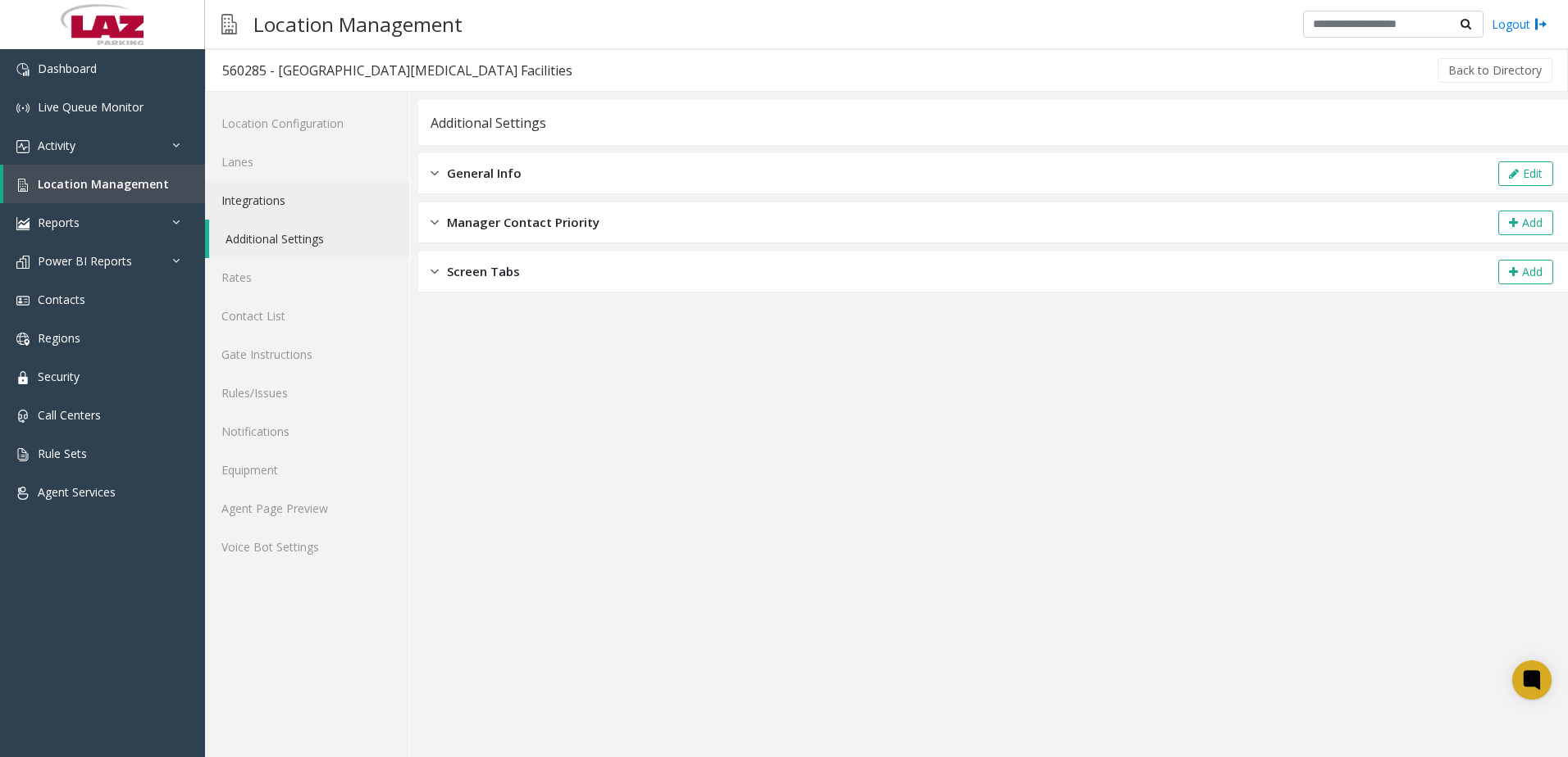
click at [270, 197] on link "Integrations" at bounding box center [307, 201] width 205 height 39
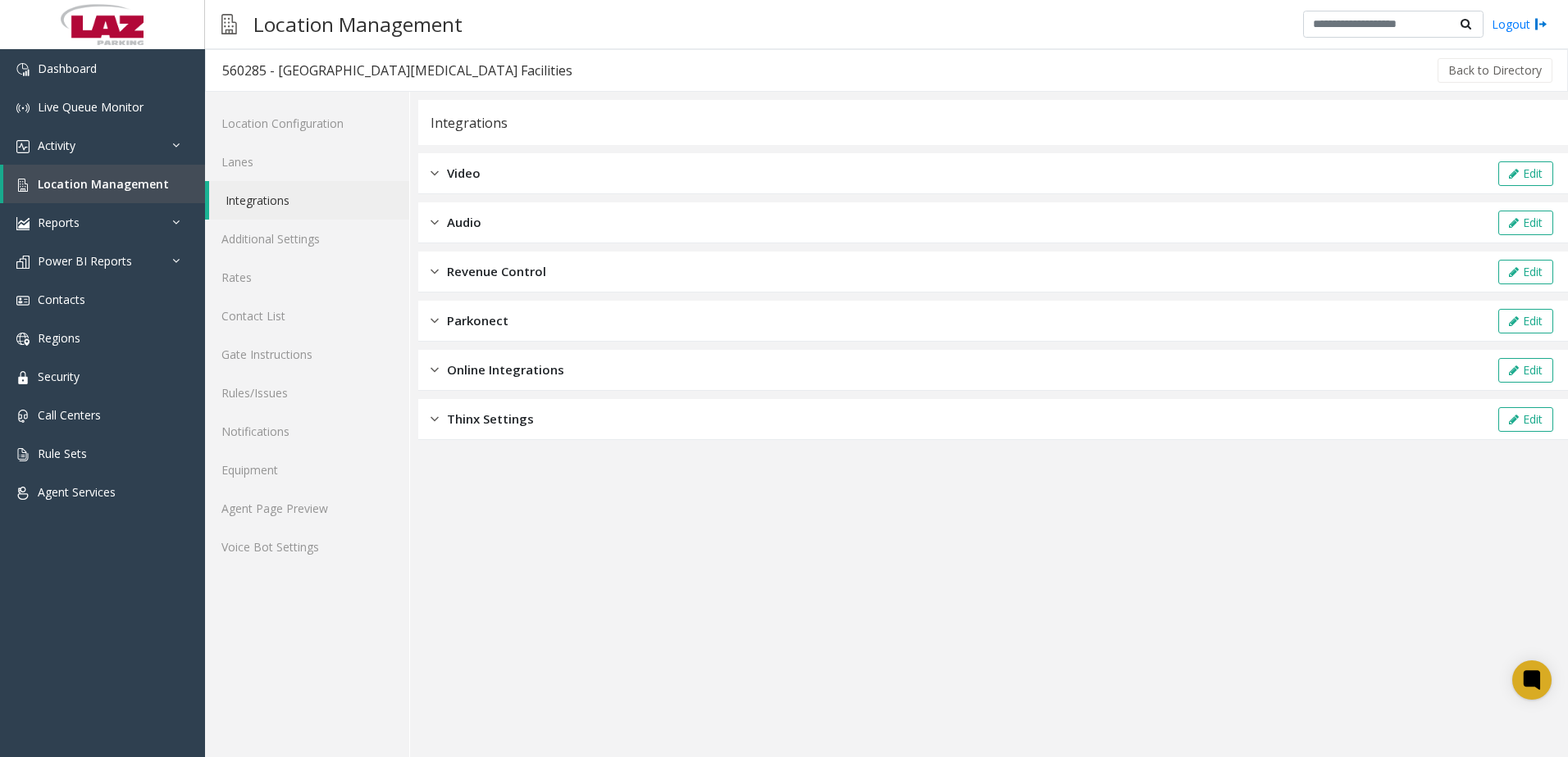
click at [502, 329] on span "Parkonect" at bounding box center [478, 321] width 62 height 19
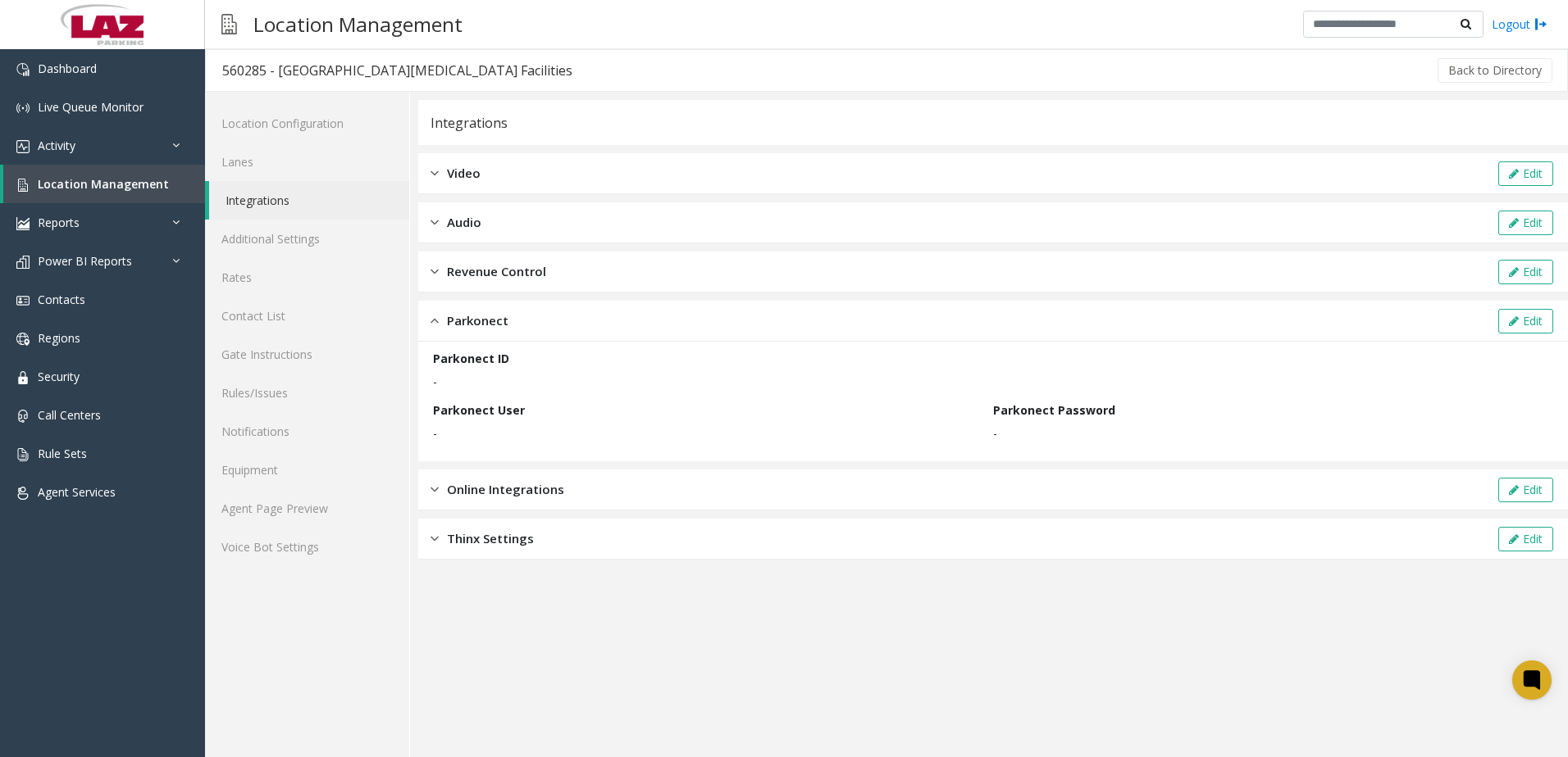
click at [482, 279] on span "Revenue Control" at bounding box center [496, 272] width 99 height 19
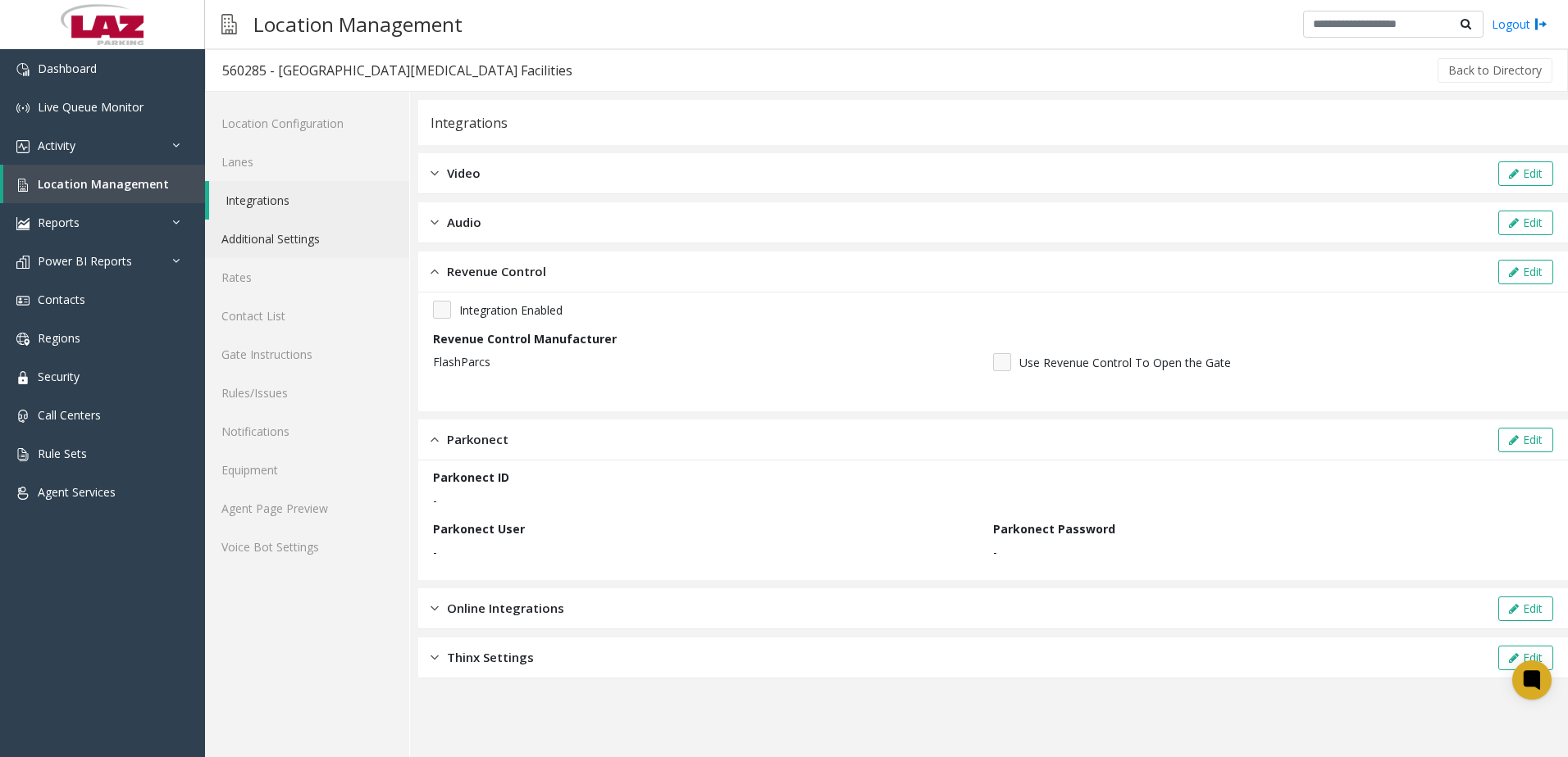
click at [270, 246] on link "Additional Settings" at bounding box center [307, 239] width 205 height 39
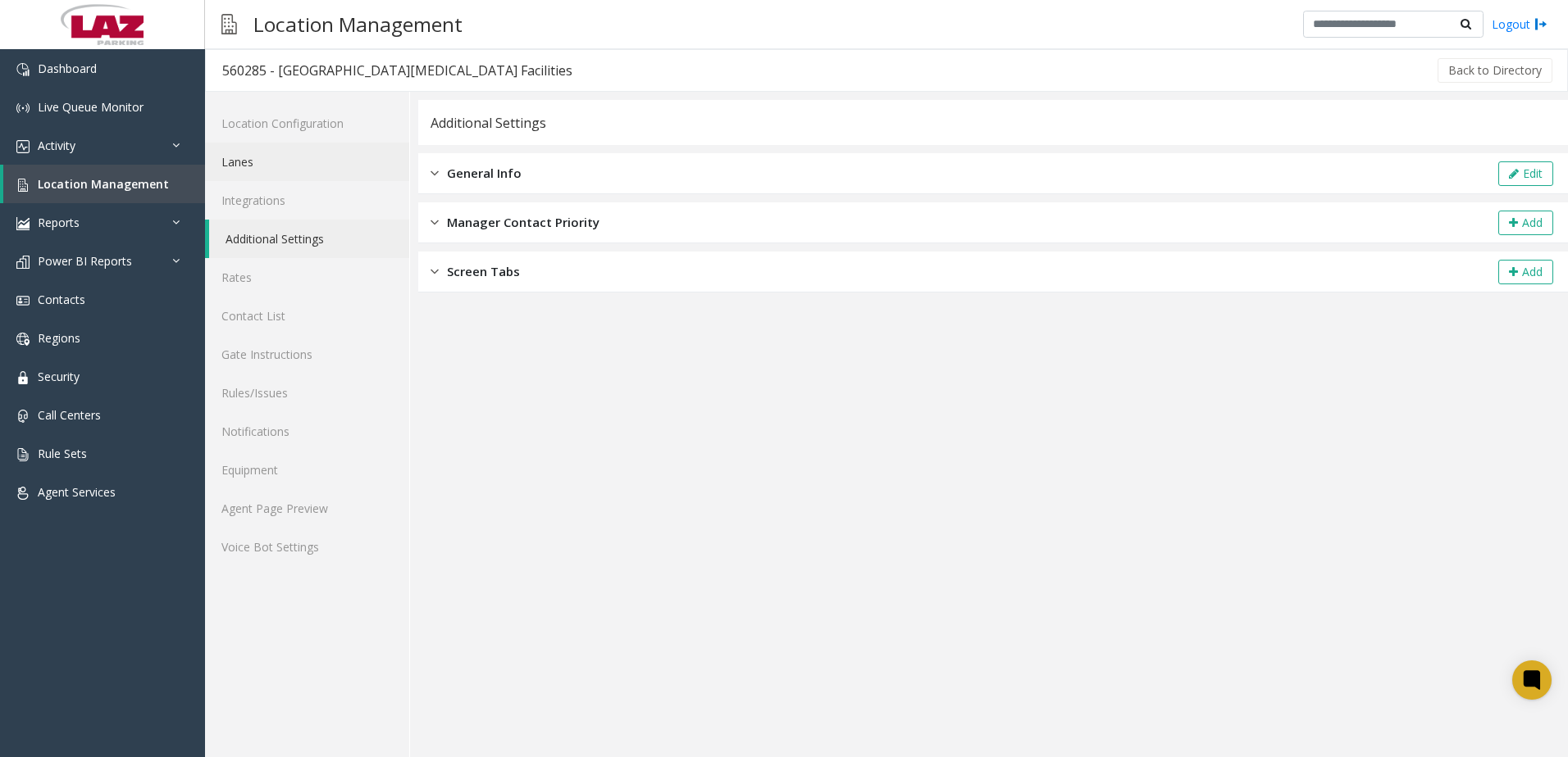
click at [252, 176] on link "Lanes" at bounding box center [307, 162] width 205 height 39
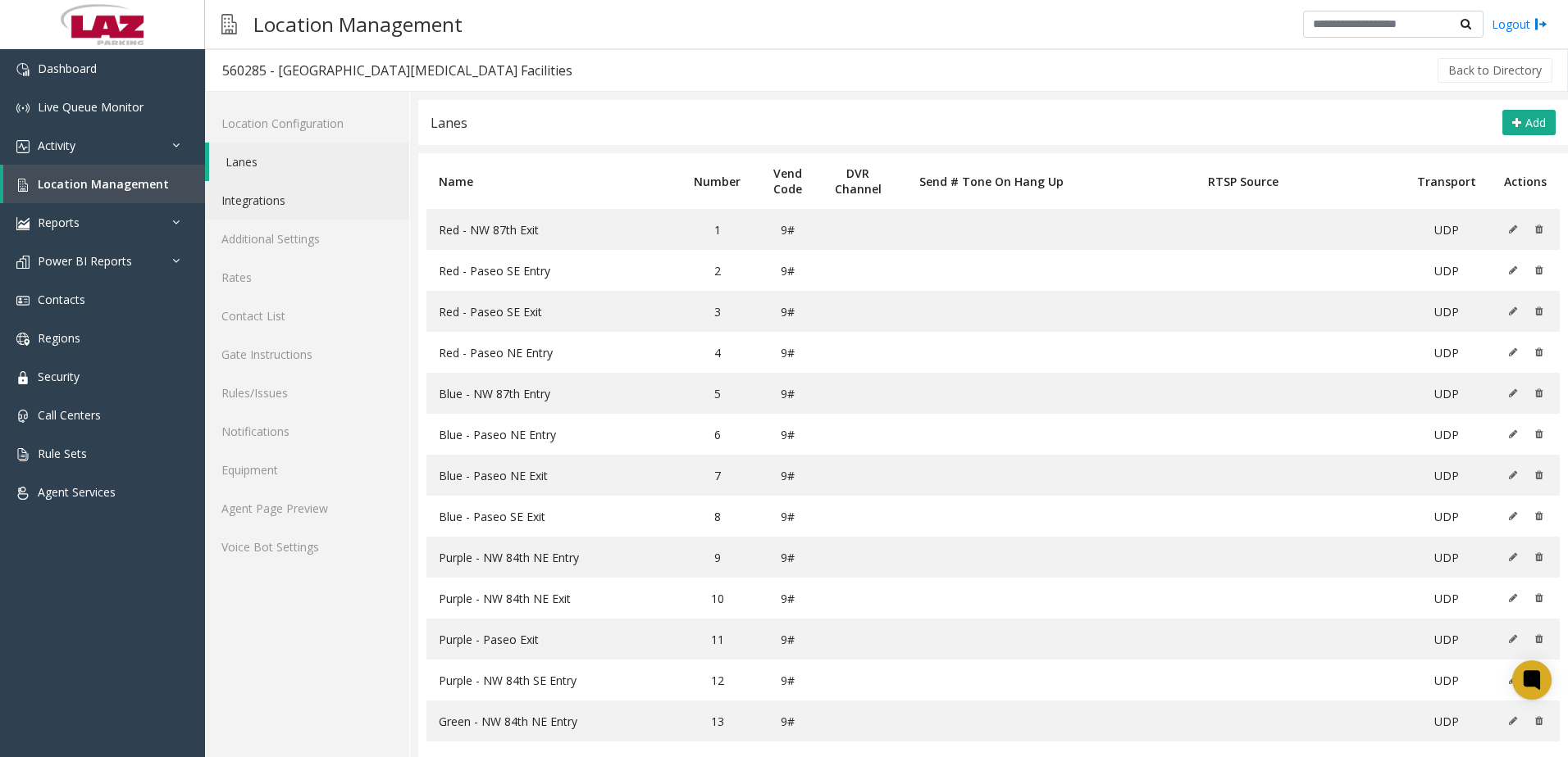
click at [261, 206] on link "Integrations" at bounding box center [307, 201] width 205 height 39
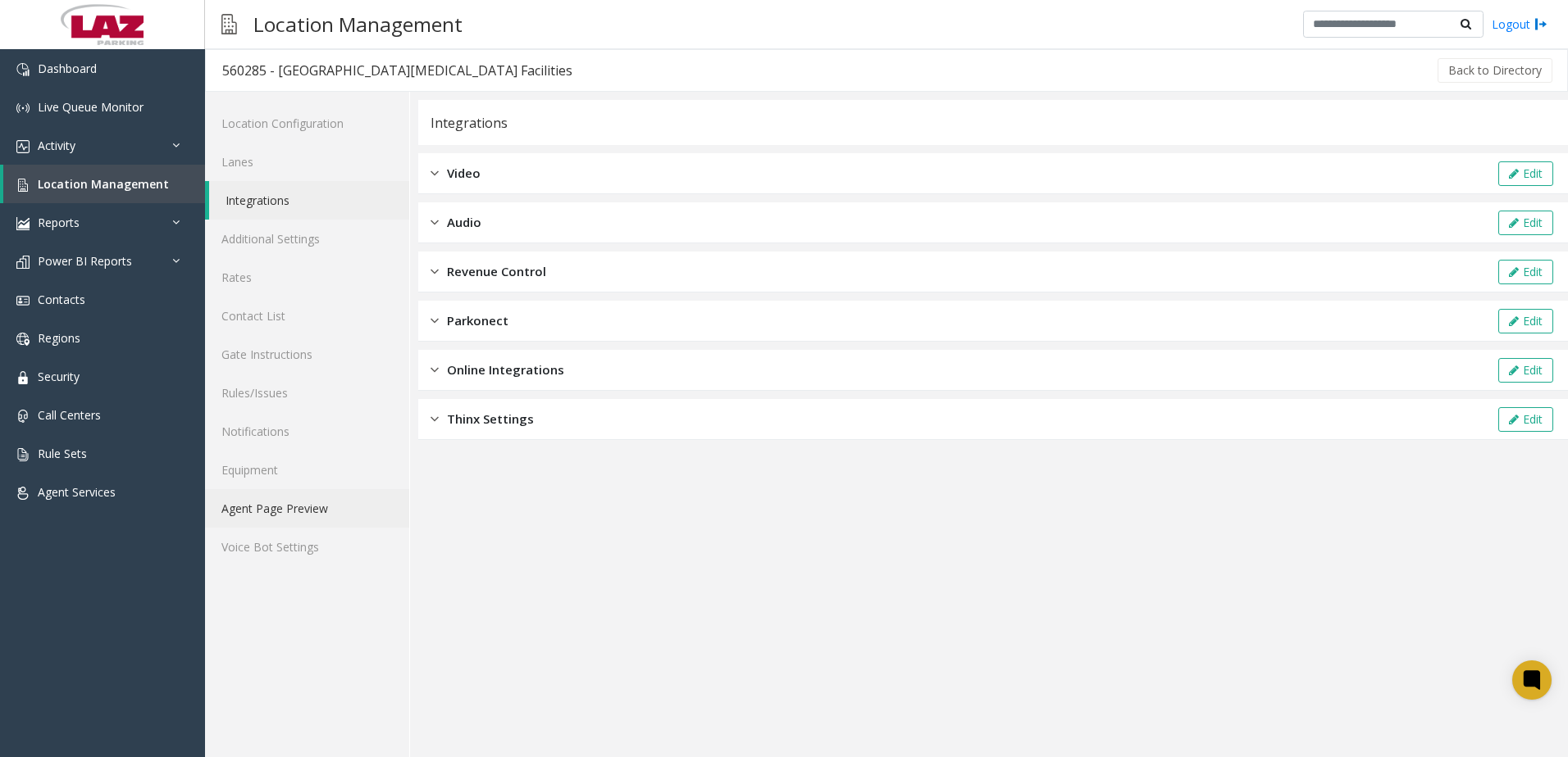
click at [270, 495] on link "Agent Page Preview" at bounding box center [307, 508] width 205 height 39
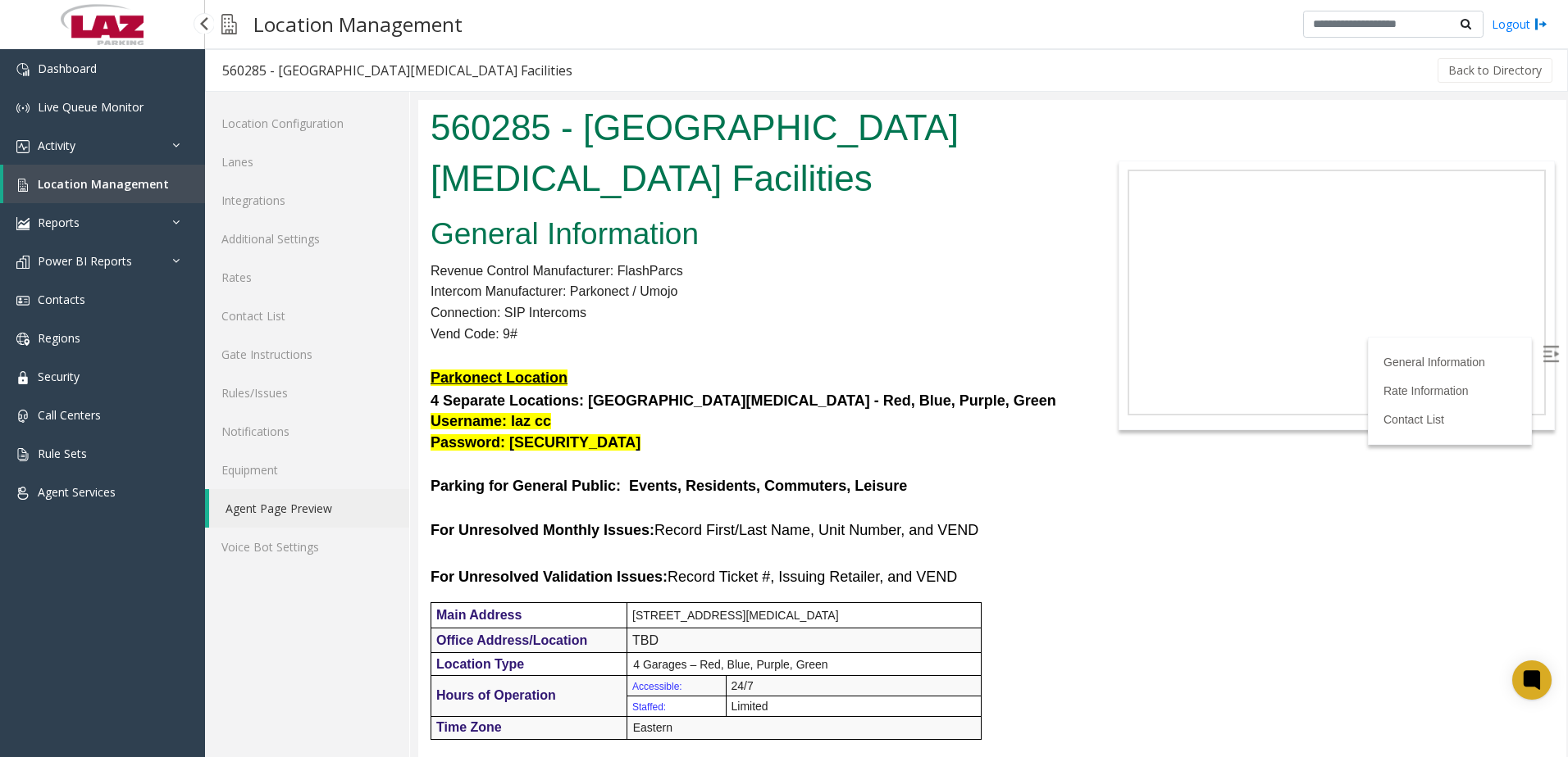
click at [145, 182] on span "Location Management" at bounding box center [103, 184] width 131 height 15
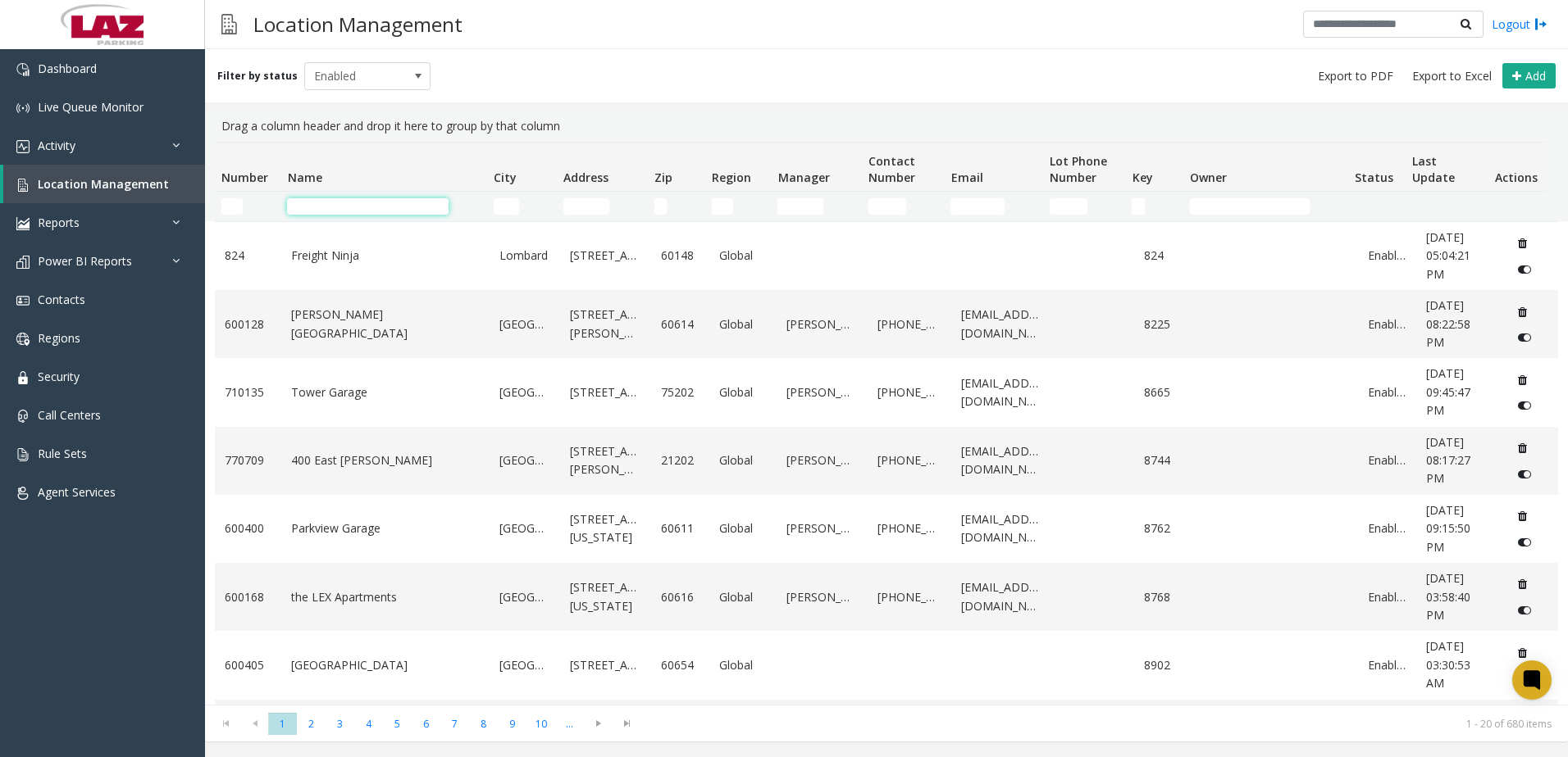
click at [327, 208] on input "Name Filter" at bounding box center [367, 206] width 161 height 16
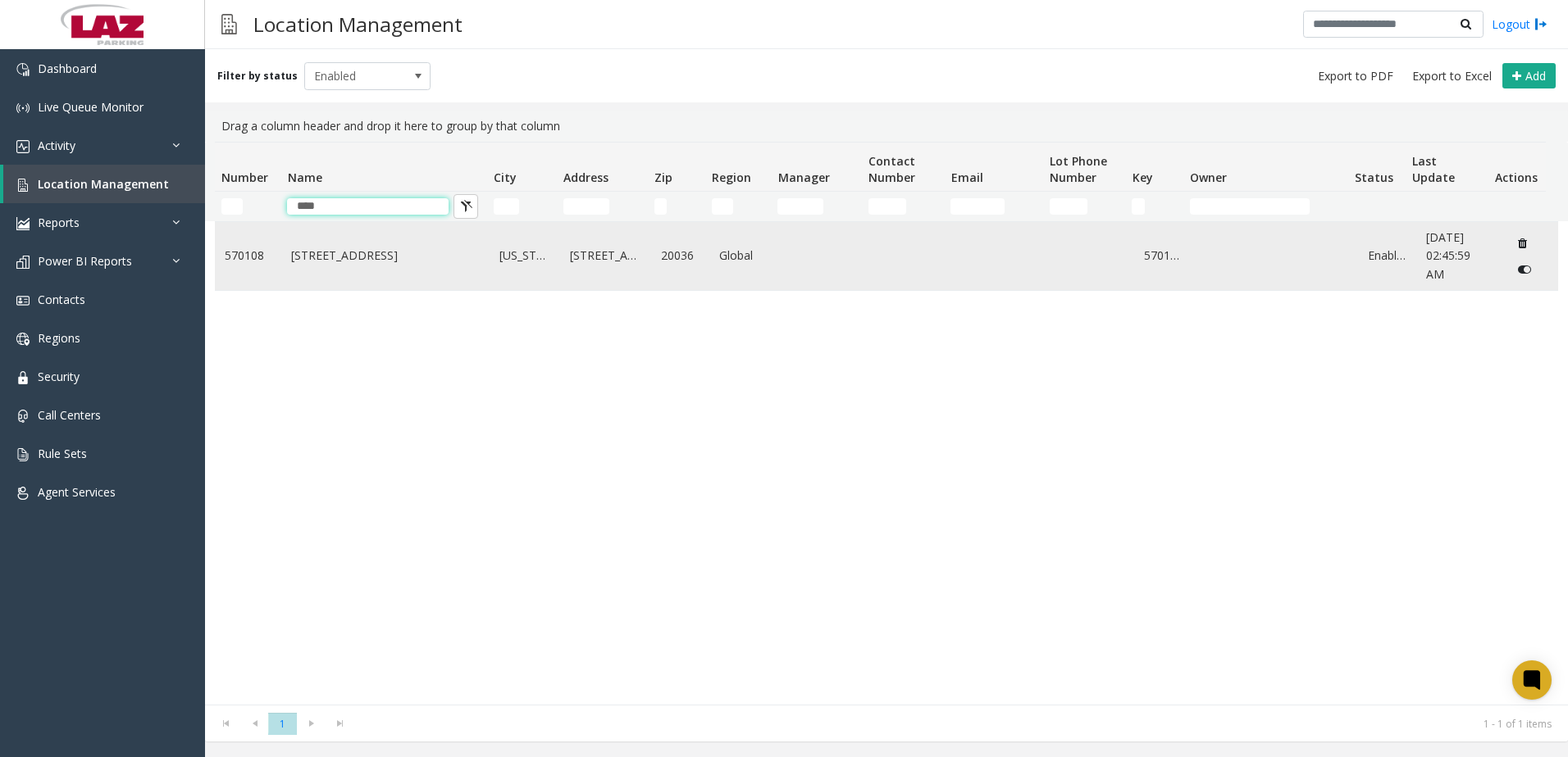
type input "****"
click at [346, 242] on td "[STREET_ADDRESS]" at bounding box center [385, 256] width 208 height 68
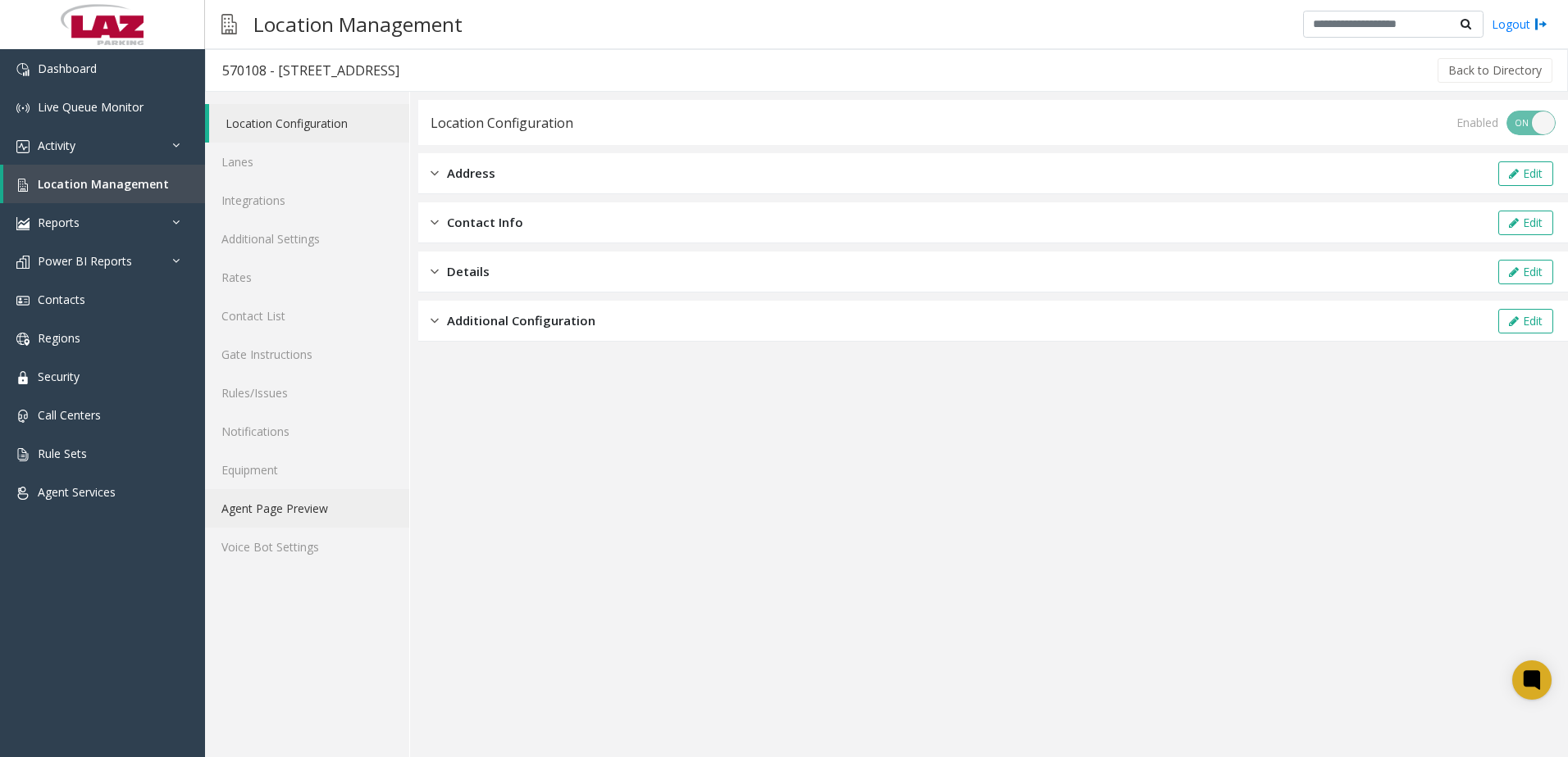
click at [334, 510] on link "Agent Page Preview" at bounding box center [307, 508] width 205 height 39
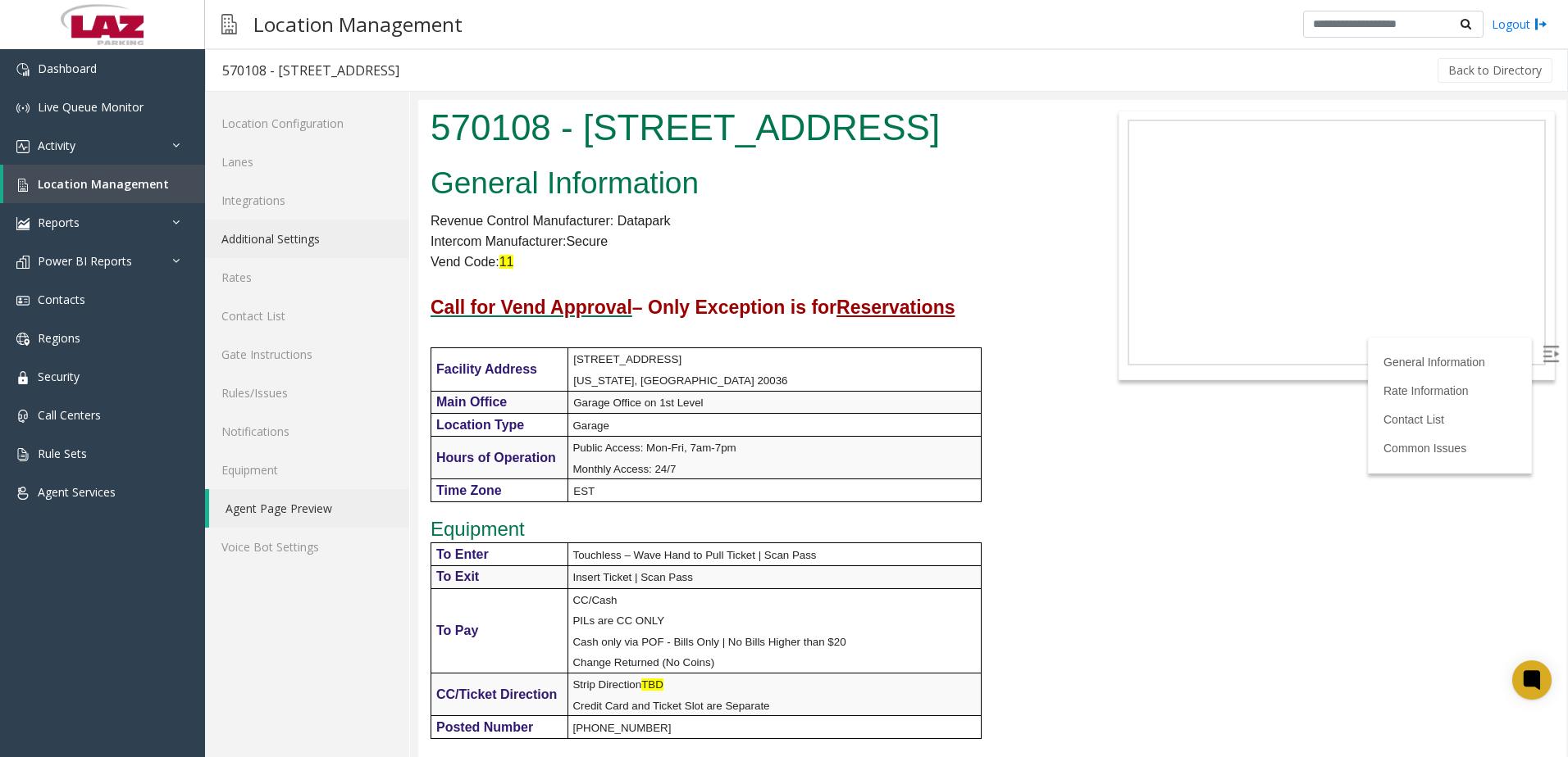
click at [258, 238] on link "Additional Settings" at bounding box center [307, 239] width 205 height 39
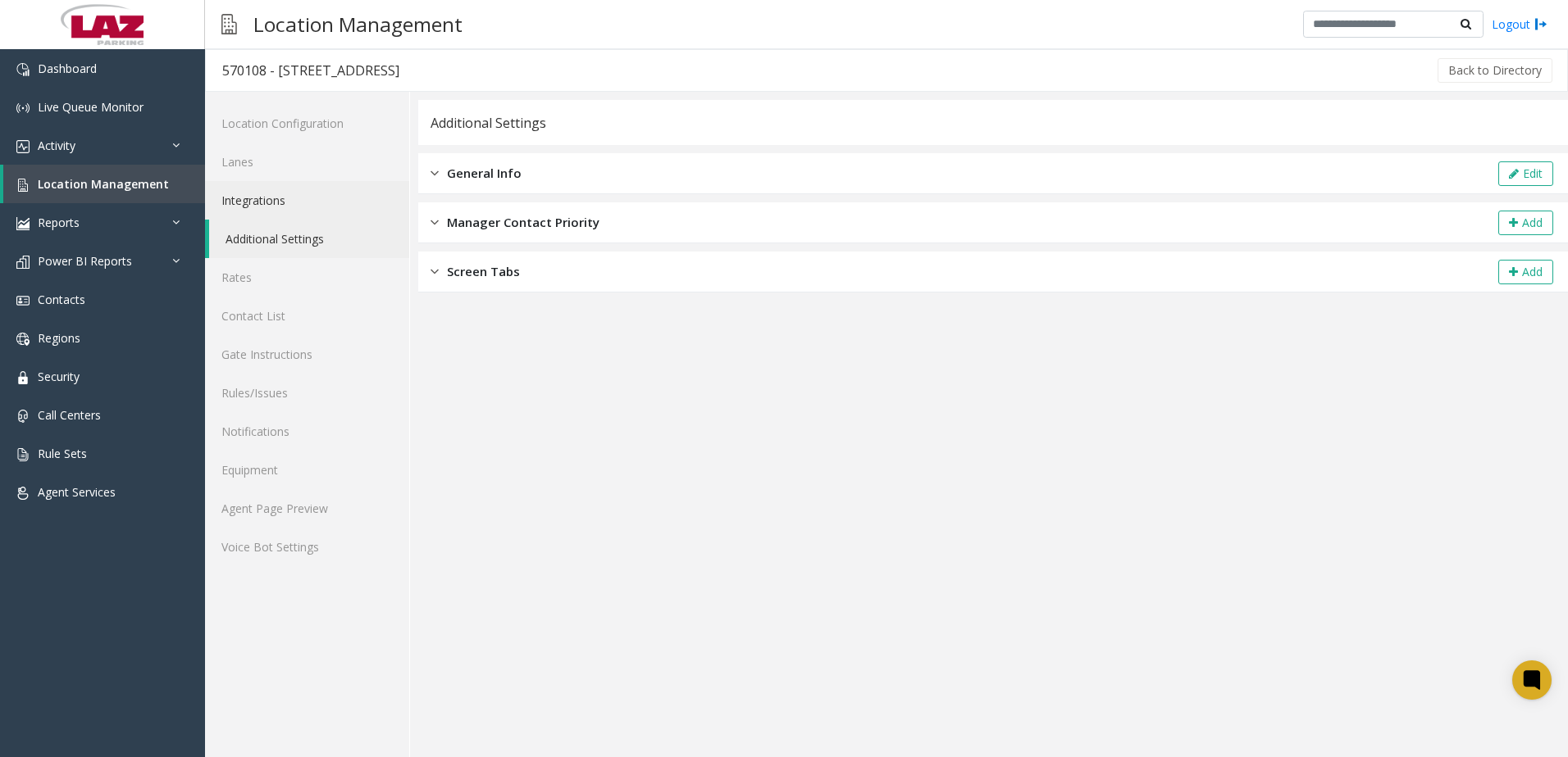
click at [257, 197] on link "Integrations" at bounding box center [307, 201] width 205 height 39
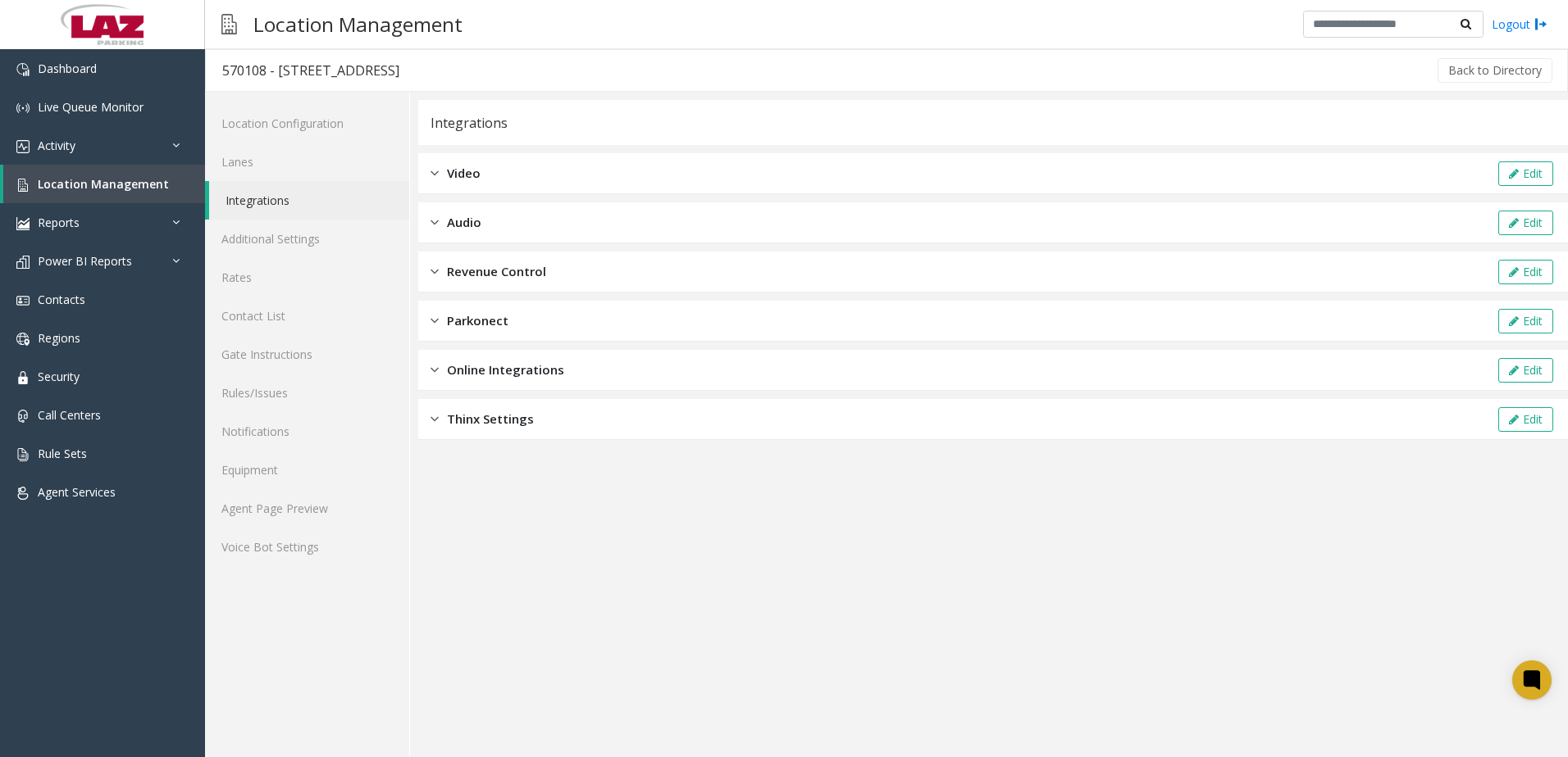
click at [506, 315] on span "Parkonect" at bounding box center [478, 321] width 62 height 19
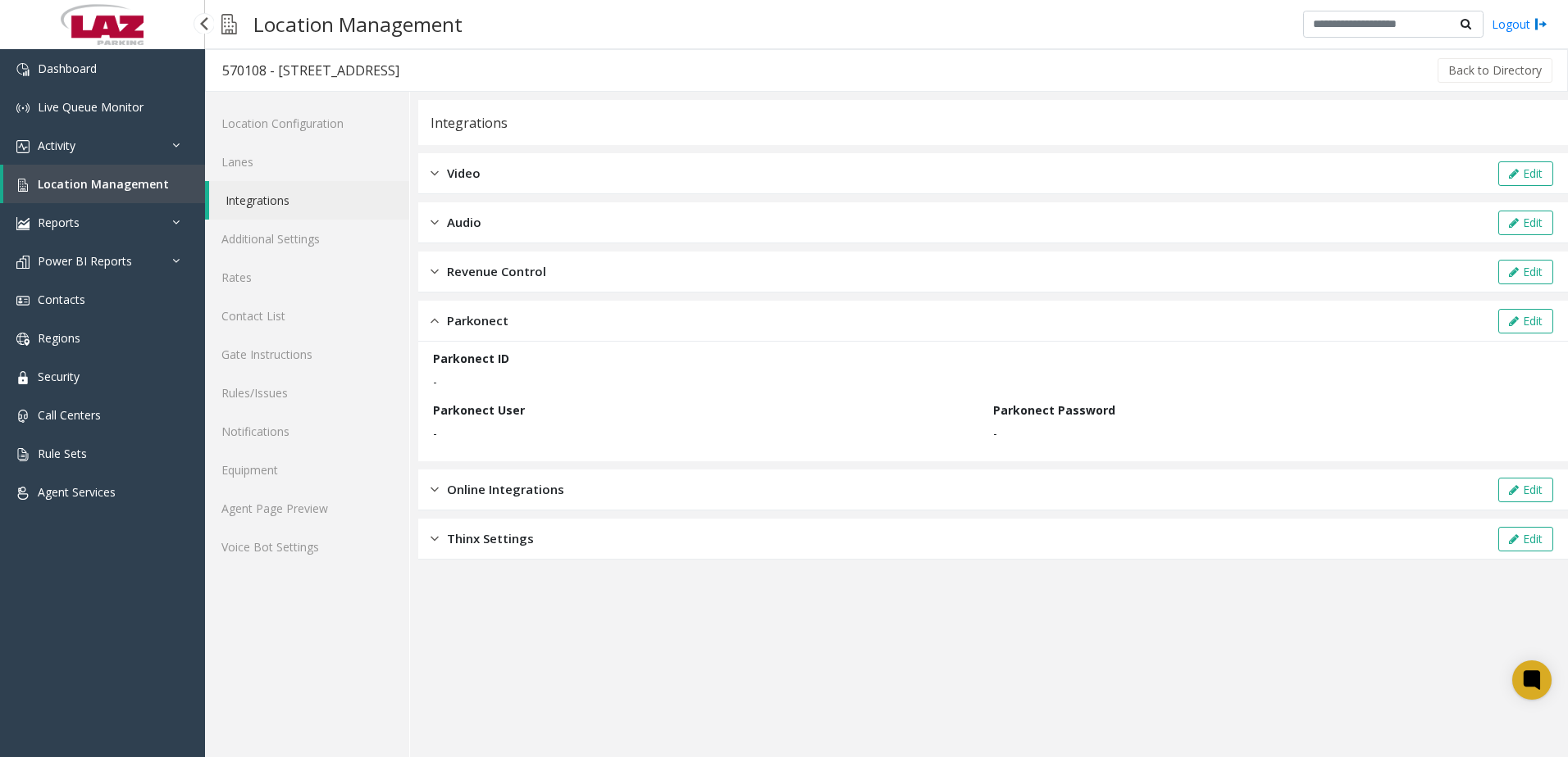
click at [155, 179] on span "Location Management" at bounding box center [103, 184] width 131 height 15
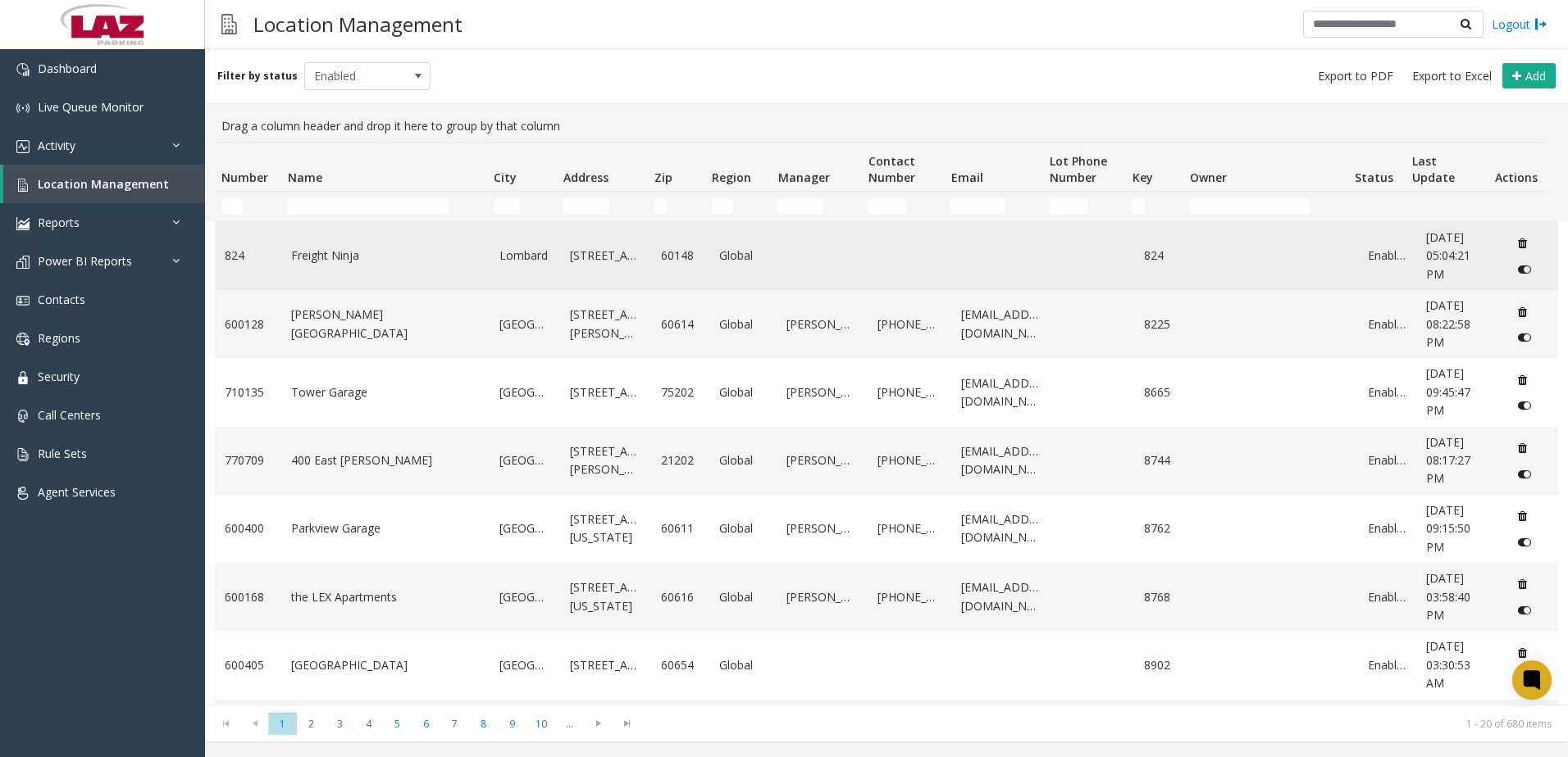
click at [318, 228] on td "Freight Ninja" at bounding box center [385, 256] width 208 height 68
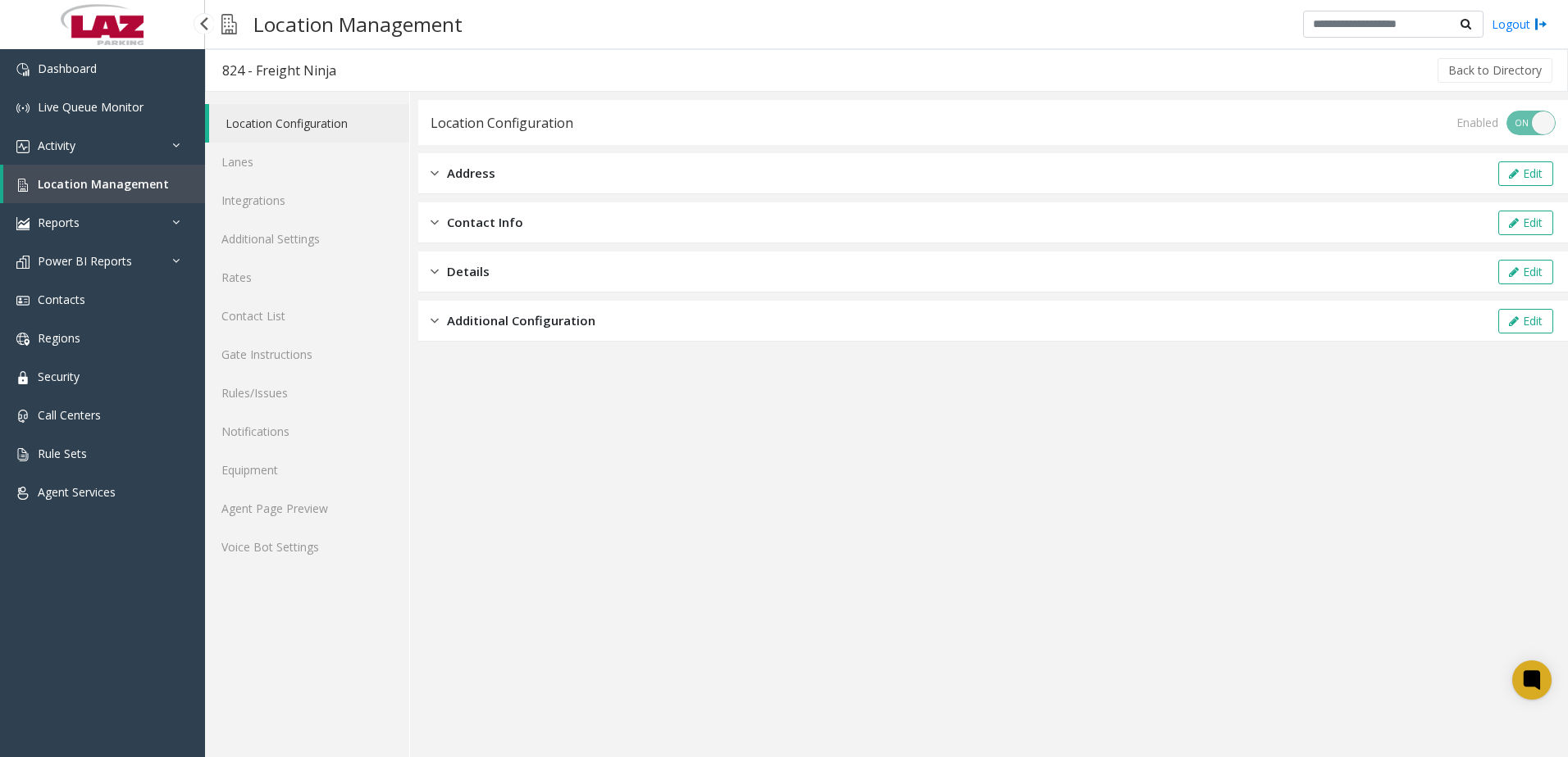
click at [122, 188] on span "Location Management" at bounding box center [103, 184] width 131 height 15
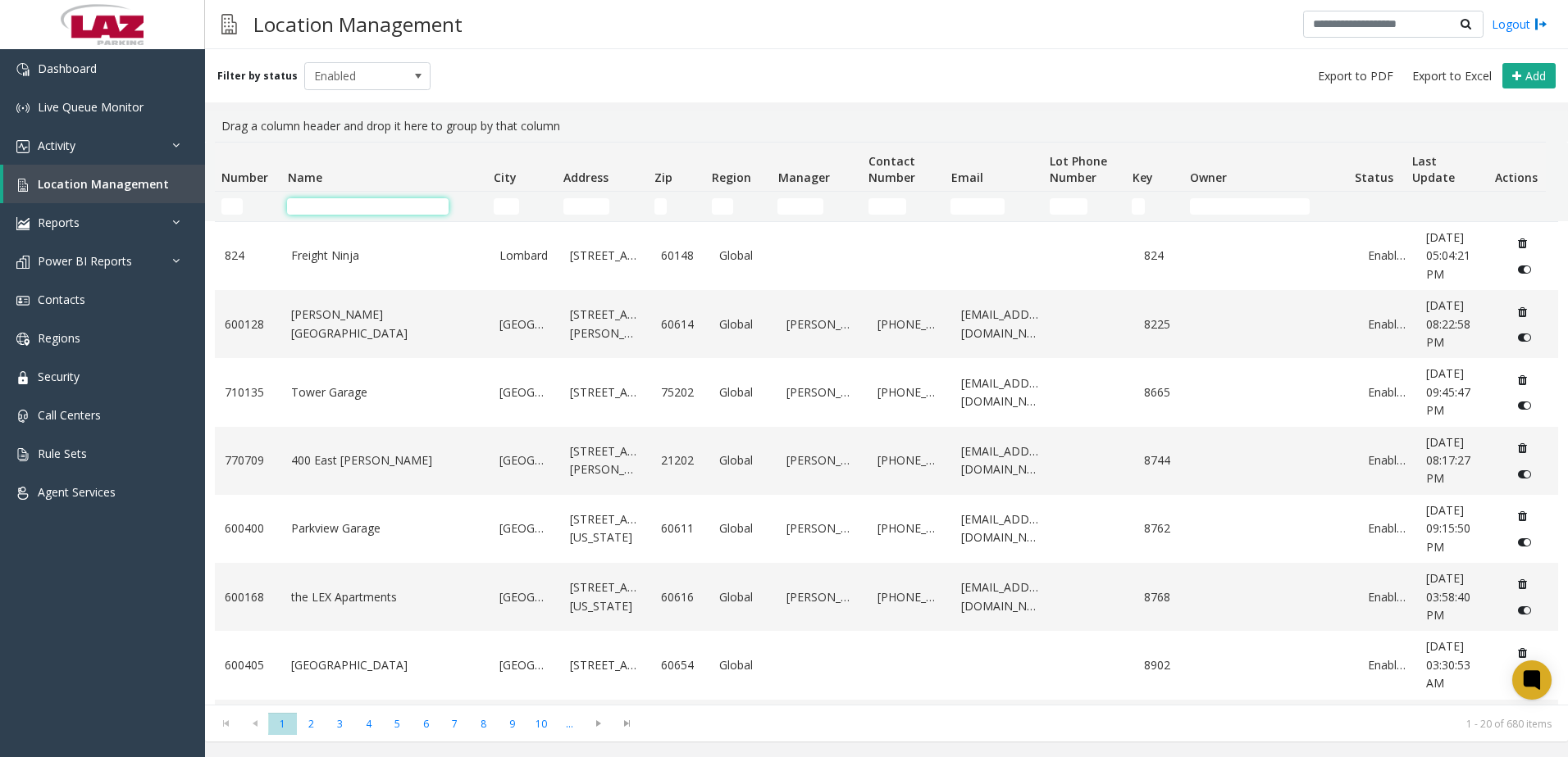
click at [315, 209] on input "Name Filter" at bounding box center [367, 206] width 161 height 16
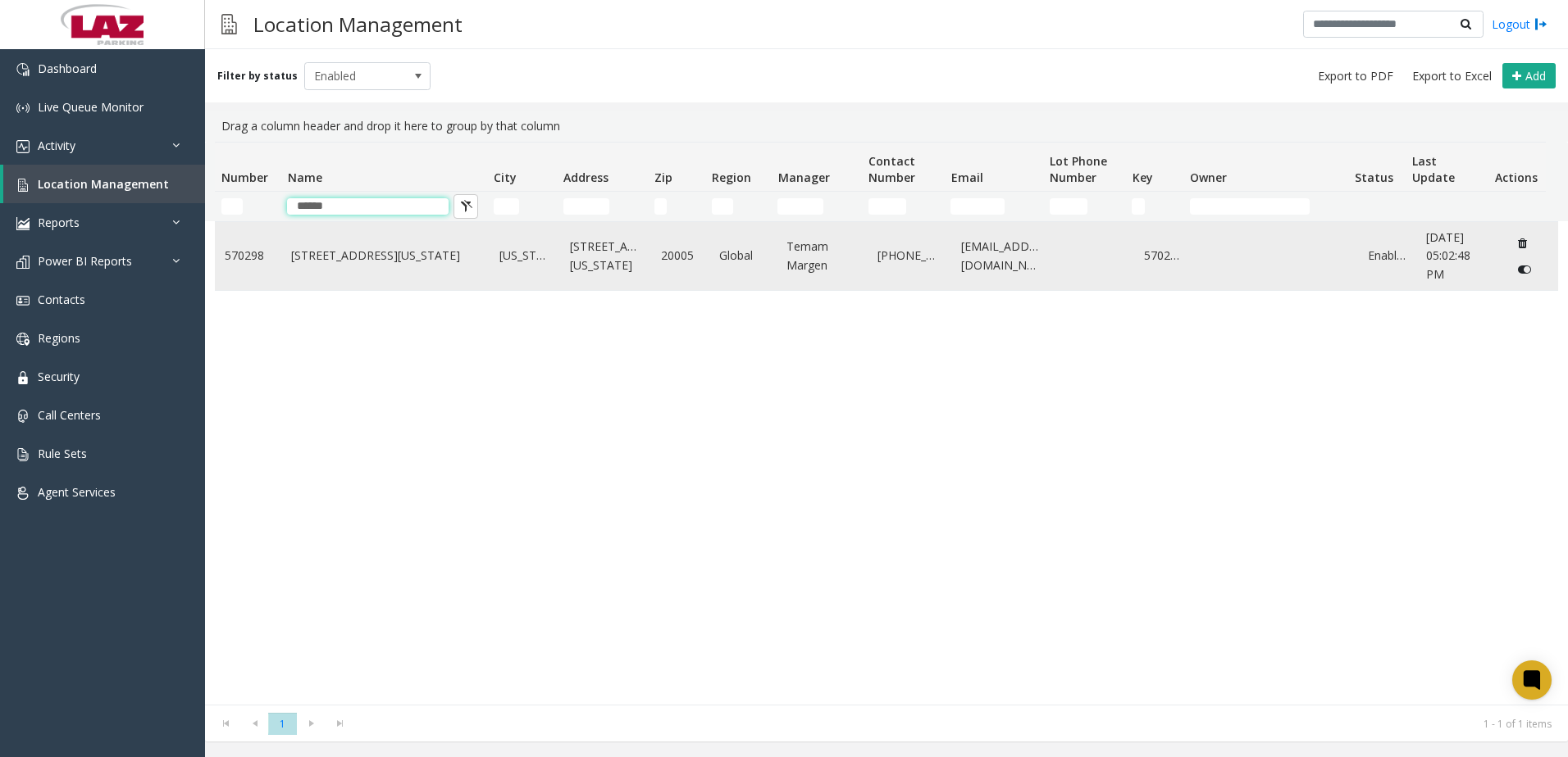
type input "******"
click at [462, 280] on td "[STREET_ADDRESS][US_STATE]" at bounding box center [385, 256] width 208 height 68
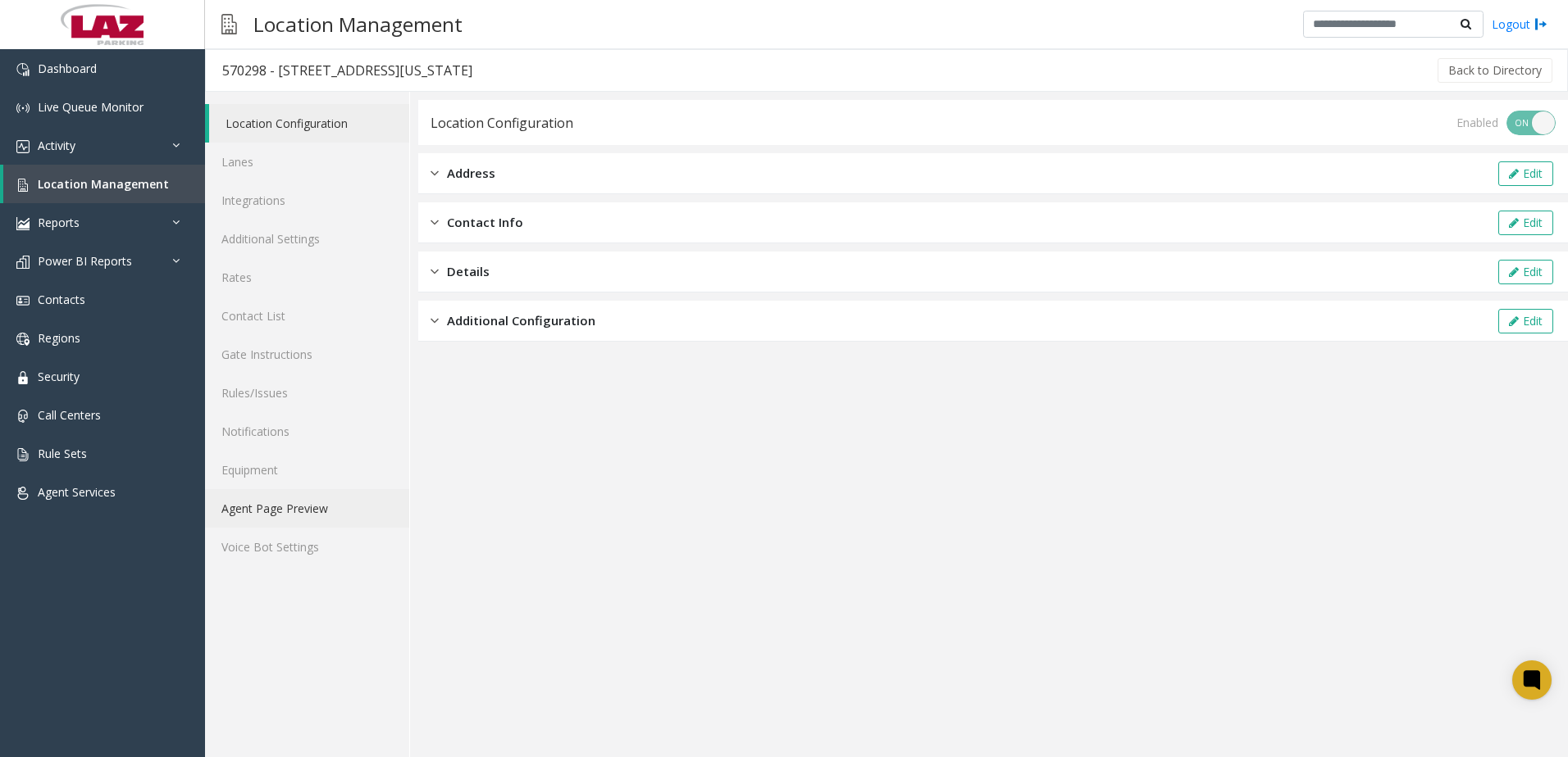
click at [323, 503] on link "Agent Page Preview" at bounding box center [307, 508] width 205 height 39
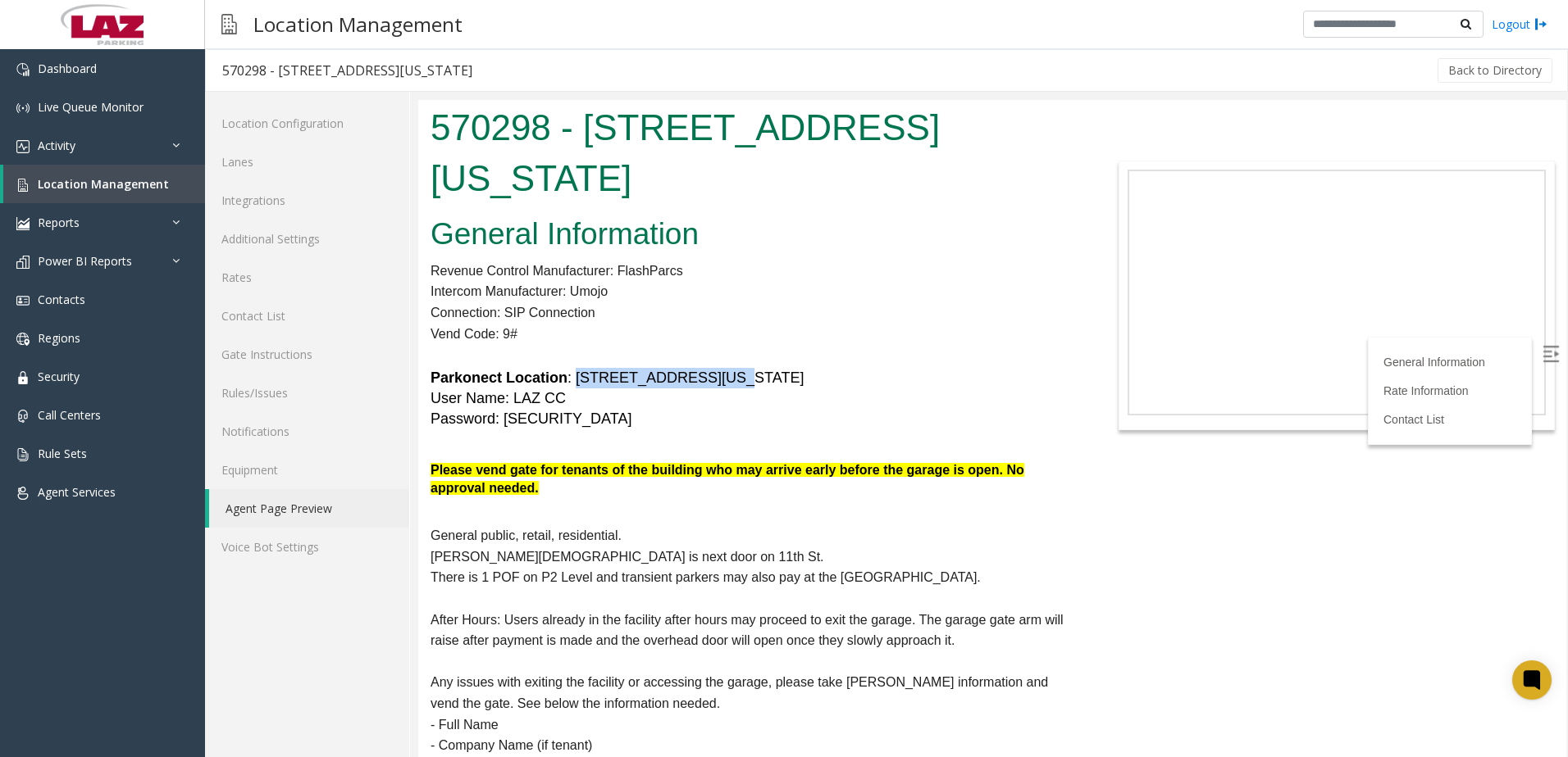
drag, startPoint x: 575, startPoint y: 324, endPoint x: 733, endPoint y: 327, distance: 158.0
click at [733, 368] on h5 "Parkonect Location : [STREET_ADDRESS][US_STATE] User Name: LAZ CC Password: [SE…" at bounding box center [753, 399] width 646 height 63
copy font "[STREET_ADDRESS][US_STATE]"
click at [291, 236] on link "Additional Settings" at bounding box center [307, 239] width 205 height 39
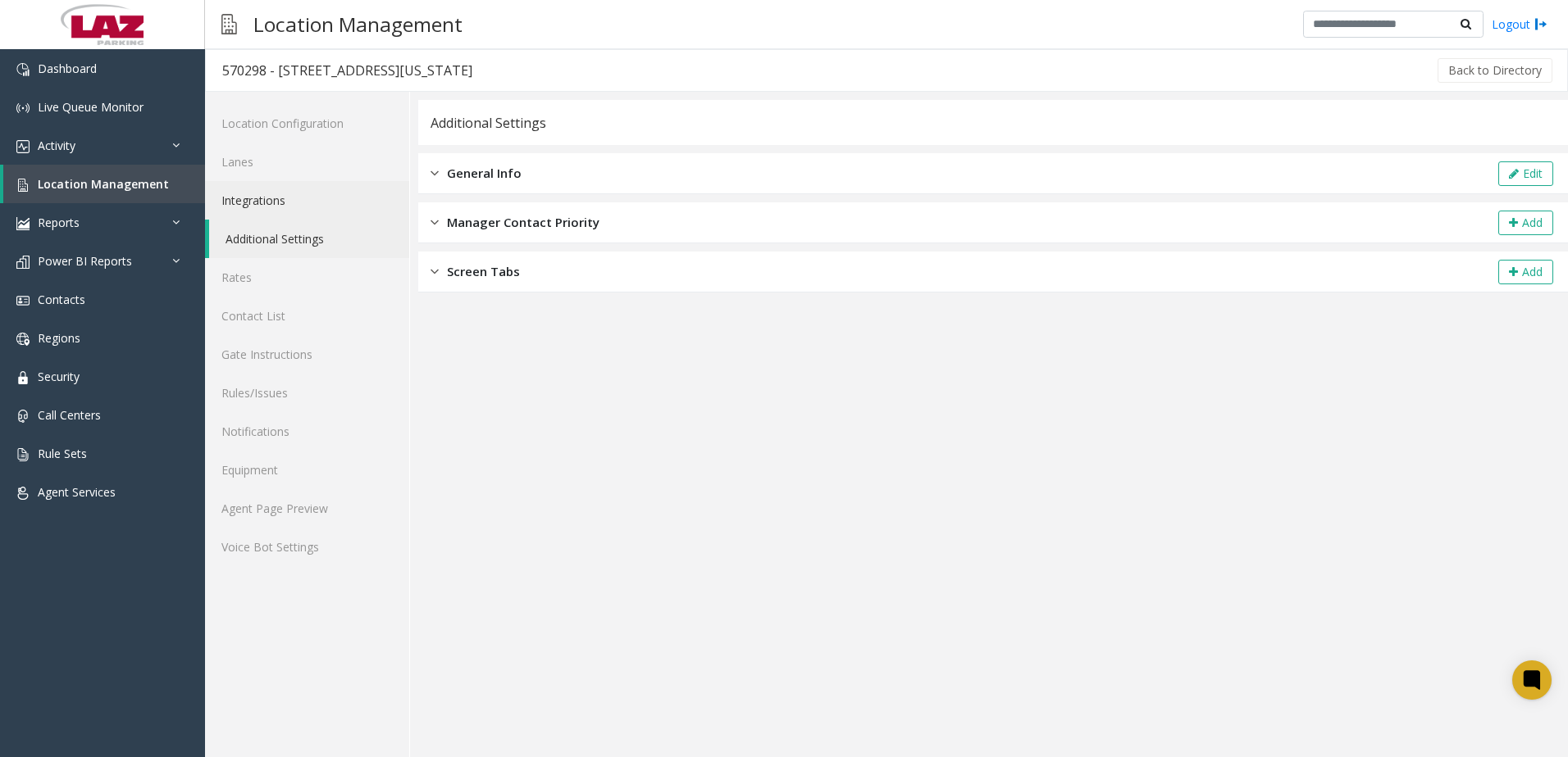
drag, startPoint x: 314, startPoint y: 198, endPoint x: 368, endPoint y: 192, distance: 54.3
click at [315, 197] on link "Integrations" at bounding box center [307, 201] width 205 height 39
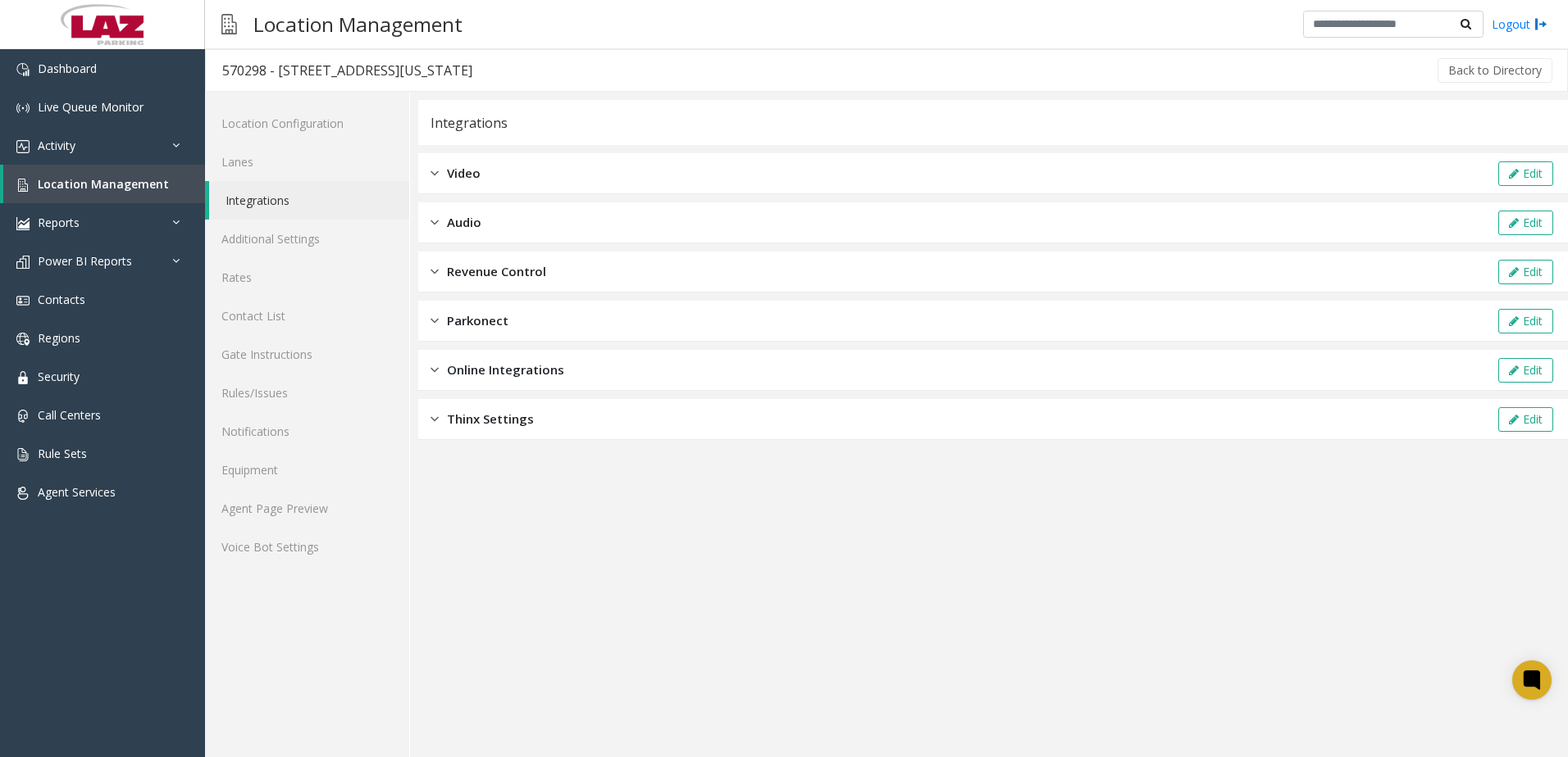
click at [505, 323] on span "Parkonect" at bounding box center [478, 321] width 62 height 19
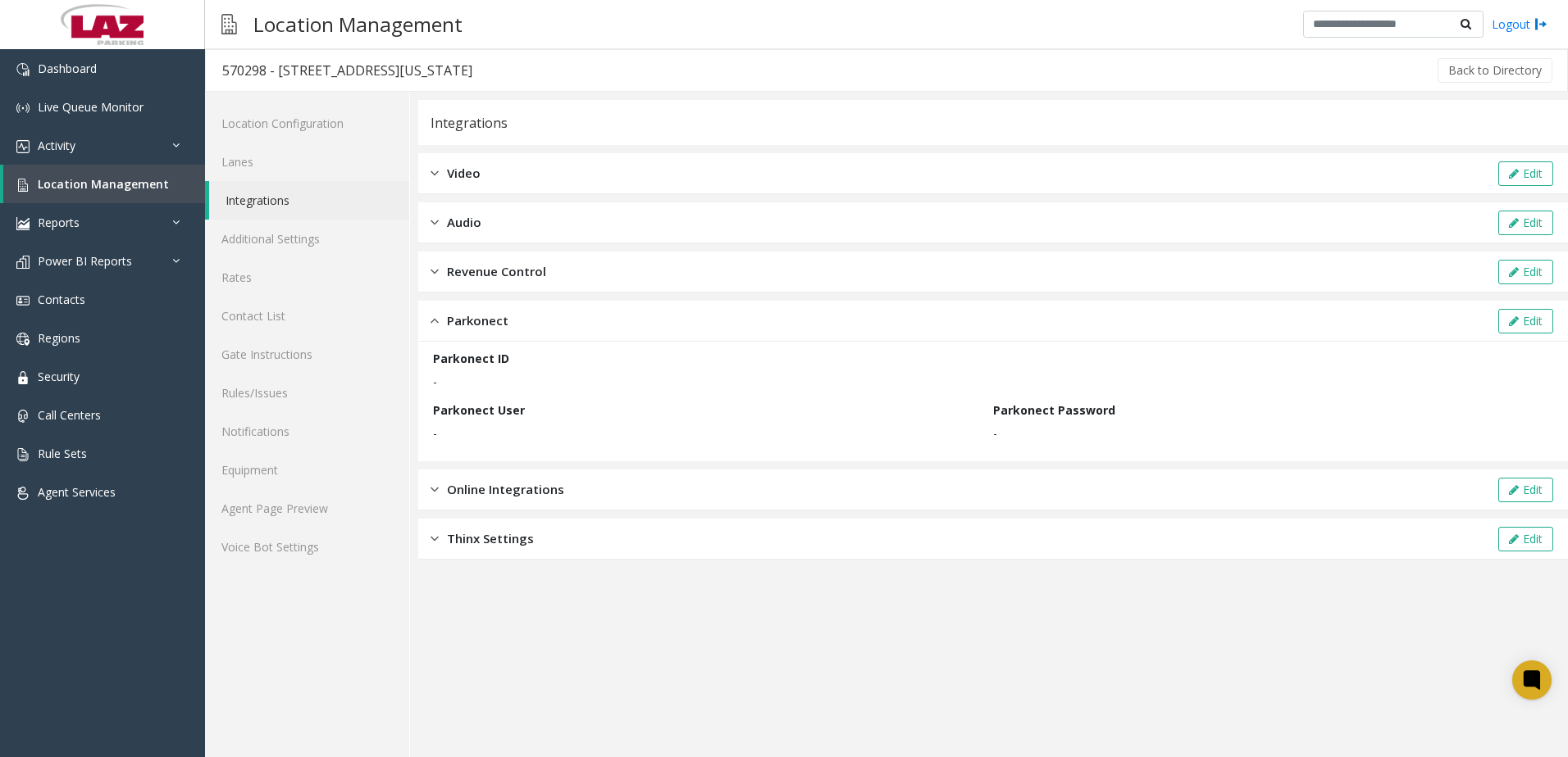
click at [513, 270] on span "Revenue Control" at bounding box center [496, 272] width 99 height 19
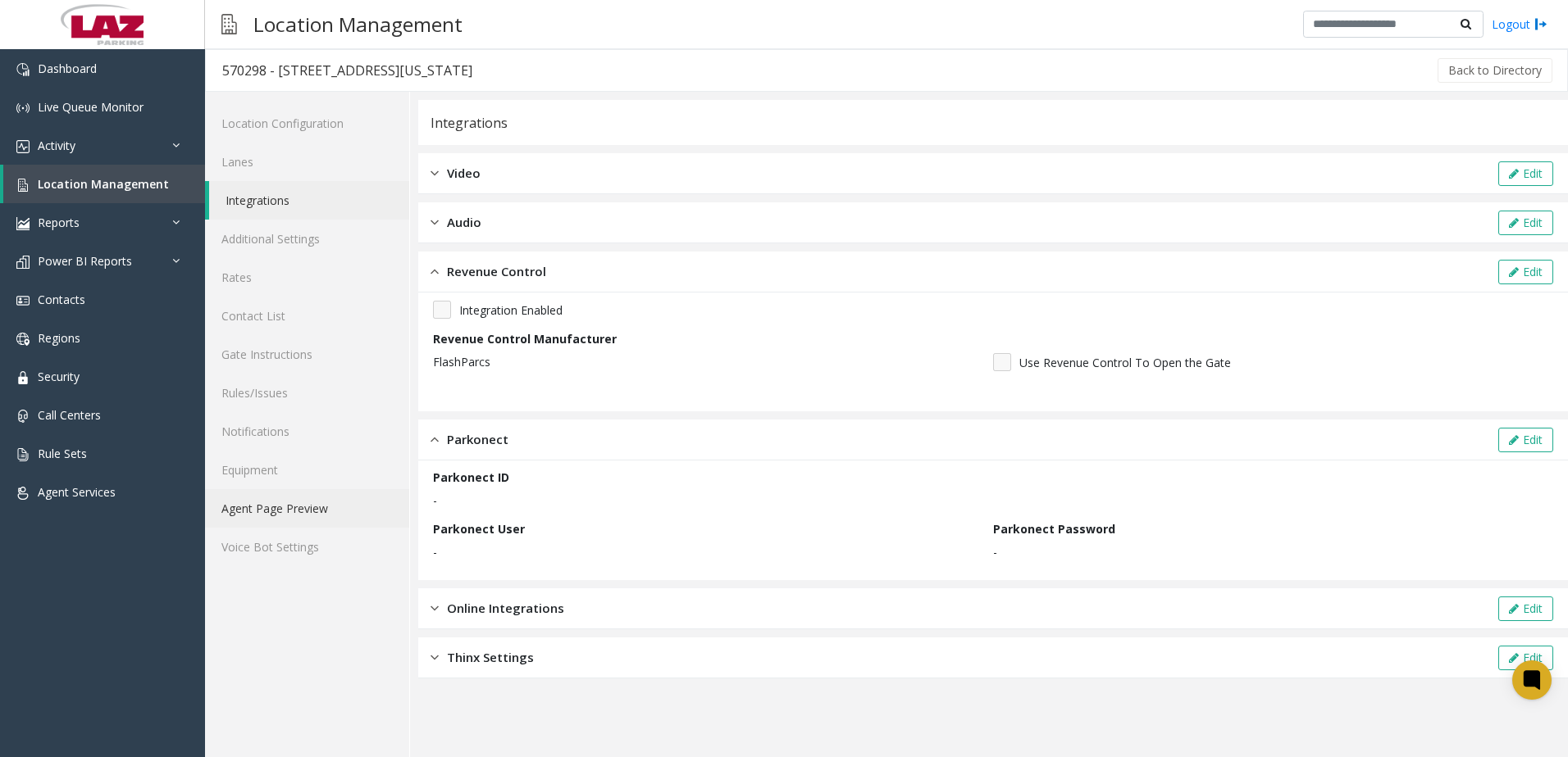
click at [298, 503] on link "Agent Page Preview" at bounding box center [307, 508] width 205 height 39
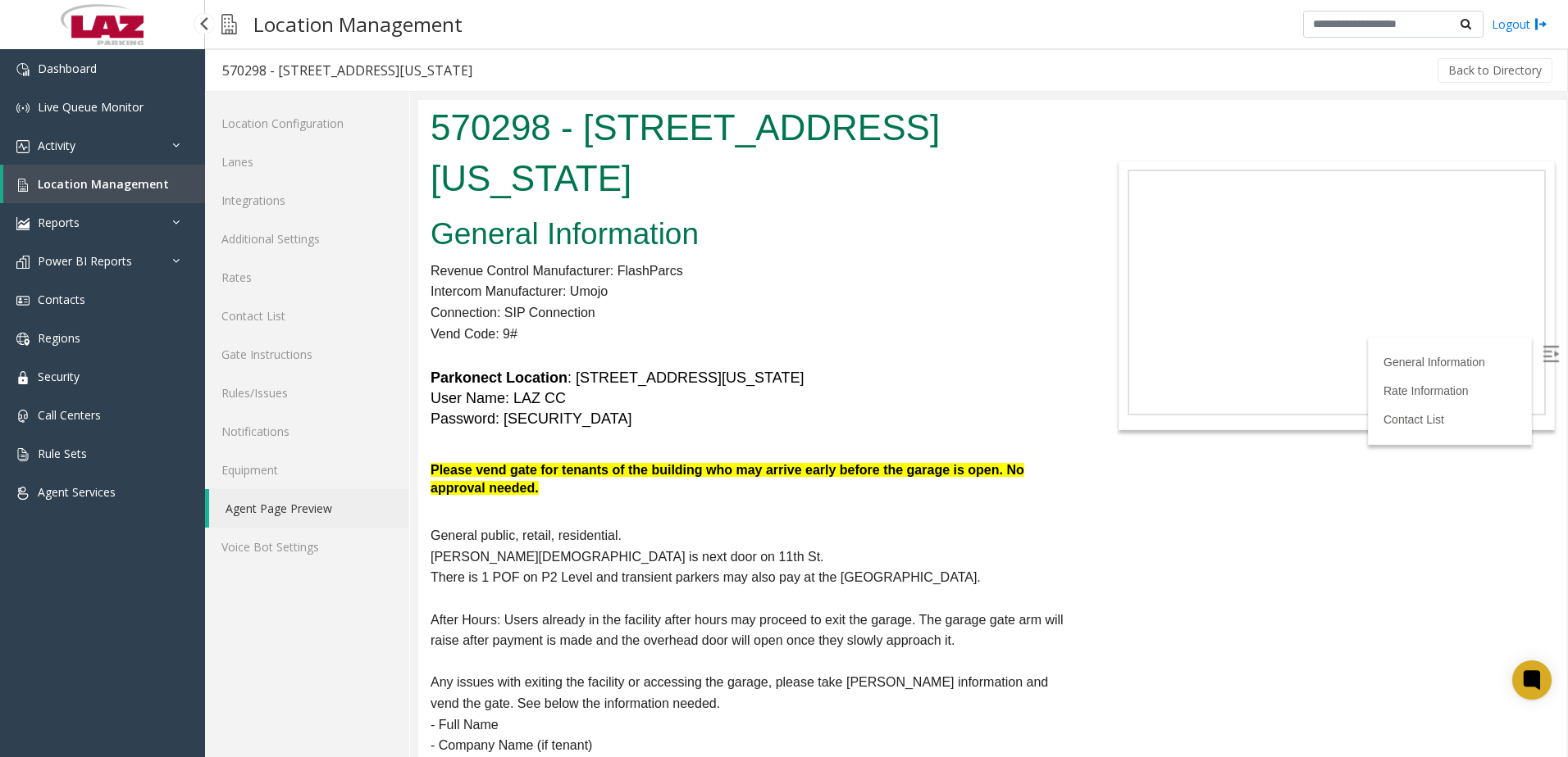
click at [82, 197] on link "Location Management" at bounding box center [103, 184] width 202 height 39
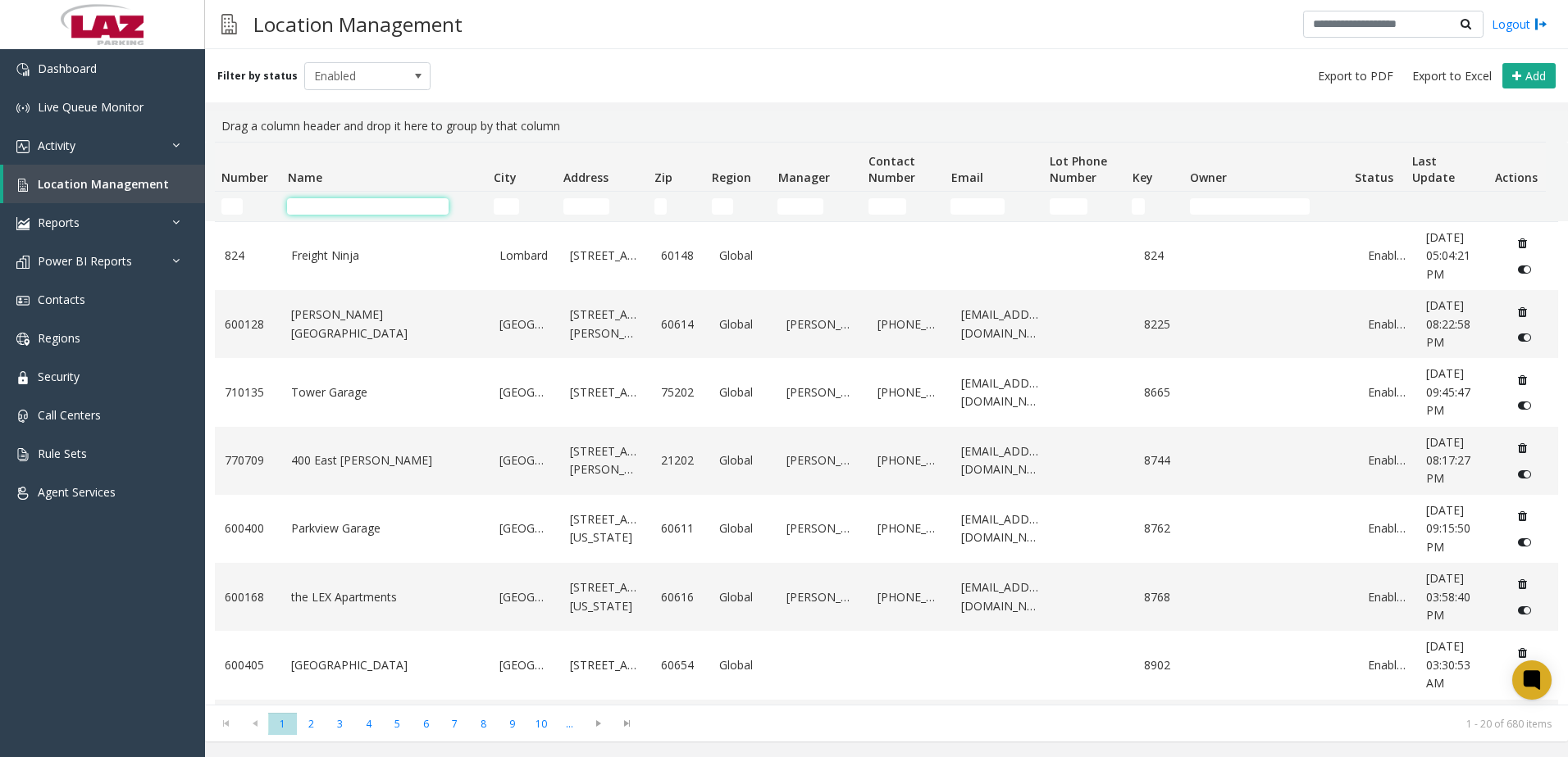
click at [314, 208] on input "Name Filter" at bounding box center [367, 206] width 161 height 16
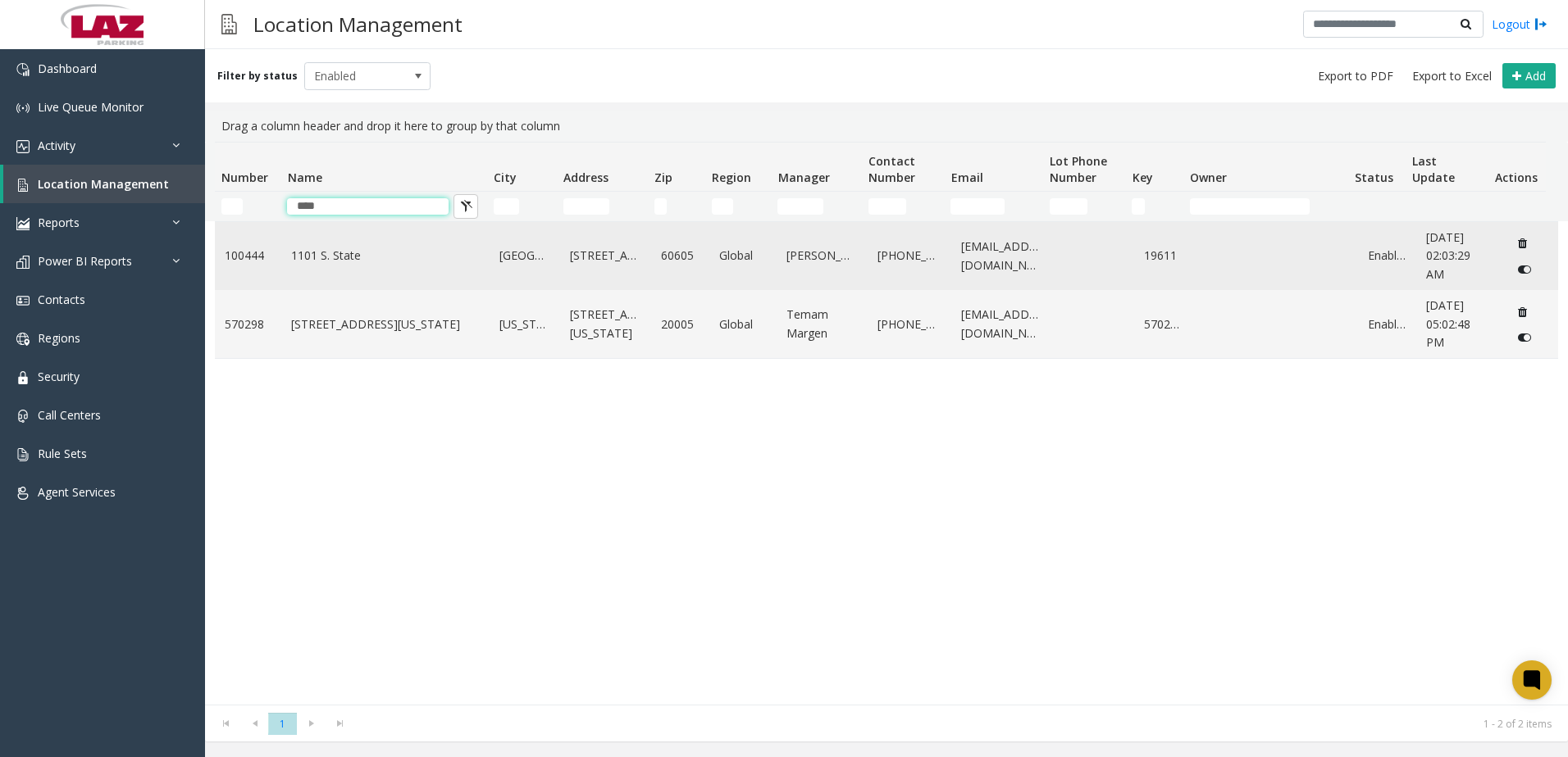
type input "****"
click at [367, 257] on link "1101 S. State" at bounding box center [385, 256] width 188 height 18
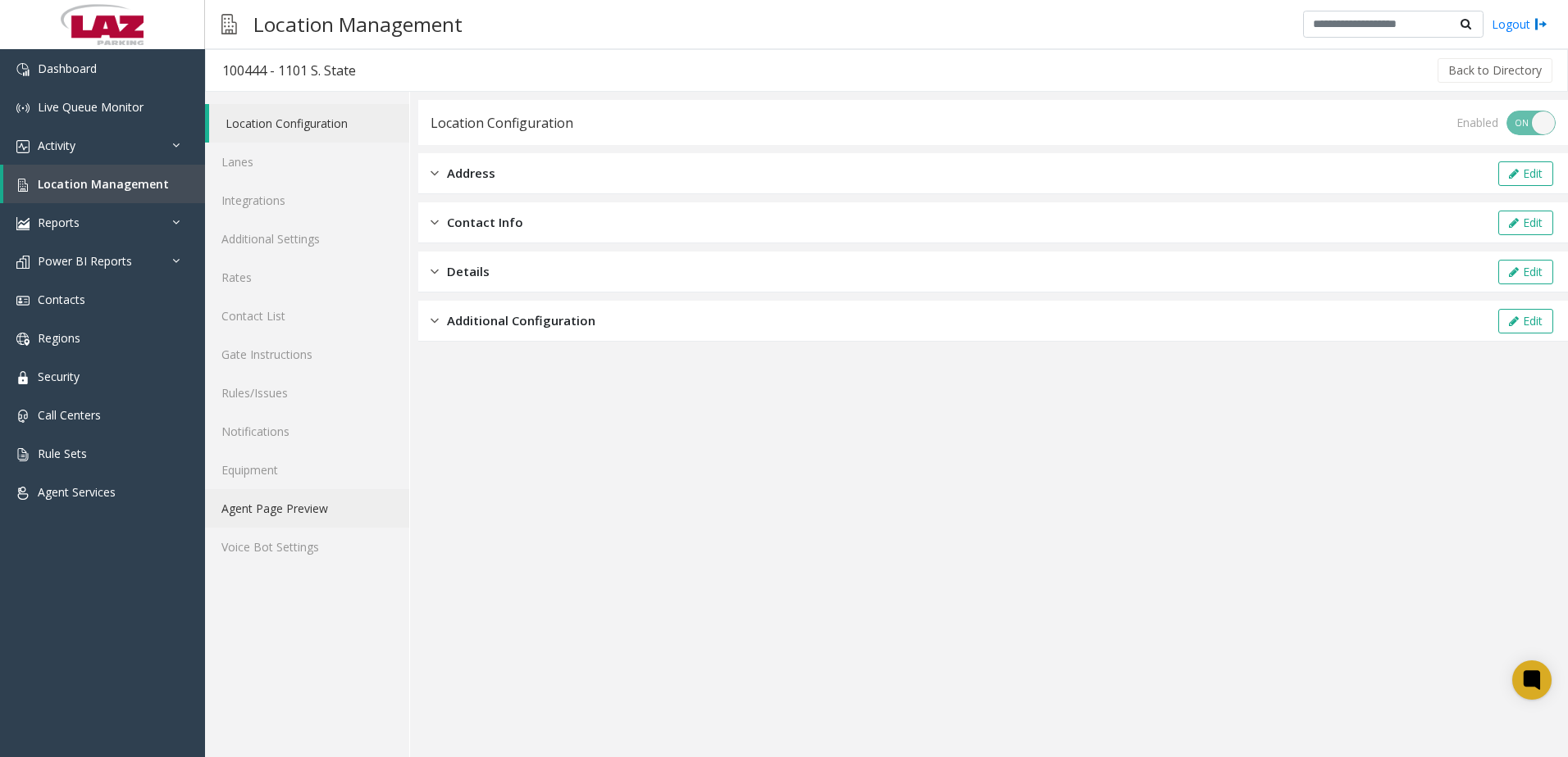
click at [262, 510] on link "Agent Page Preview" at bounding box center [307, 508] width 205 height 39
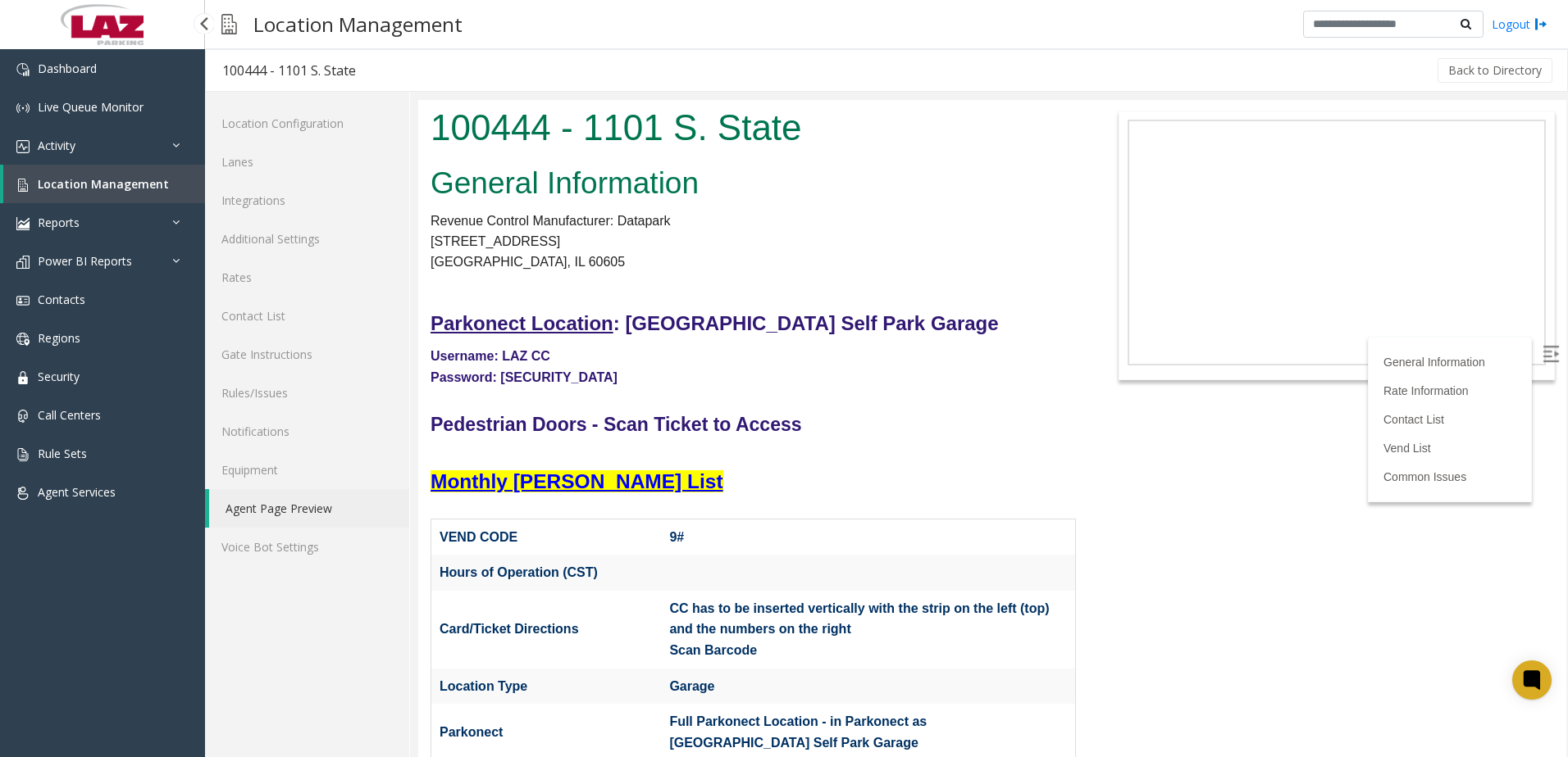
click at [103, 172] on link "Location Management" at bounding box center [103, 184] width 202 height 39
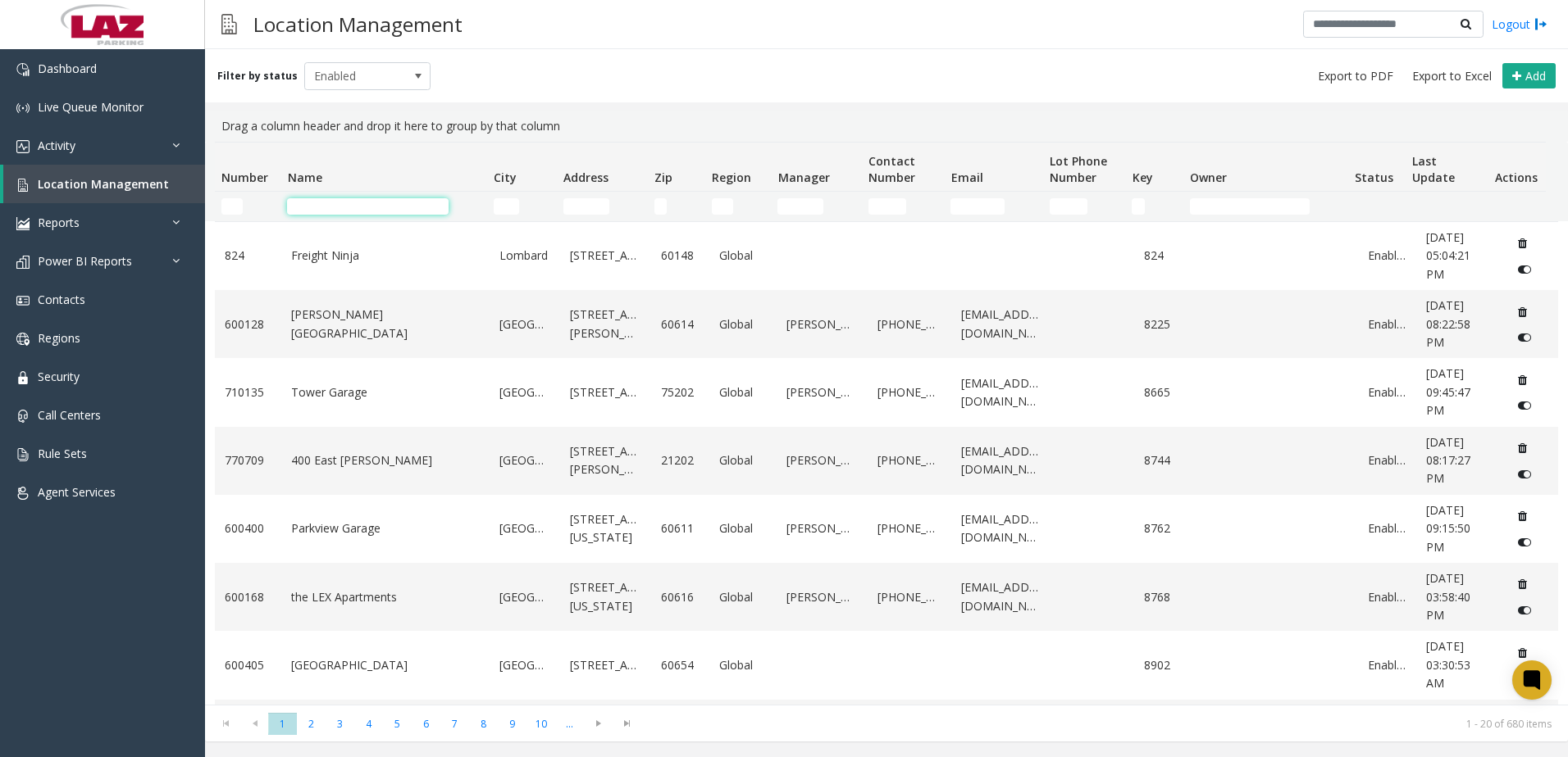
click at [324, 214] on input "Name Filter" at bounding box center [367, 206] width 161 height 16
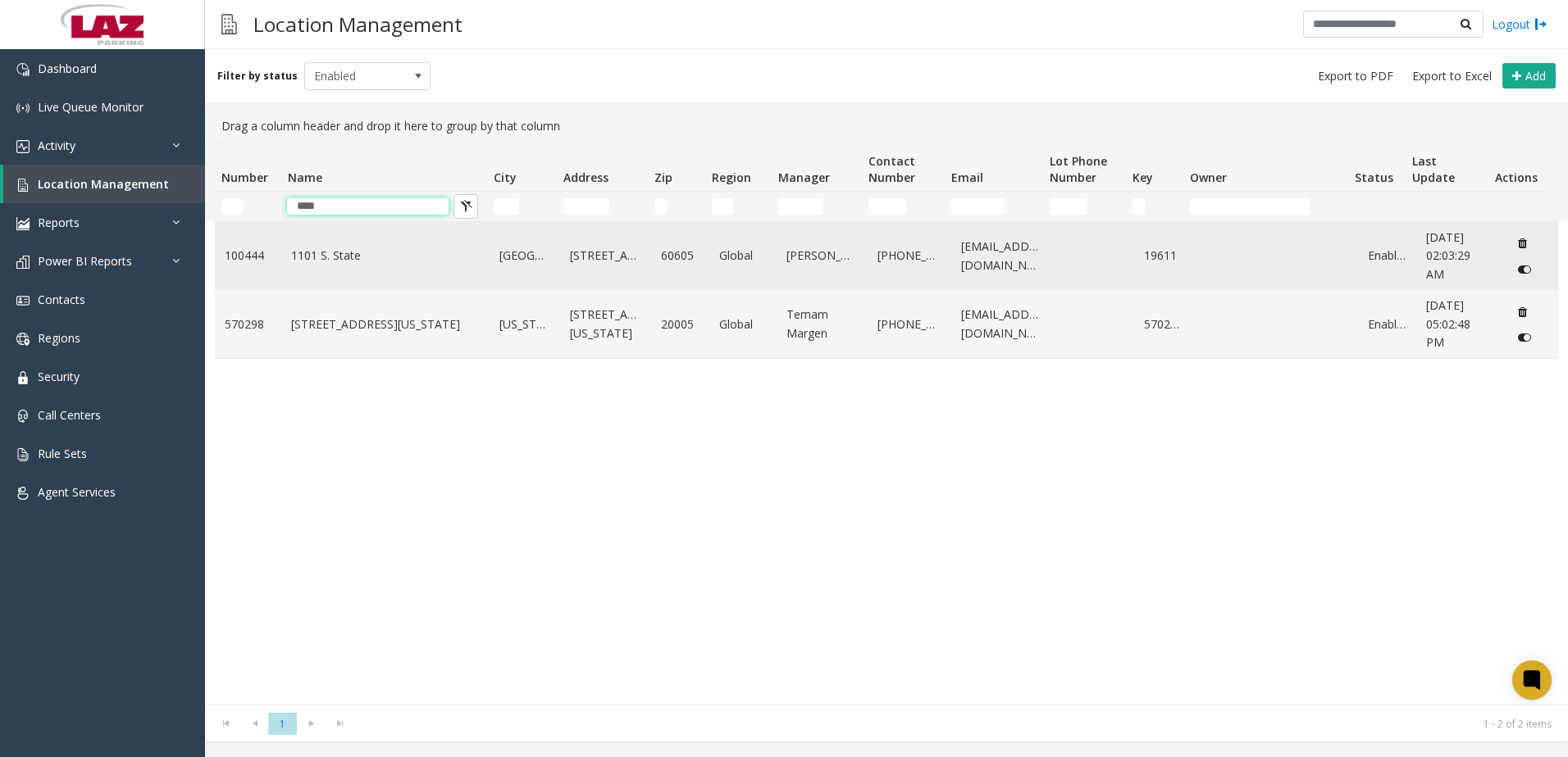
type input "****"
click at [340, 242] on td "1101 S. State" at bounding box center [385, 256] width 208 height 68
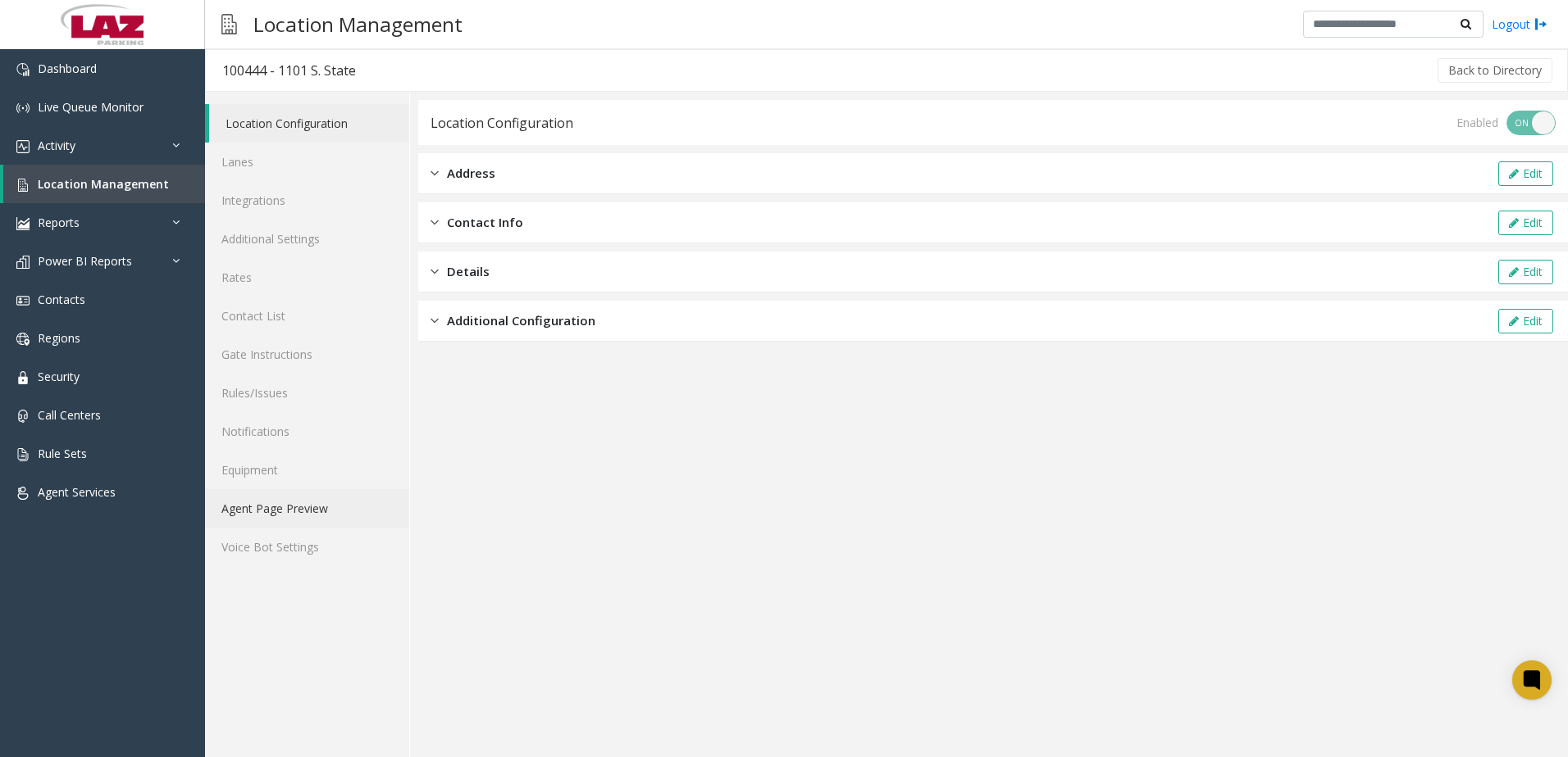
click at [274, 500] on link "Agent Page Preview" at bounding box center [307, 508] width 205 height 39
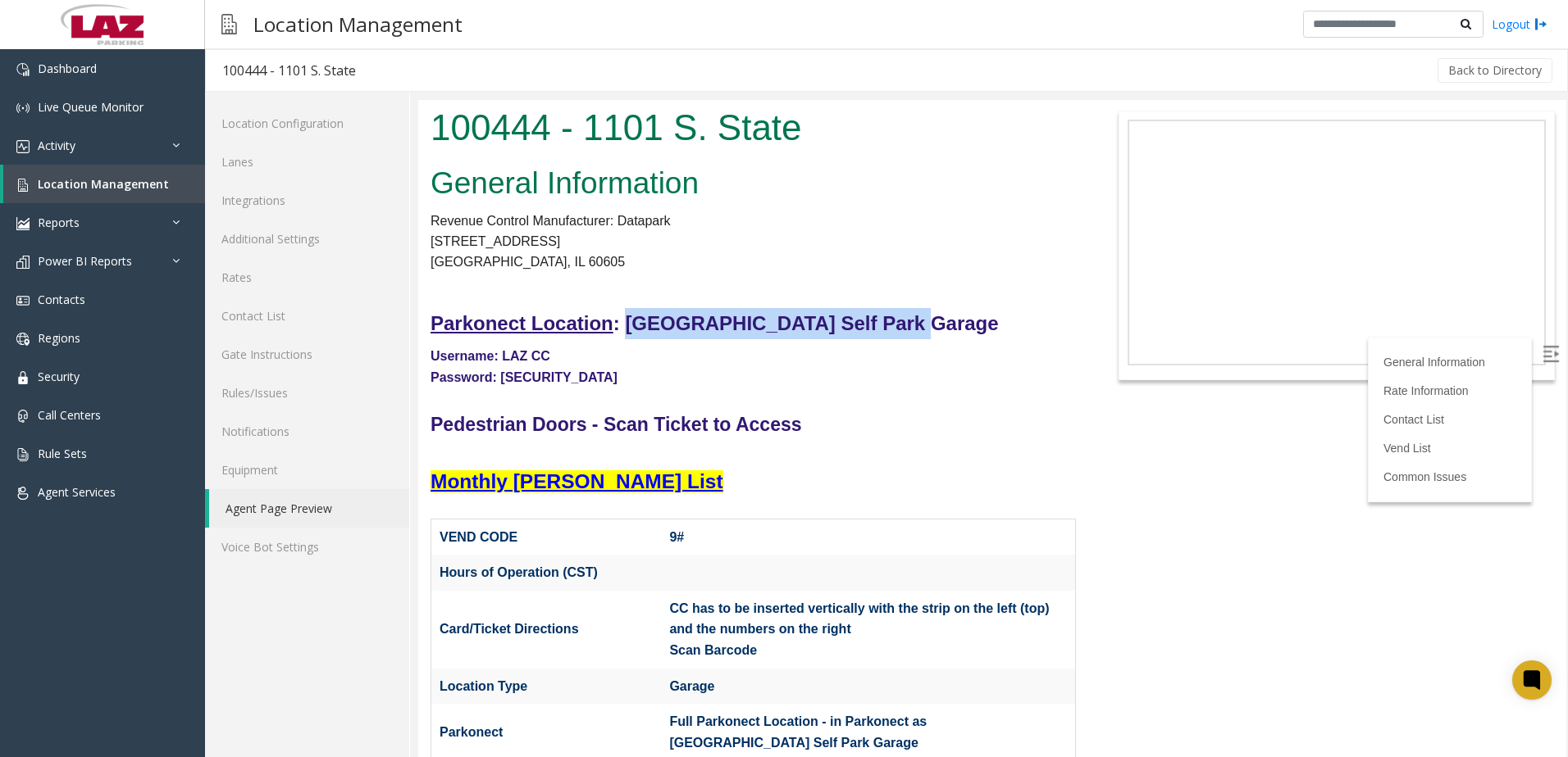
drag, startPoint x: 626, startPoint y: 318, endPoint x: 892, endPoint y: 320, distance: 266.0
click at [892, 320] on font "Parkonect Location : State Place Self Park Garage" at bounding box center [714, 323] width 568 height 22
click at [297, 231] on link "Additional Settings" at bounding box center [307, 239] width 205 height 39
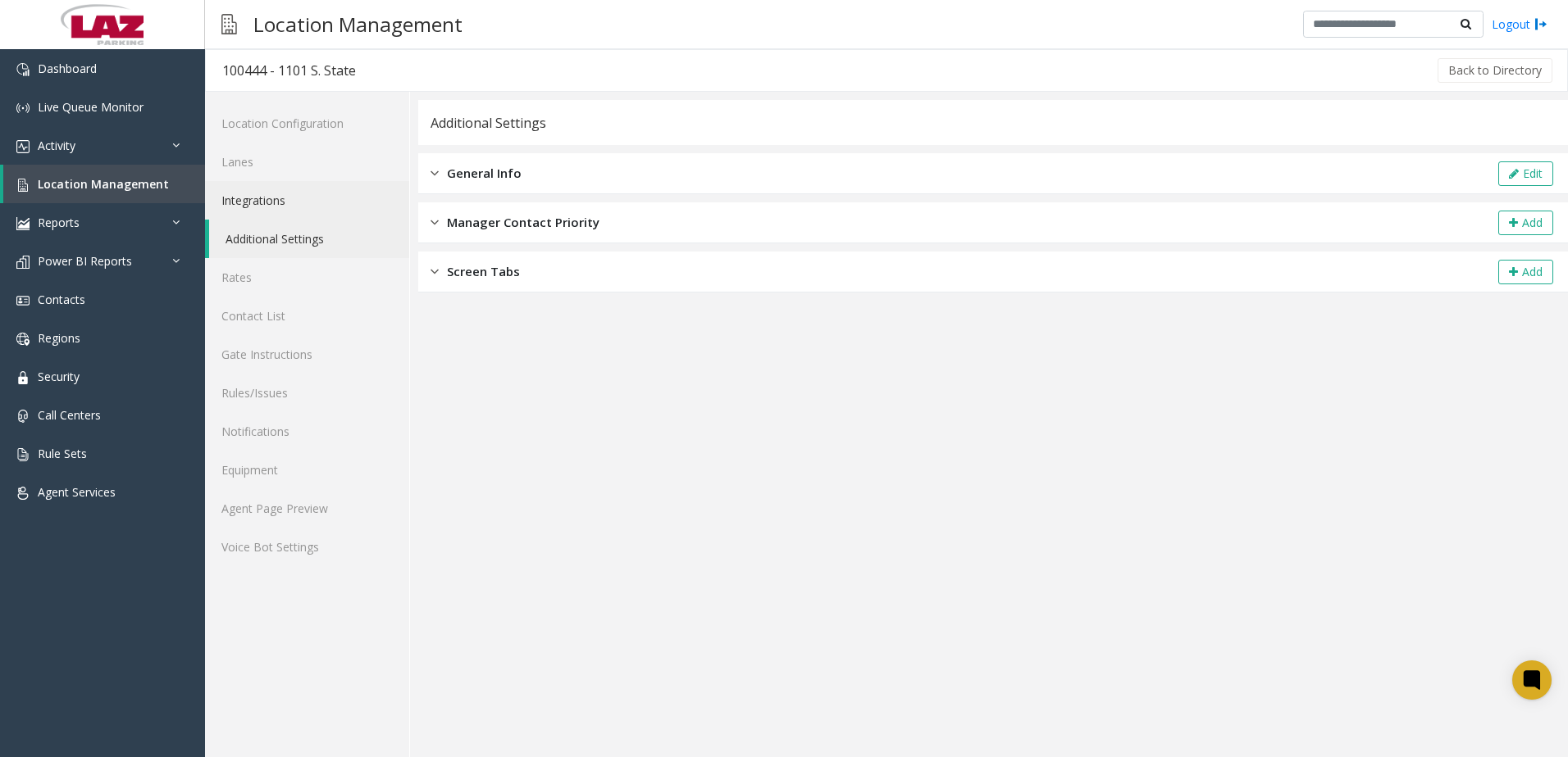
click at [309, 196] on link "Integrations" at bounding box center [307, 201] width 205 height 39
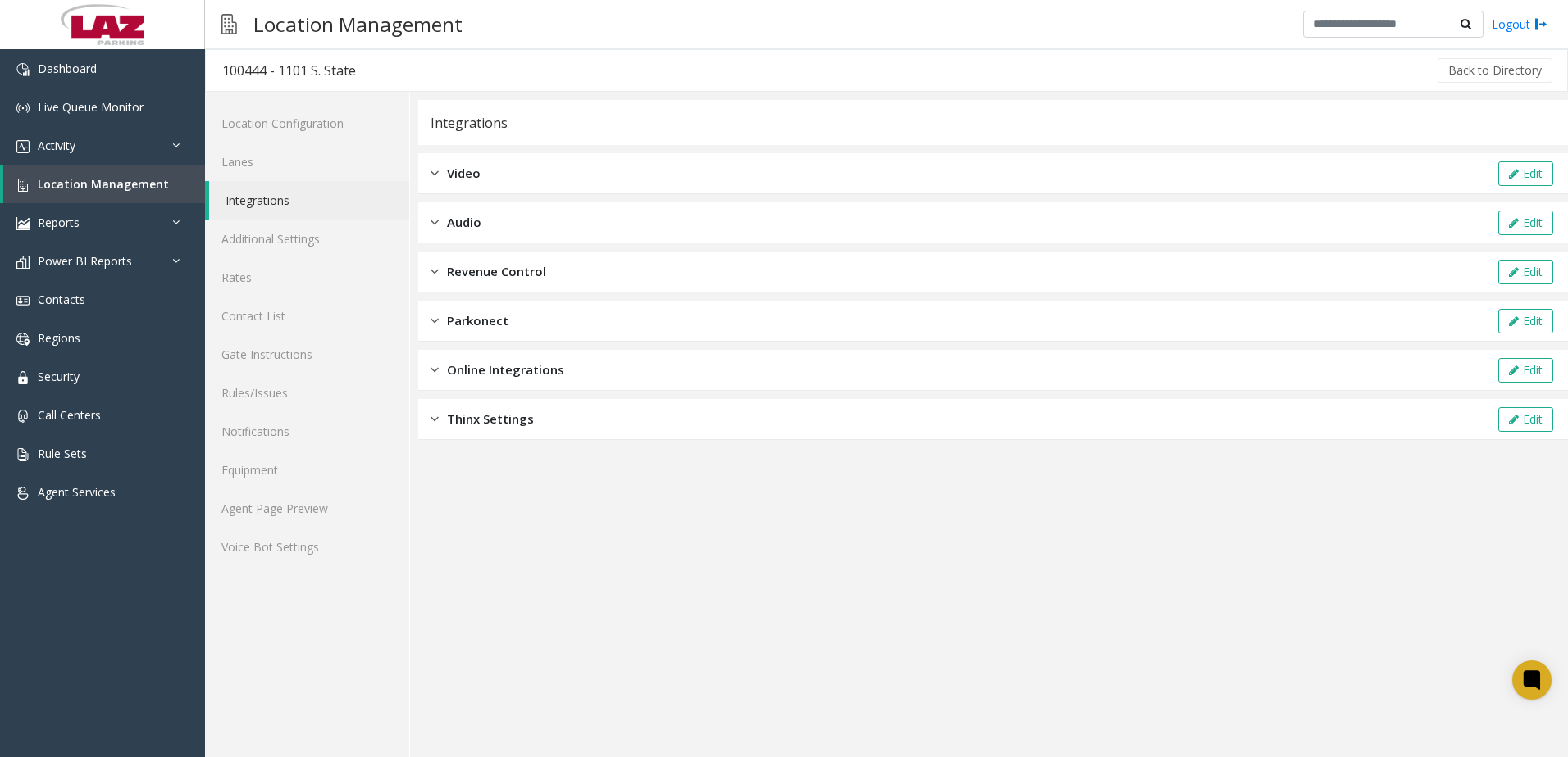
click at [454, 322] on span "Parkonect" at bounding box center [478, 321] width 62 height 19
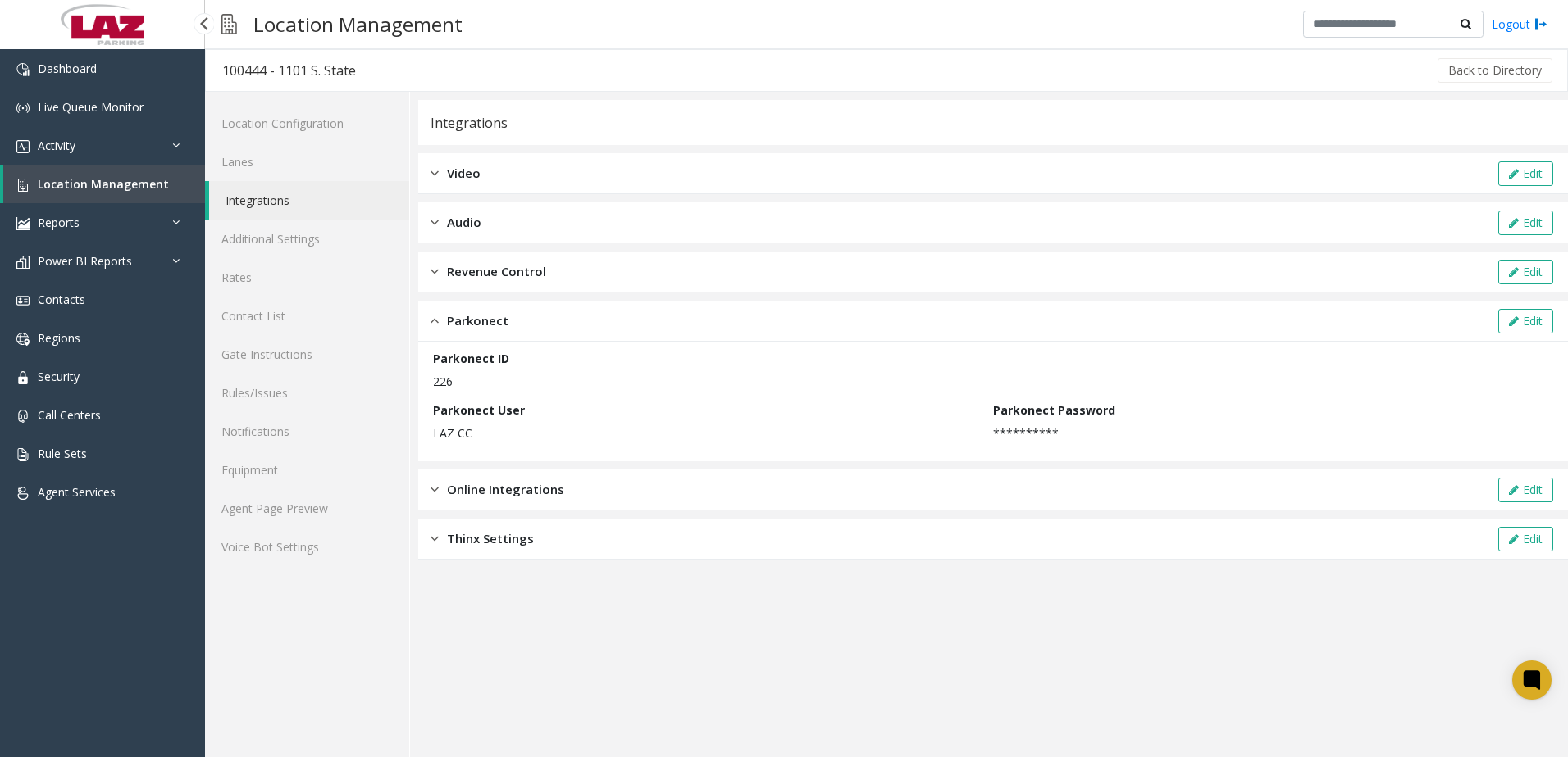
click at [168, 189] on link "Location Management" at bounding box center [103, 184] width 202 height 39
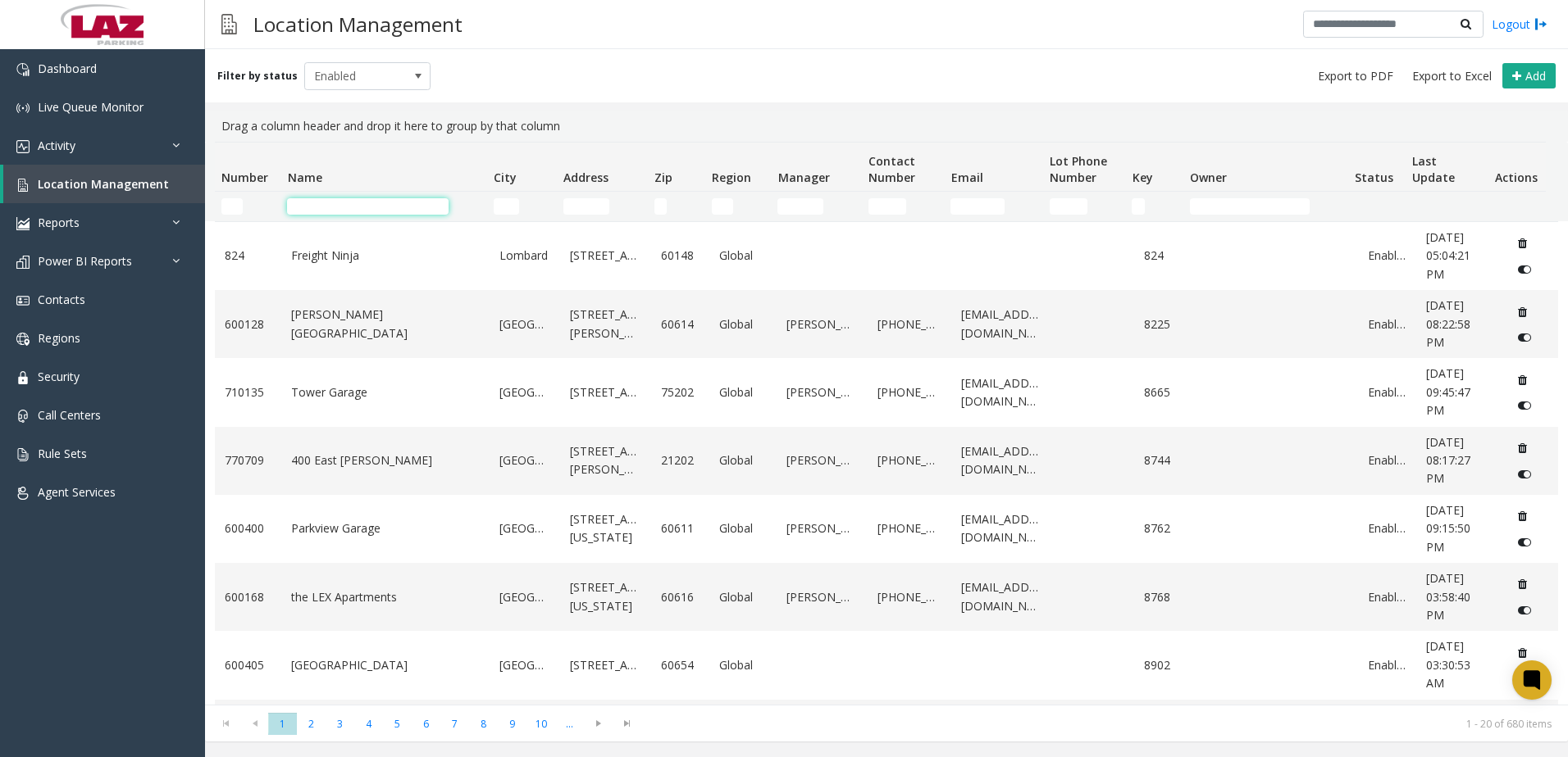
click at [369, 208] on input "Name Filter" at bounding box center [367, 206] width 161 height 16
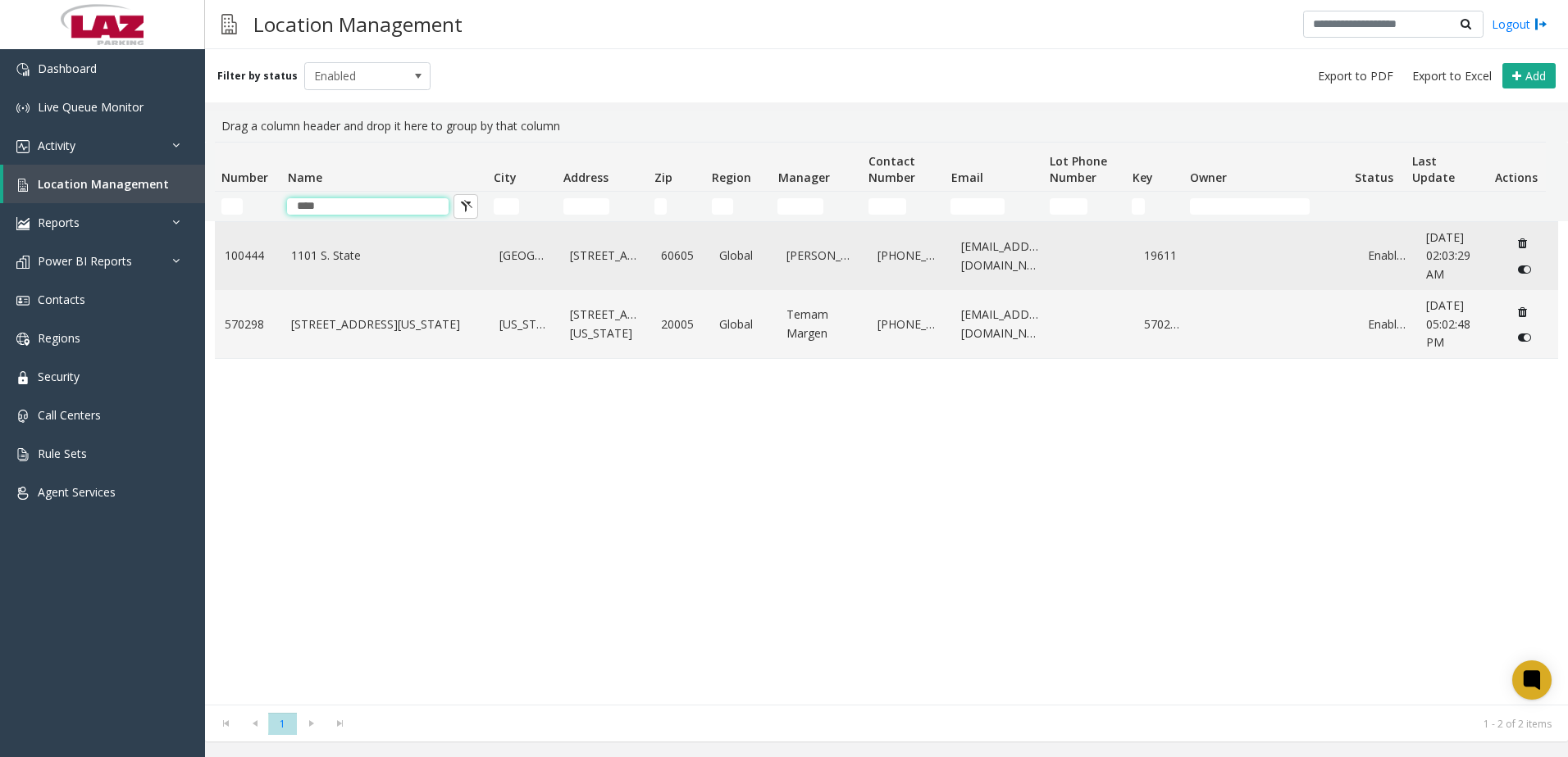
type input "****"
click at [332, 251] on link "1101 S. State" at bounding box center [385, 256] width 188 height 18
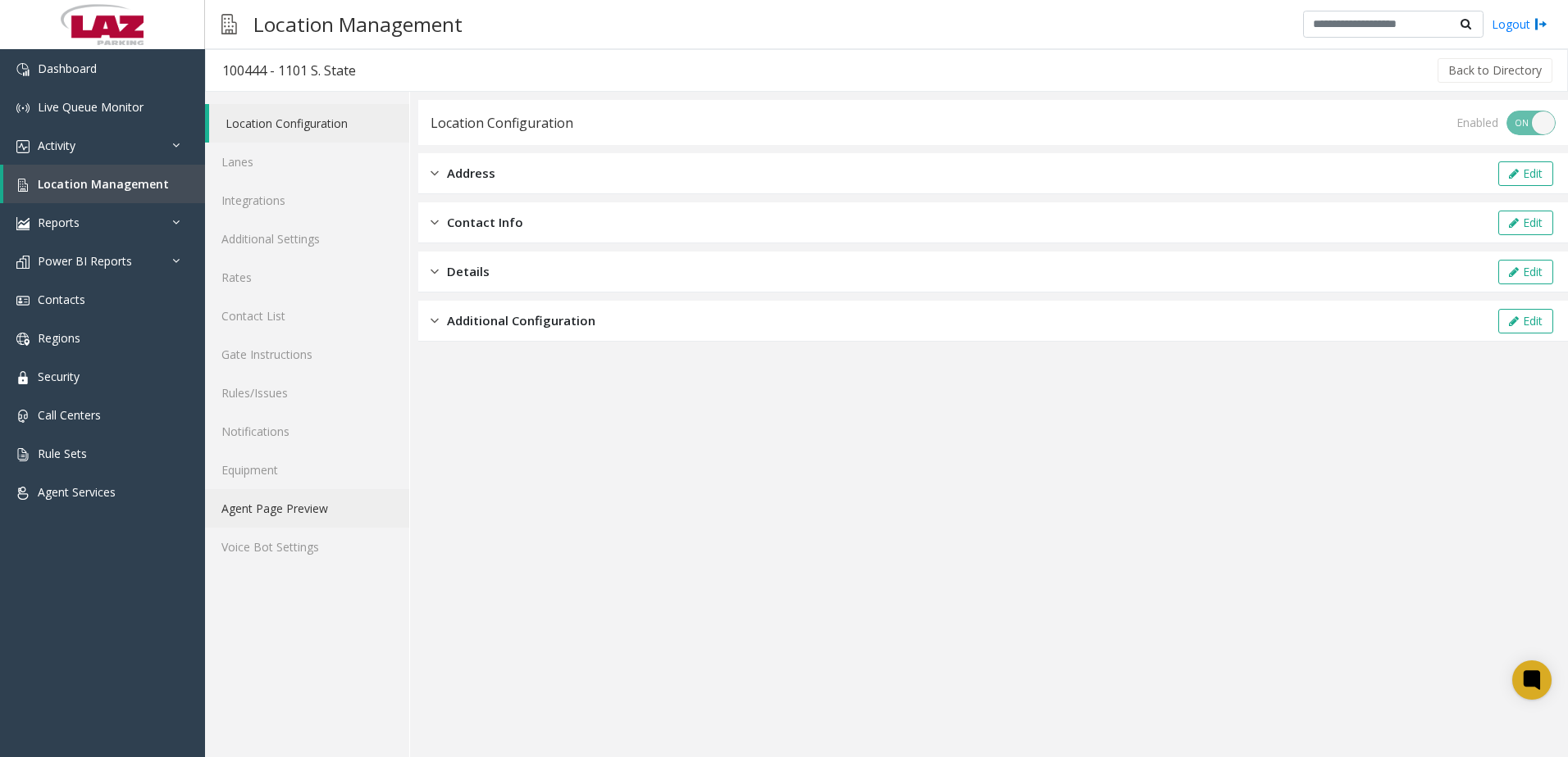
click at [316, 501] on link "Agent Page Preview" at bounding box center [307, 508] width 205 height 39
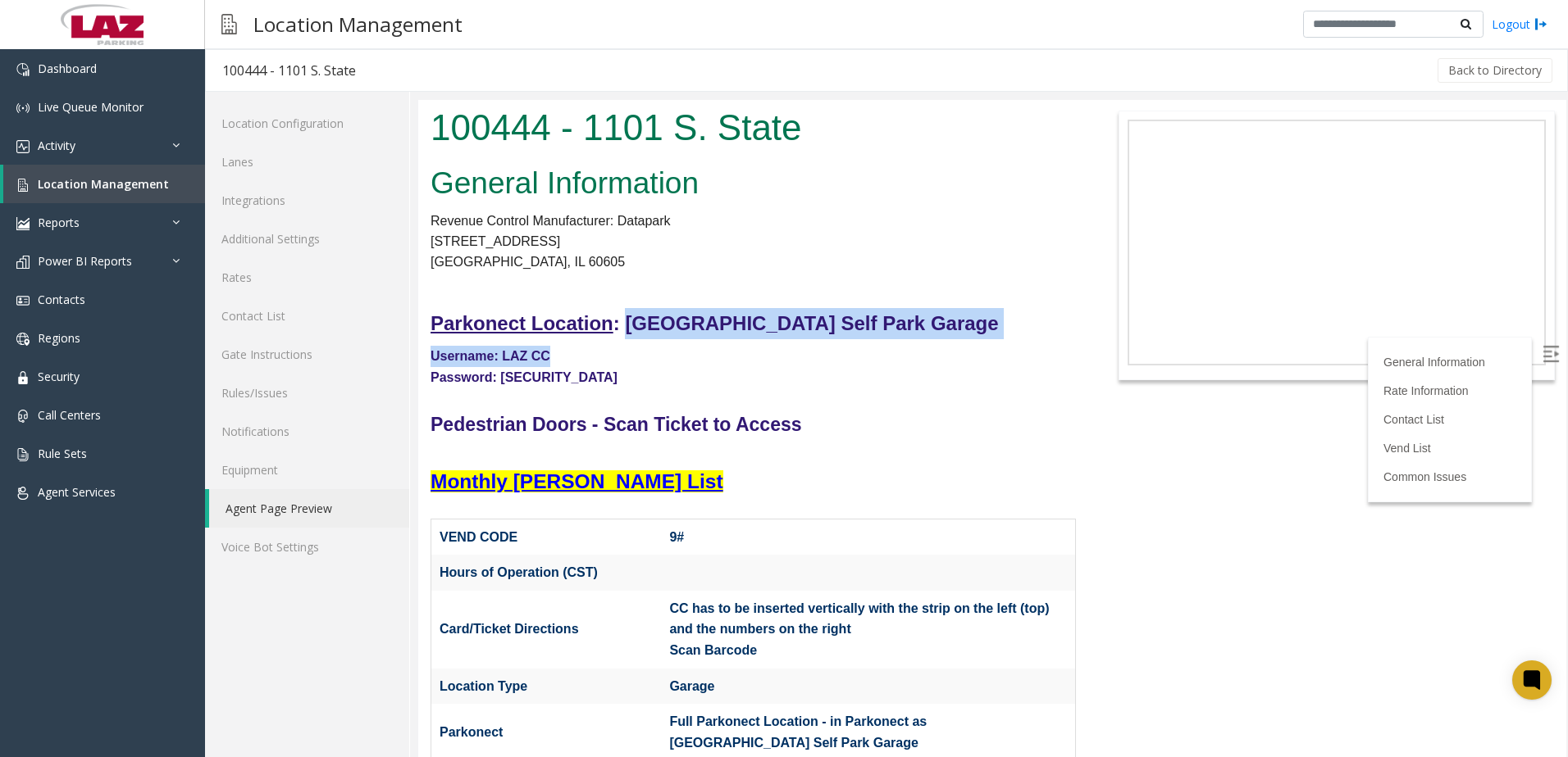
drag, startPoint x: 632, startPoint y: 326, endPoint x: 874, endPoint y: 334, distance: 242.1
click at [874, 334] on font "Parkonect Location : State Place Self Park Garage" at bounding box center [714, 323] width 568 height 22
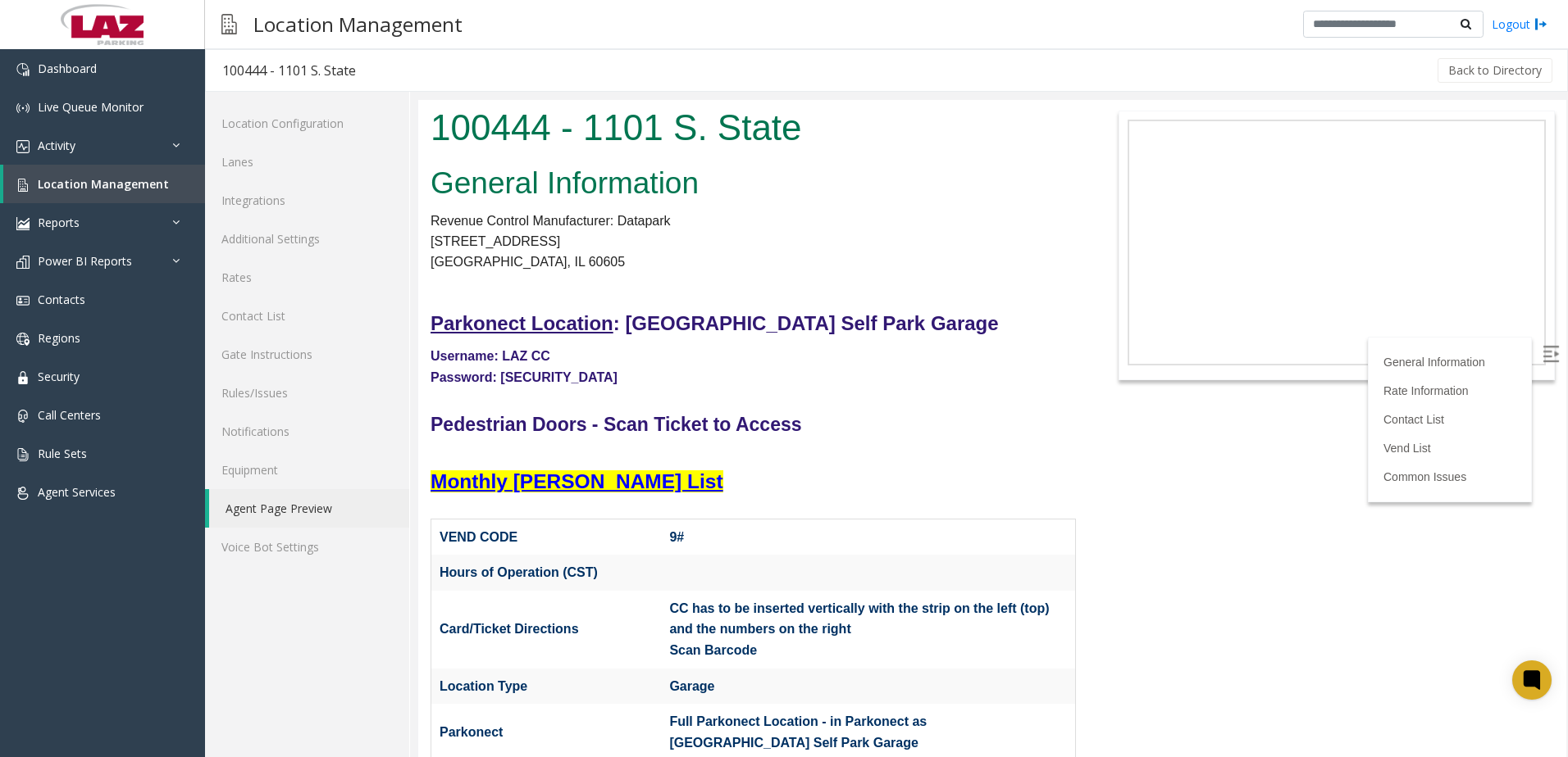
drag, startPoint x: 874, startPoint y: 334, endPoint x: 884, endPoint y: 336, distance: 10.2
click at [884, 336] on h3 "Parkonect Location : State Place Self Park Garage" at bounding box center [753, 323] width 646 height 31
drag, startPoint x: 631, startPoint y: 319, endPoint x: 892, endPoint y: 321, distance: 261.0
click at [892, 321] on font "Parkonect Location : State Place Self Park Garage" at bounding box center [714, 323] width 568 height 22
drag, startPoint x: 892, startPoint y: 321, endPoint x: 657, endPoint y: 399, distance: 247.6
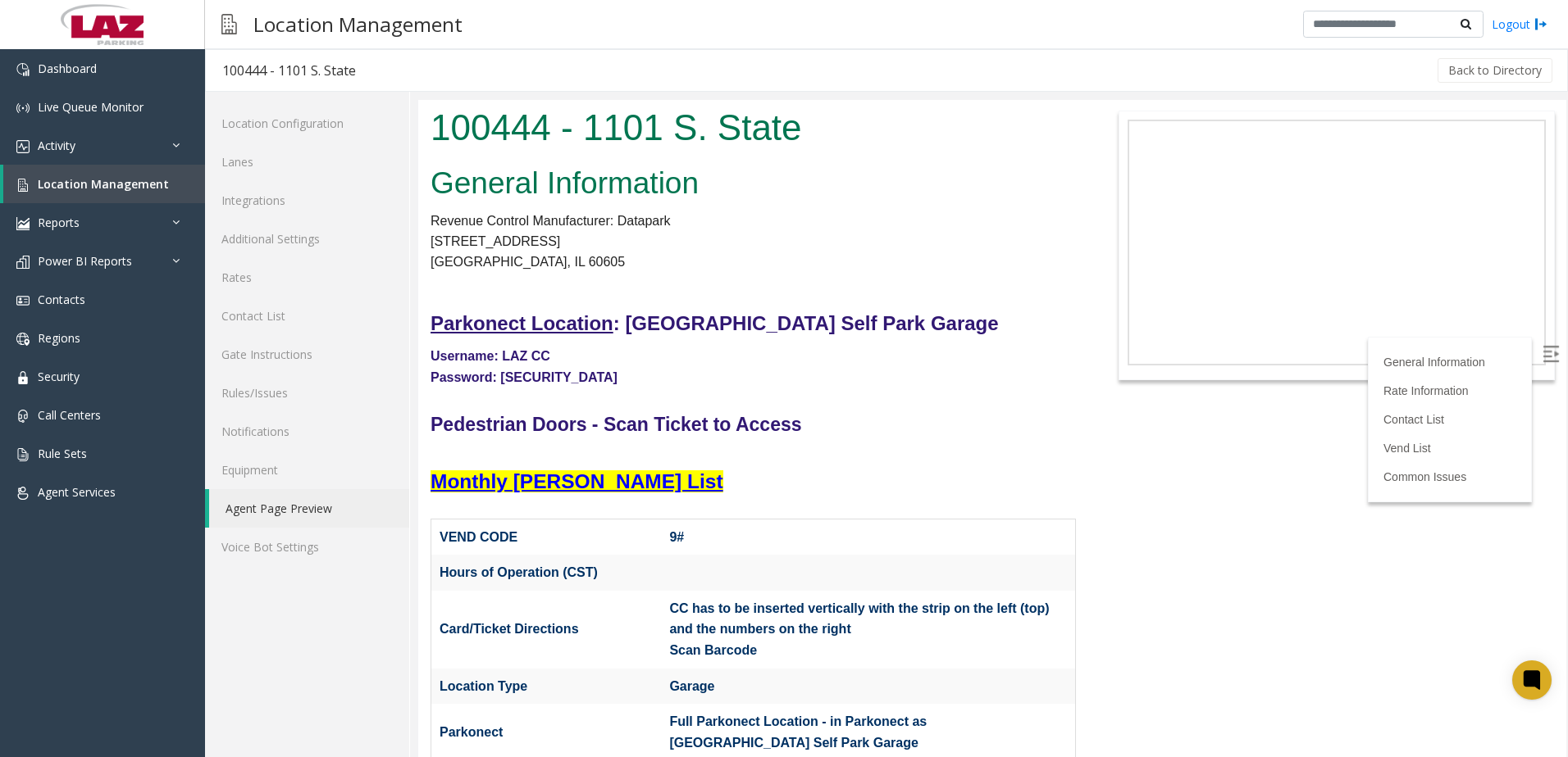
click at [657, 399] on p at bounding box center [753, 398] width 646 height 21
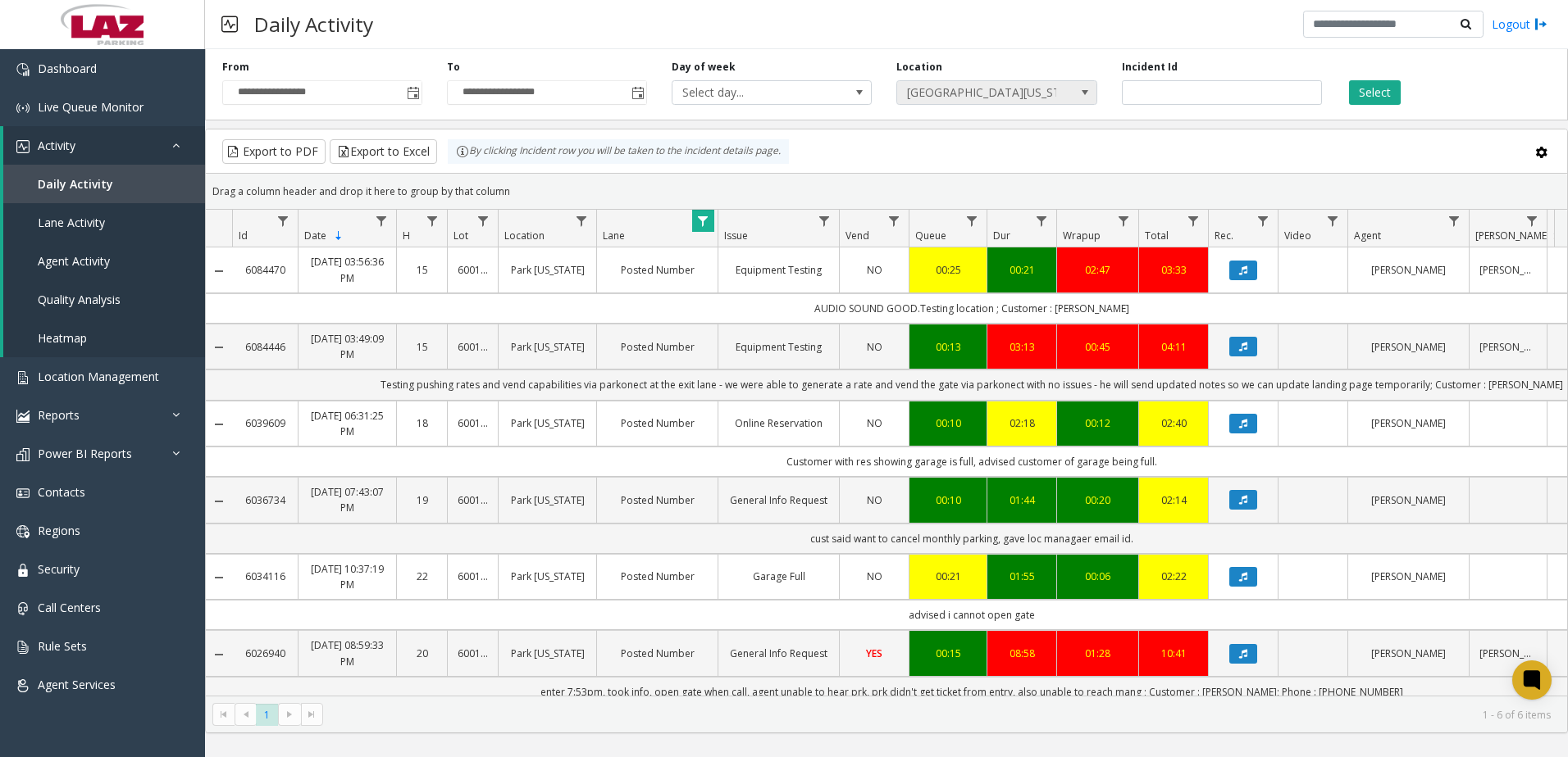
click at [982, 101] on span "600158 Park Michigan" at bounding box center [977, 93] width 159 height 23
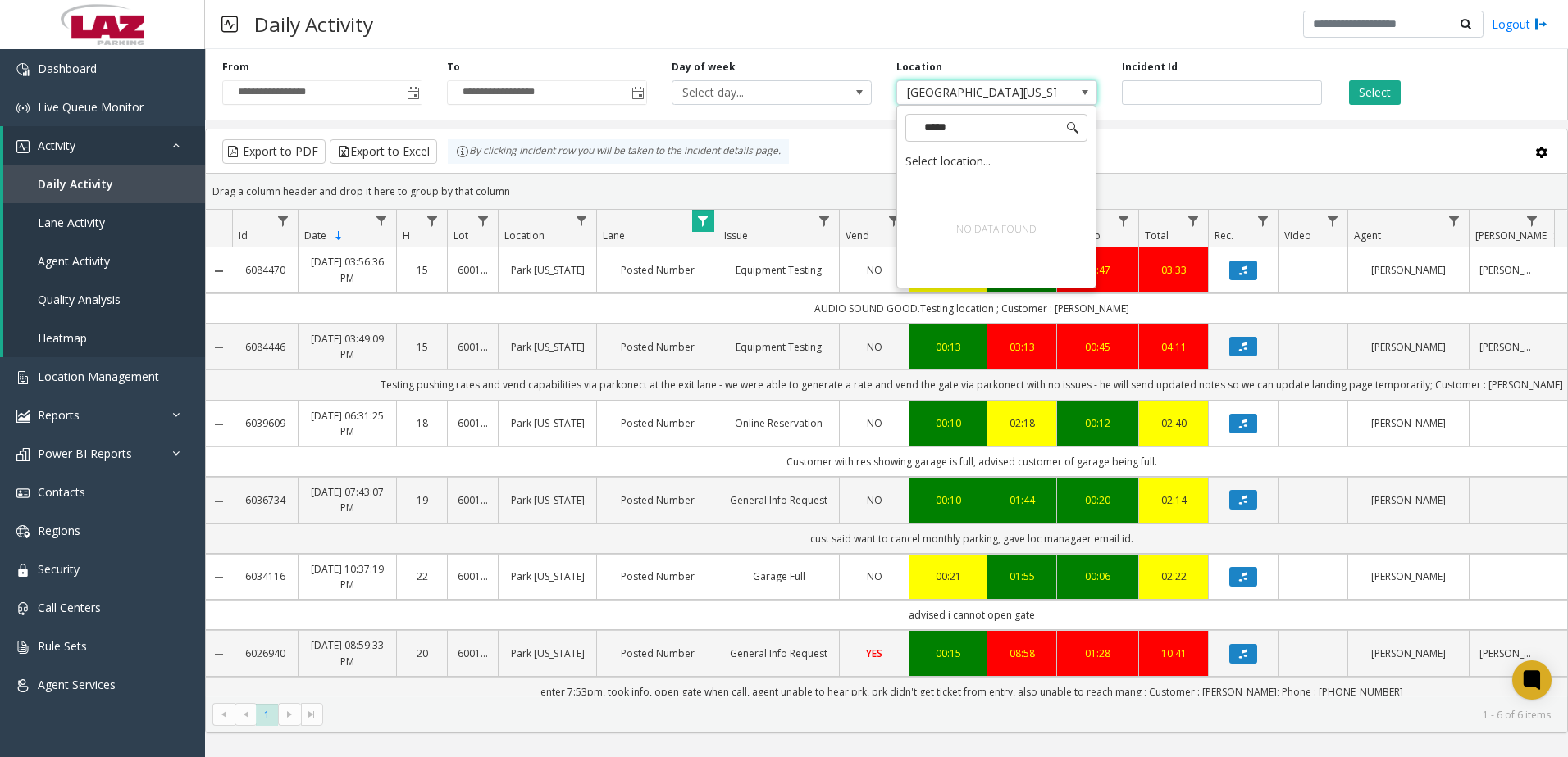
type input "******"
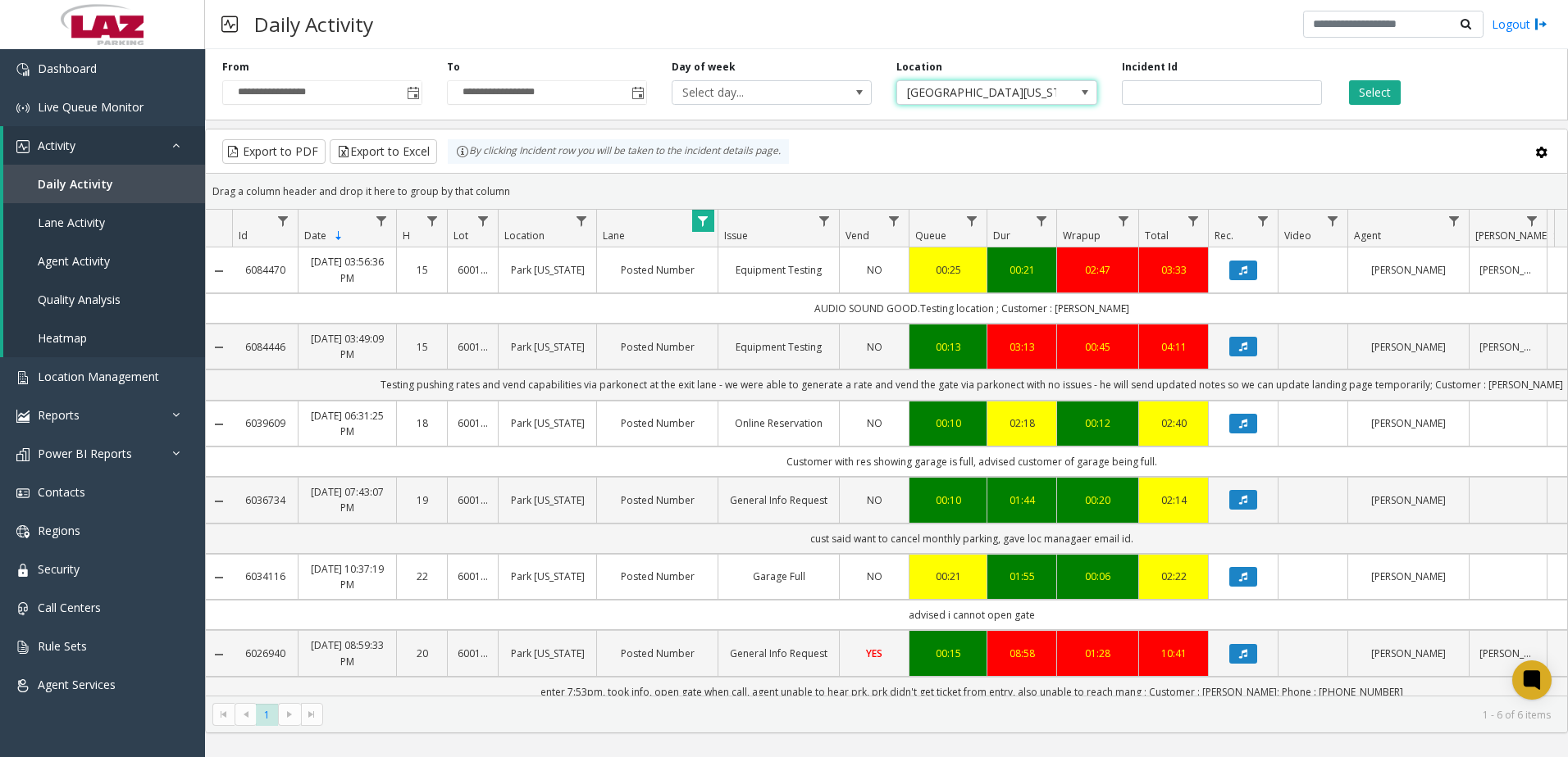
click at [1084, 88] on span at bounding box center [1085, 93] width 14 height 14
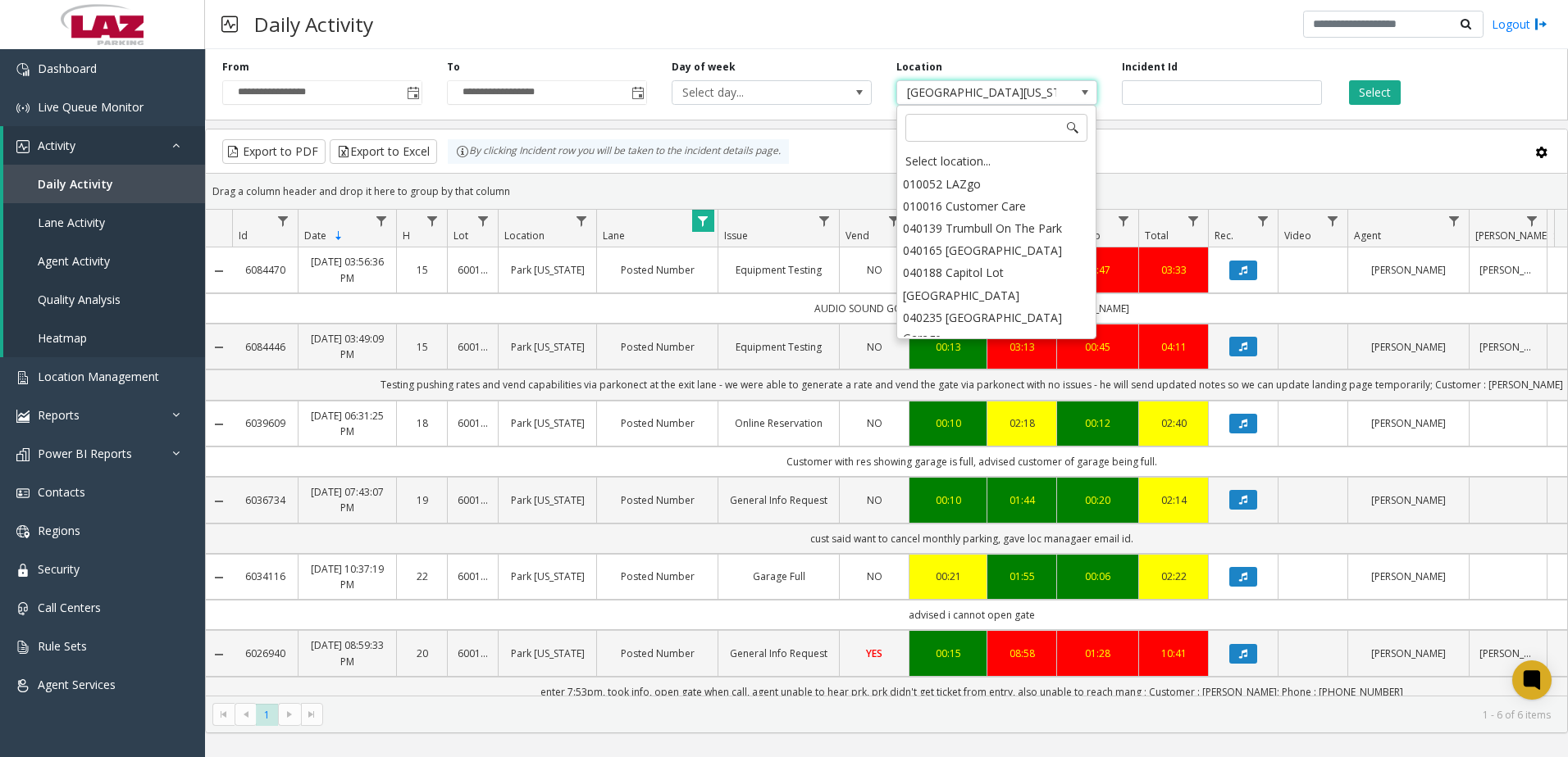
scroll to position [5262, 0]
type input "*"
type input "**********"
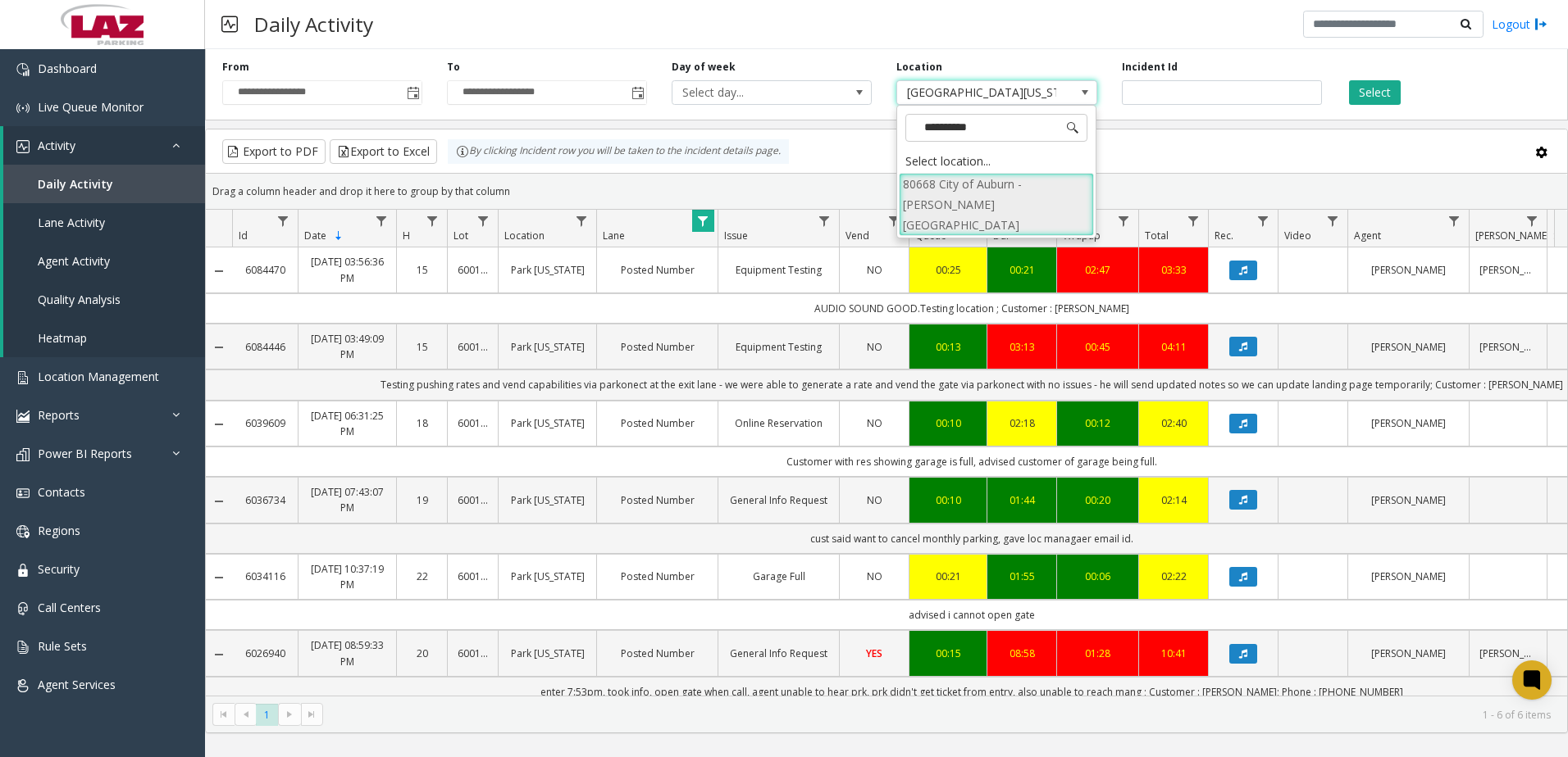
click at [1018, 210] on li "80668 City of Auburn - Wright St Garage" at bounding box center [996, 204] width 195 height 64
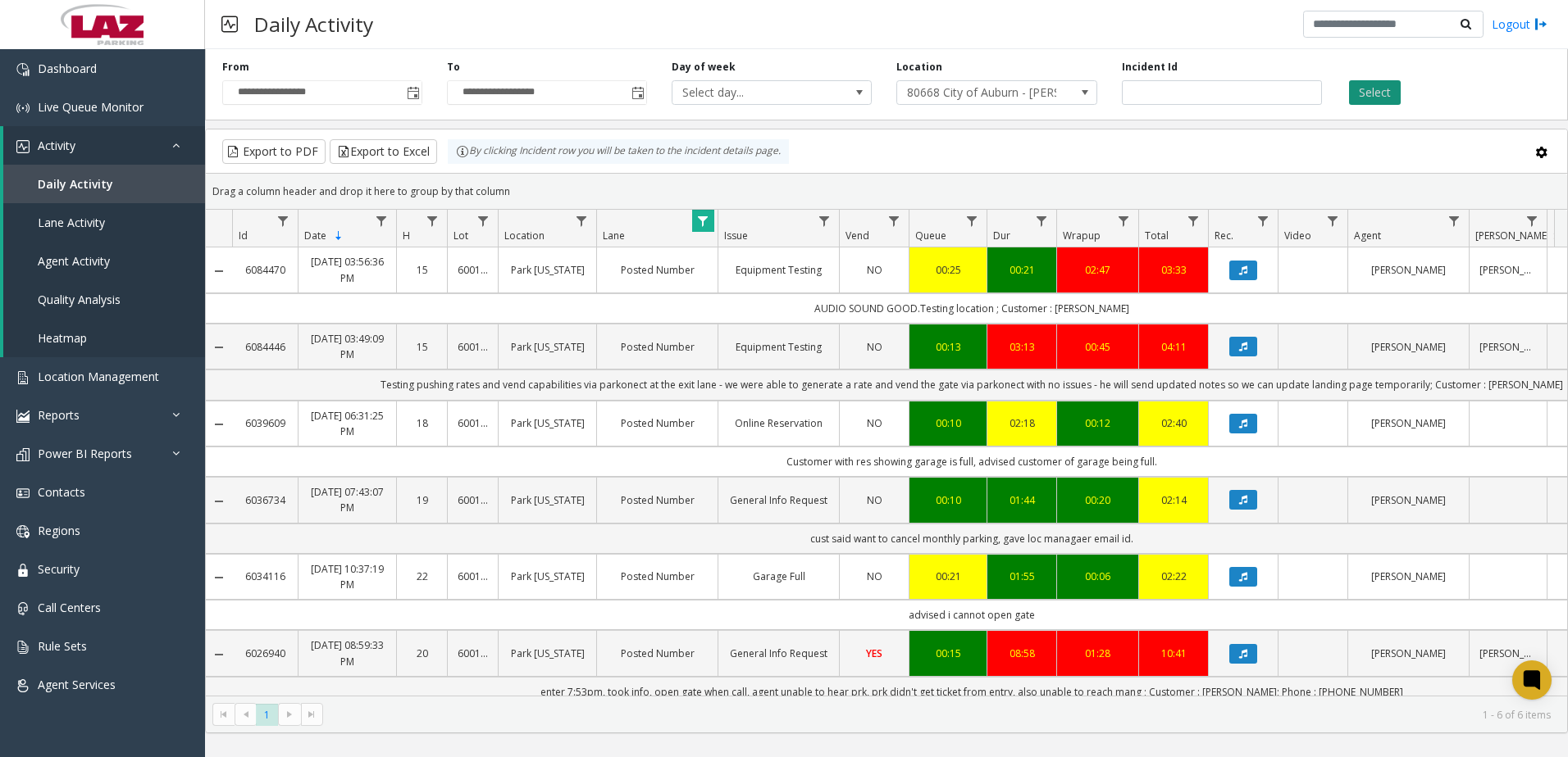
click at [1373, 91] on button "Select" at bounding box center [1375, 92] width 52 height 24
